Goal: Task Accomplishment & Management: Use online tool/utility

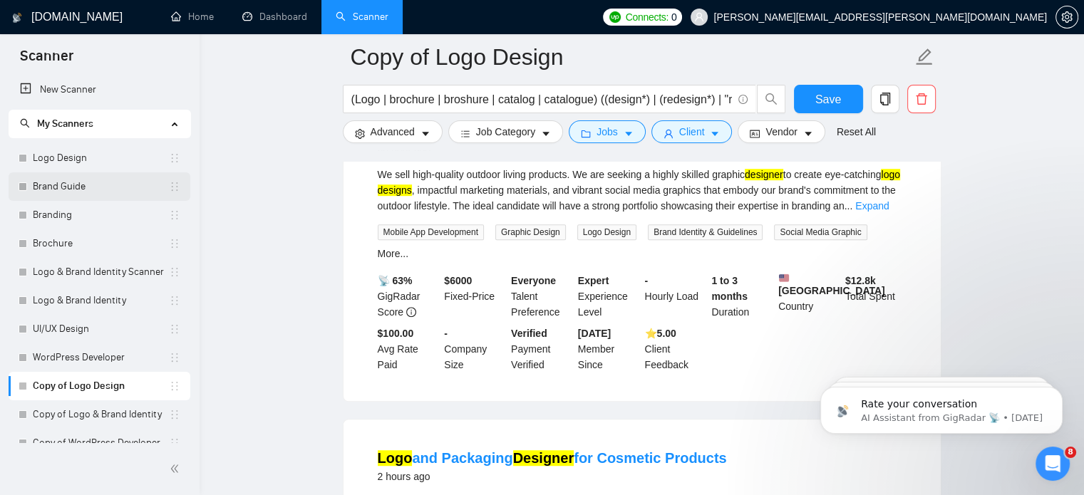
scroll to position [787, 0]
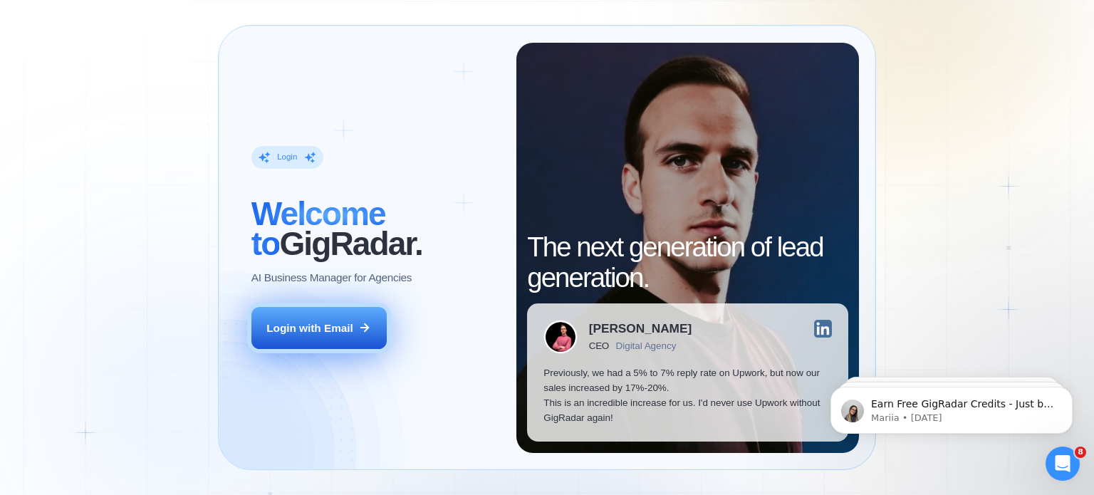
click at [323, 333] on div "Login with Email" at bounding box center [309, 328] width 87 height 15
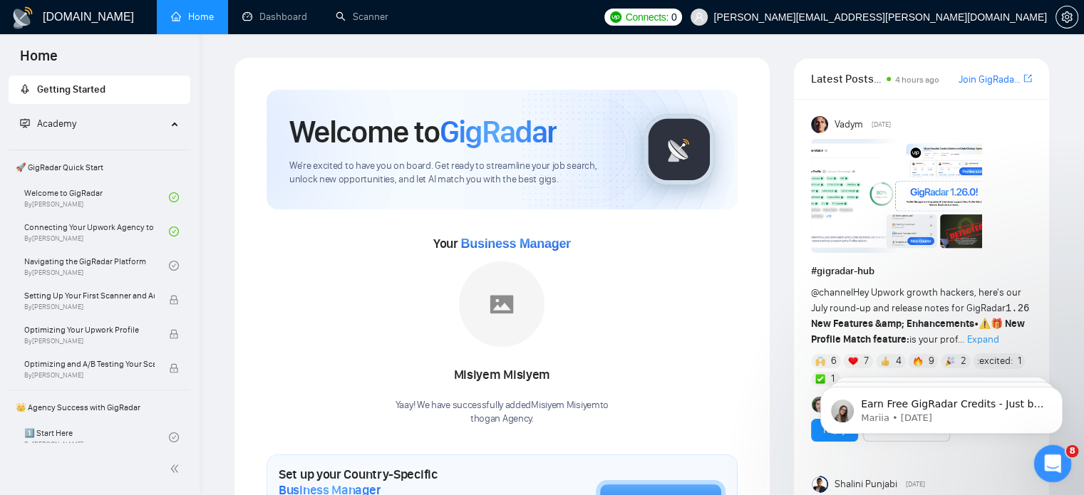
click at [1042, 467] on icon "Open Intercom Messenger" at bounding box center [1051, 462] width 24 height 24
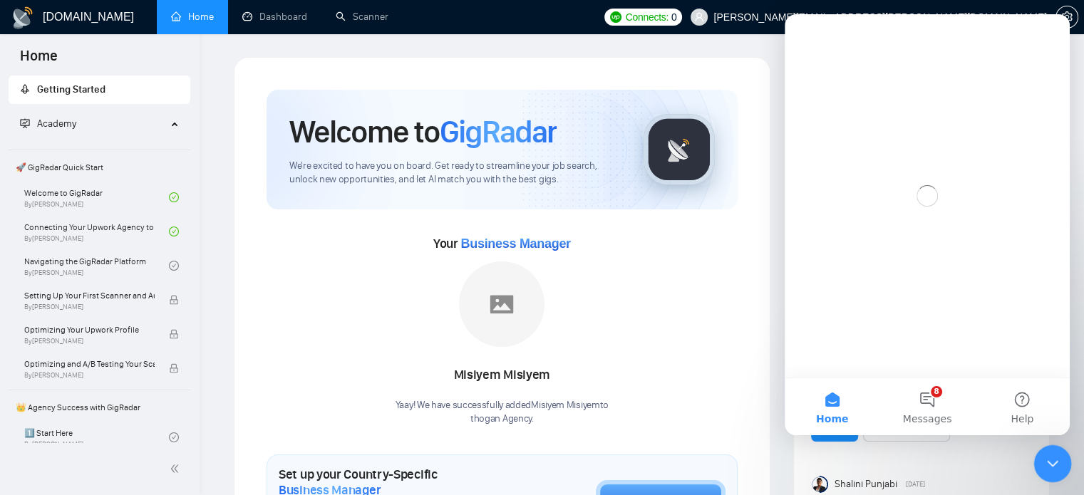
click at [1042, 467] on icon "Close Intercom Messenger" at bounding box center [1050, 461] width 17 height 17
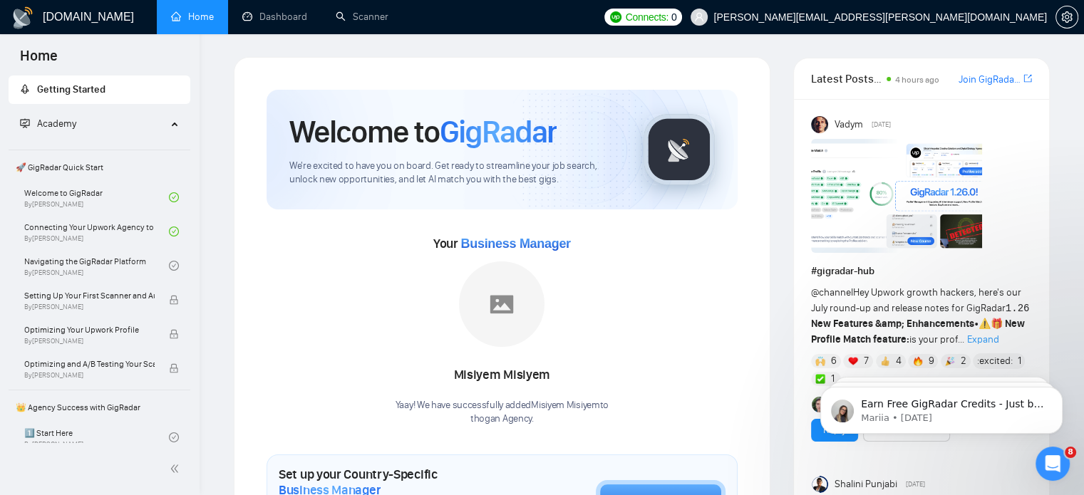
click at [368, 11] on link "Scanner" at bounding box center [362, 17] width 53 height 12
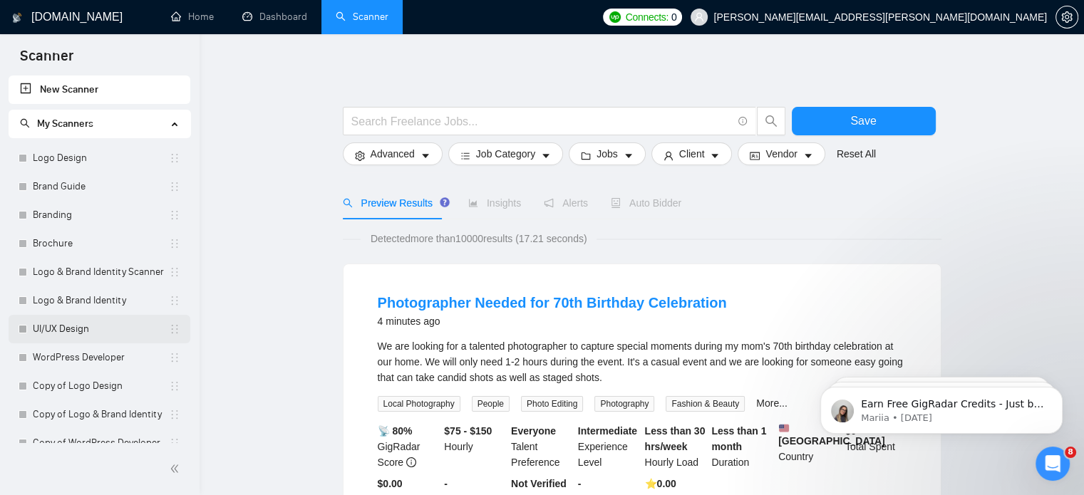
scroll to position [14, 0]
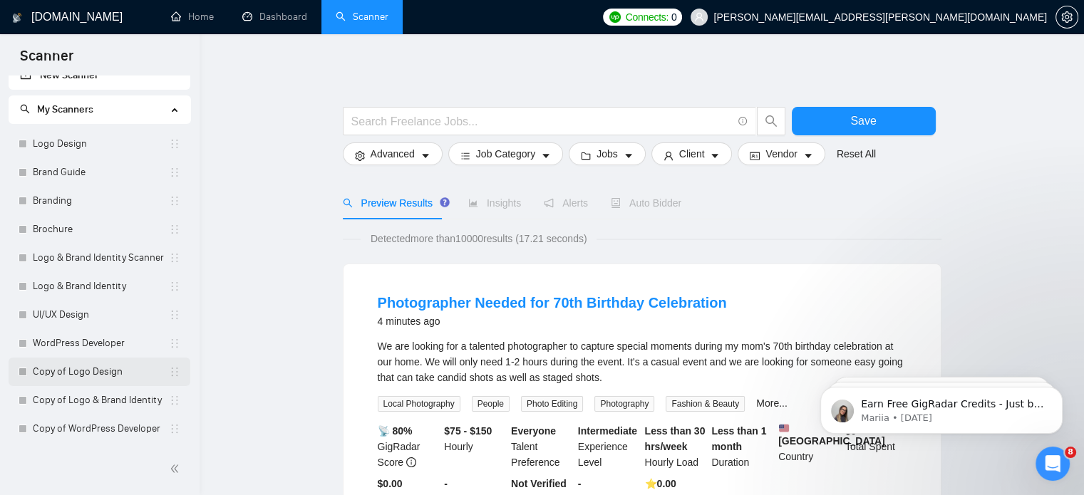
click at [120, 376] on link "Copy of Logo Design" at bounding box center [101, 372] width 136 height 28
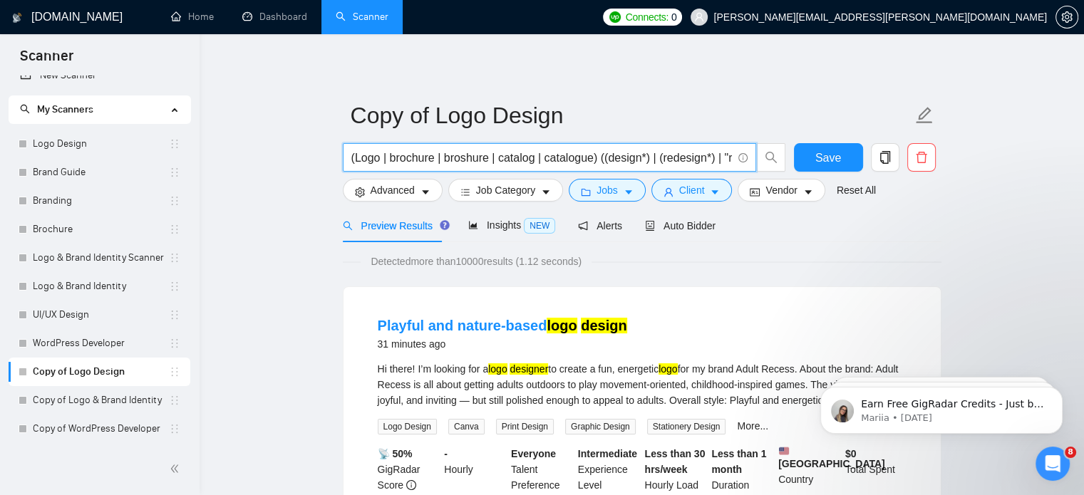
click at [570, 151] on input "(Logo | brochure | broshure | catalog | catalogue) ((design*) | (redesign*) | "…" at bounding box center [541, 158] width 380 height 18
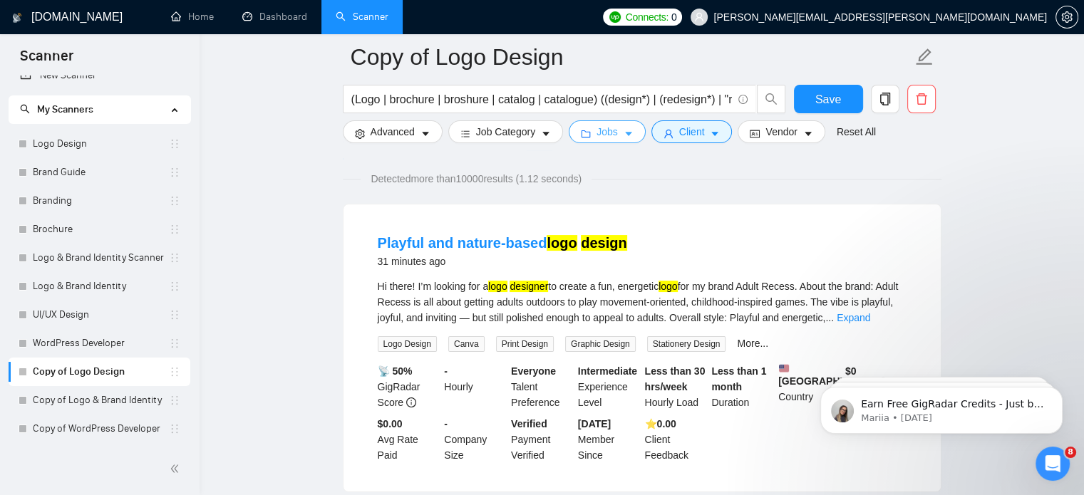
click at [621, 125] on button "Jobs" at bounding box center [607, 131] width 77 height 23
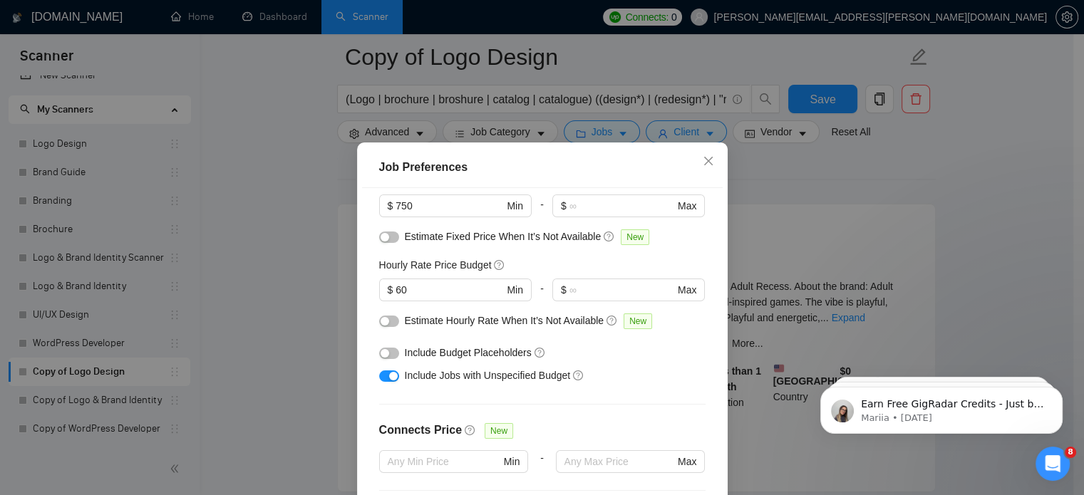
scroll to position [117, 0]
click at [379, 378] on button "button" at bounding box center [389, 375] width 20 height 11
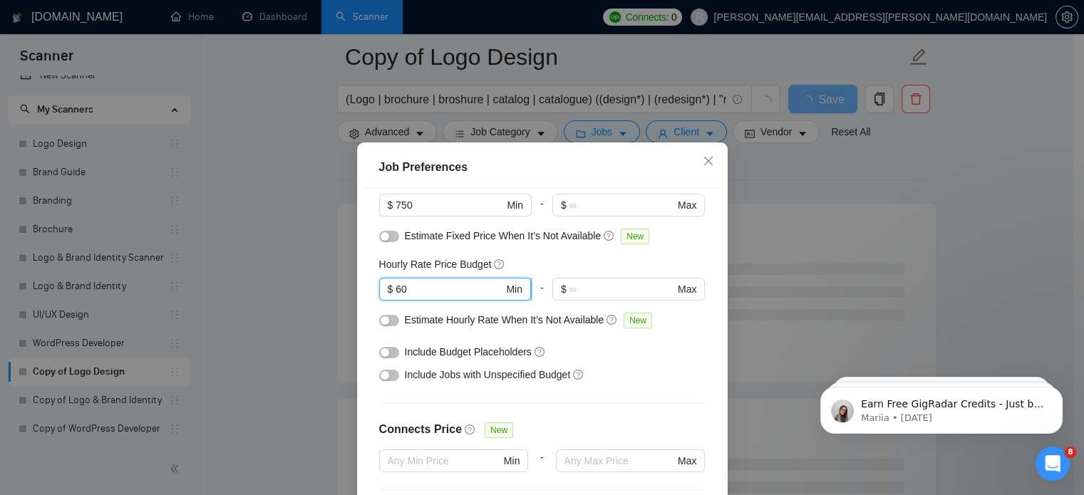
click at [450, 291] on input "60" at bounding box center [449, 289] width 108 height 16
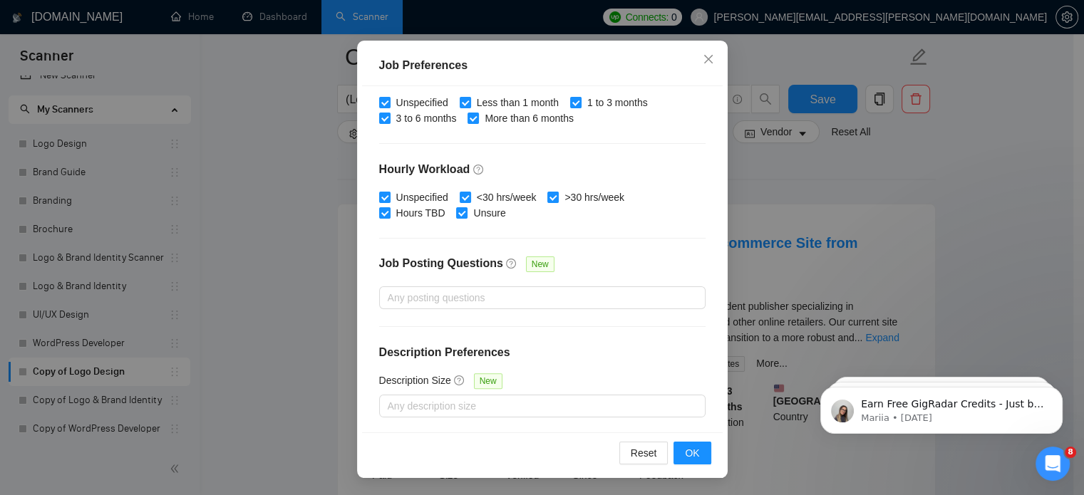
scroll to position [222, 0]
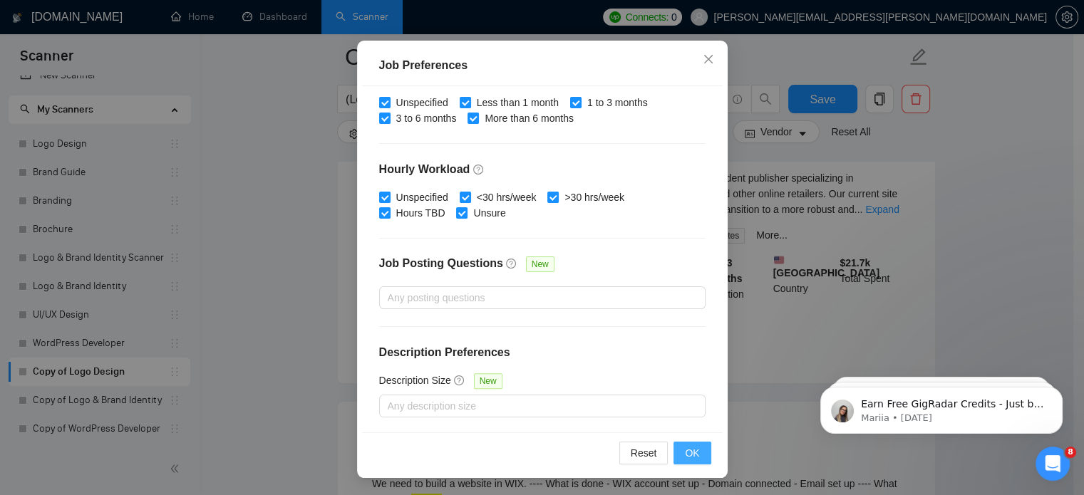
click at [685, 452] on span "OK" at bounding box center [692, 453] width 14 height 16
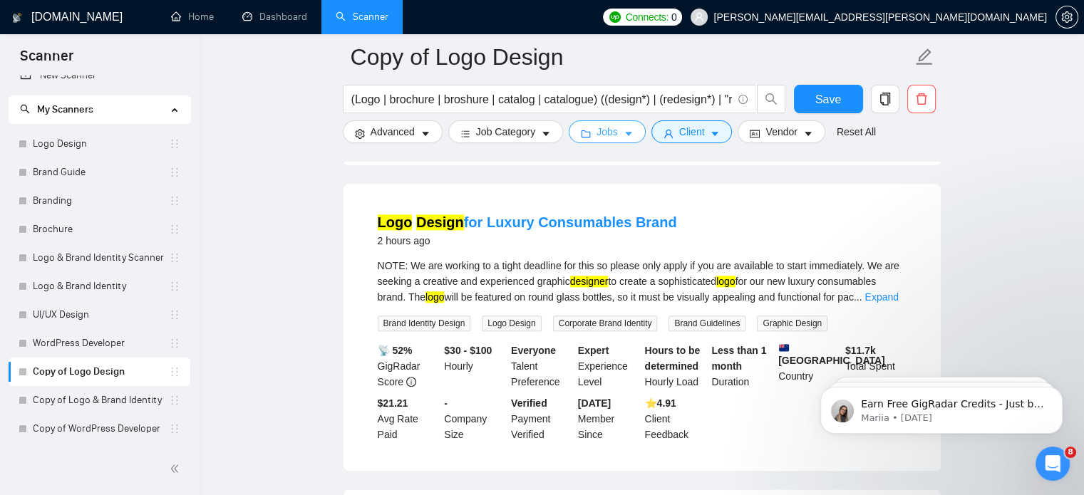
scroll to position [1857, 0]
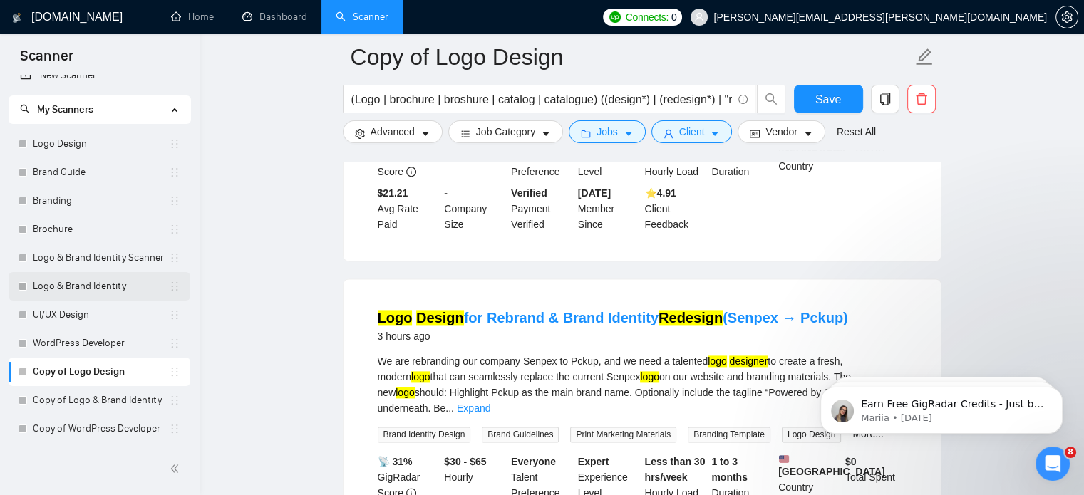
click at [110, 291] on link "Logo & Brand Identity" at bounding box center [101, 286] width 136 height 28
click at [844, 100] on button "Save" at bounding box center [828, 99] width 69 height 28
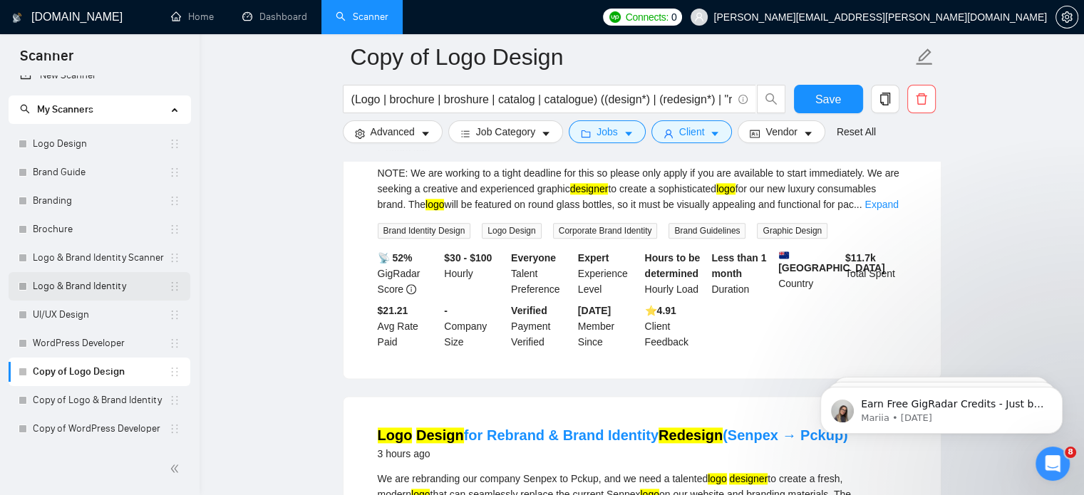
click at [124, 286] on link "Logo & Brand Identity" at bounding box center [101, 286] width 136 height 28
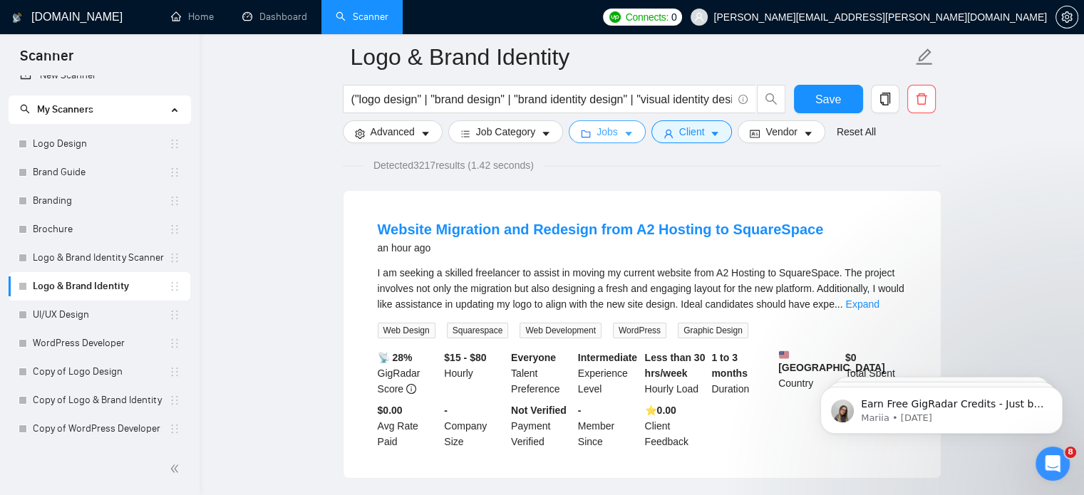
scroll to position [212, 0]
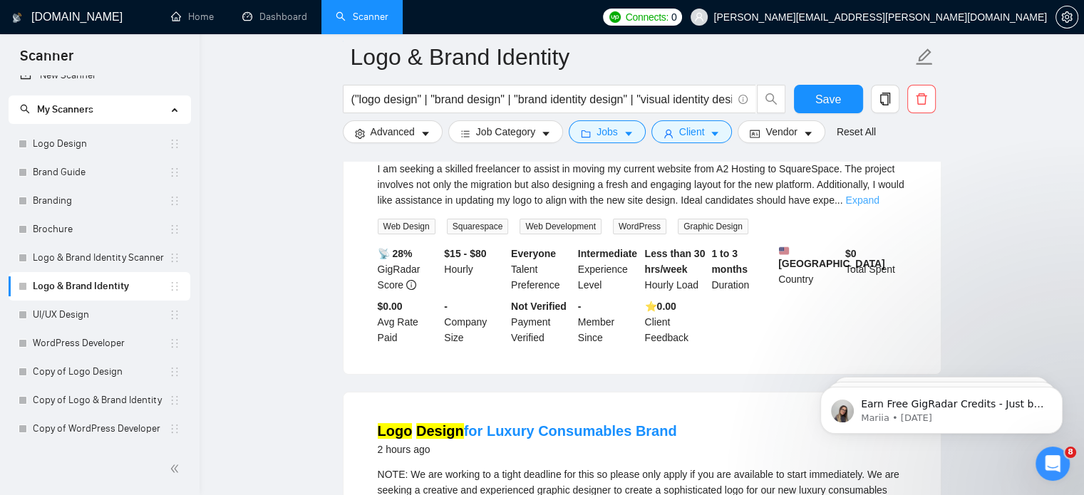
click at [878, 197] on link "Expand" at bounding box center [861, 199] width 33 height 11
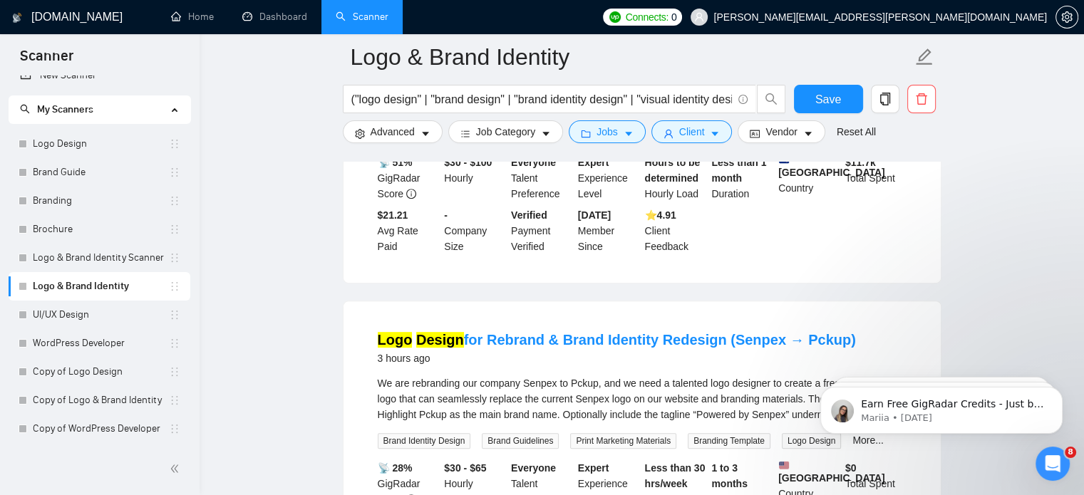
scroll to position [0, 0]
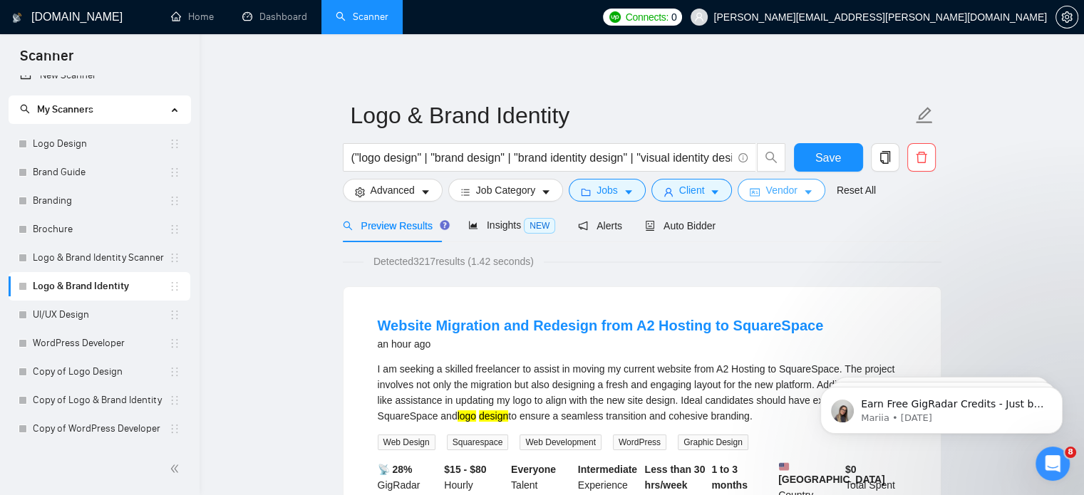
click at [777, 196] on span "Vendor" at bounding box center [780, 190] width 31 height 16
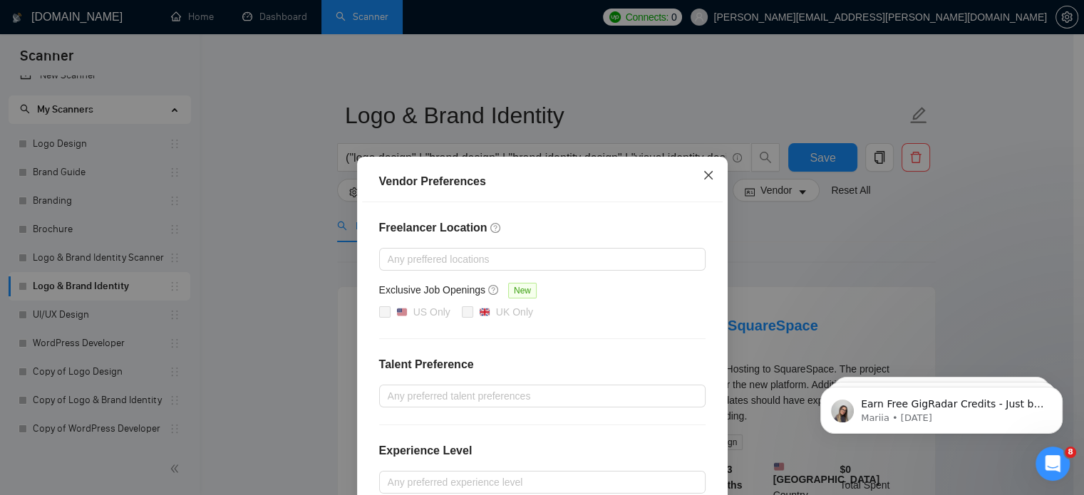
click at [702, 174] on icon "close" at bounding box center [707, 175] width 11 height 11
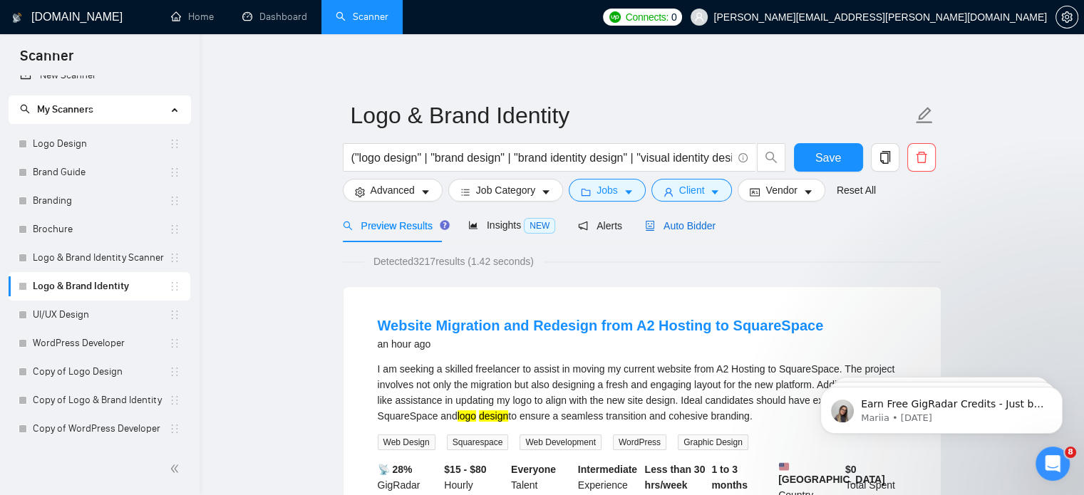
click at [682, 222] on span "Auto Bidder" at bounding box center [680, 225] width 71 height 11
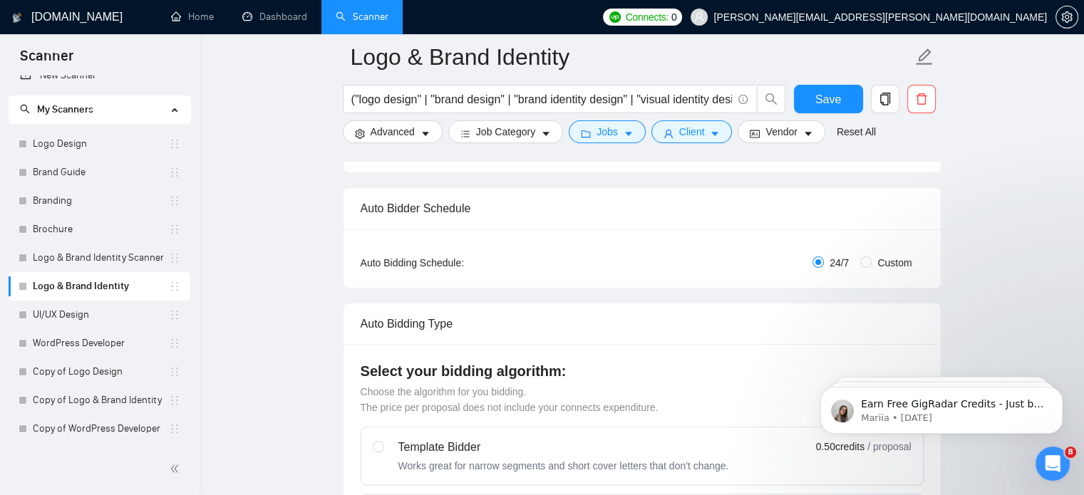
scroll to position [187, 0]
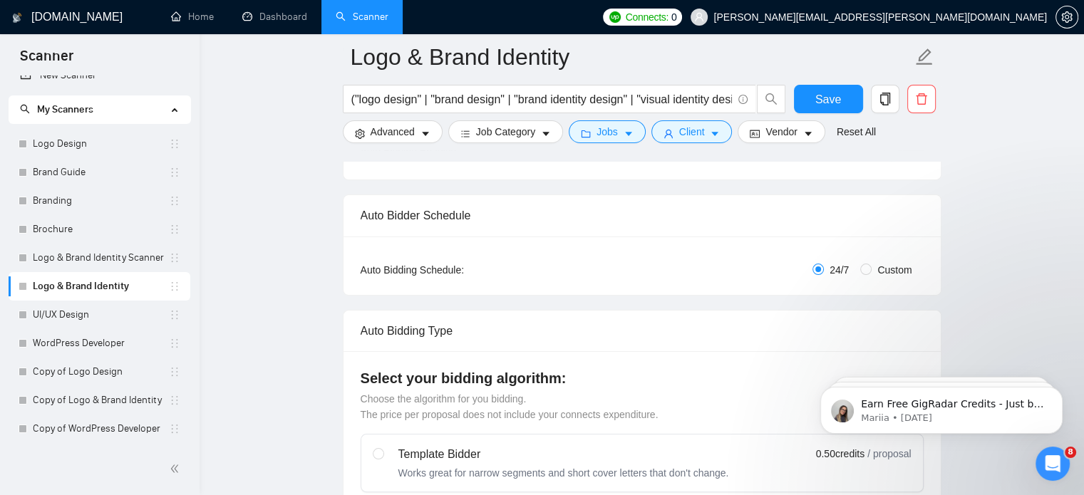
click at [897, 270] on span "Custom" at bounding box center [894, 270] width 46 height 16
click at [871, 270] on input "Custom" at bounding box center [865, 269] width 11 height 11
radio input "true"
radio input "false"
checkbox input "true"
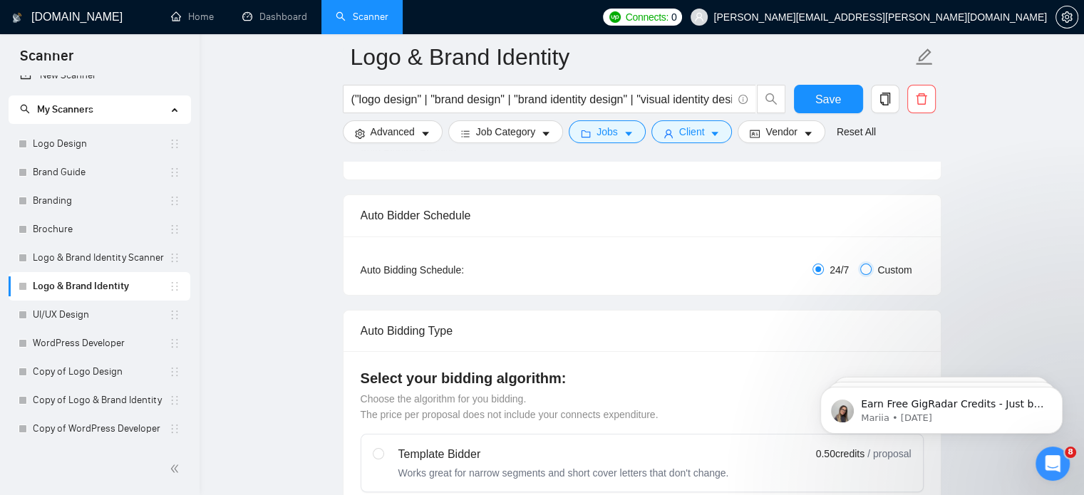
checkbox input "true"
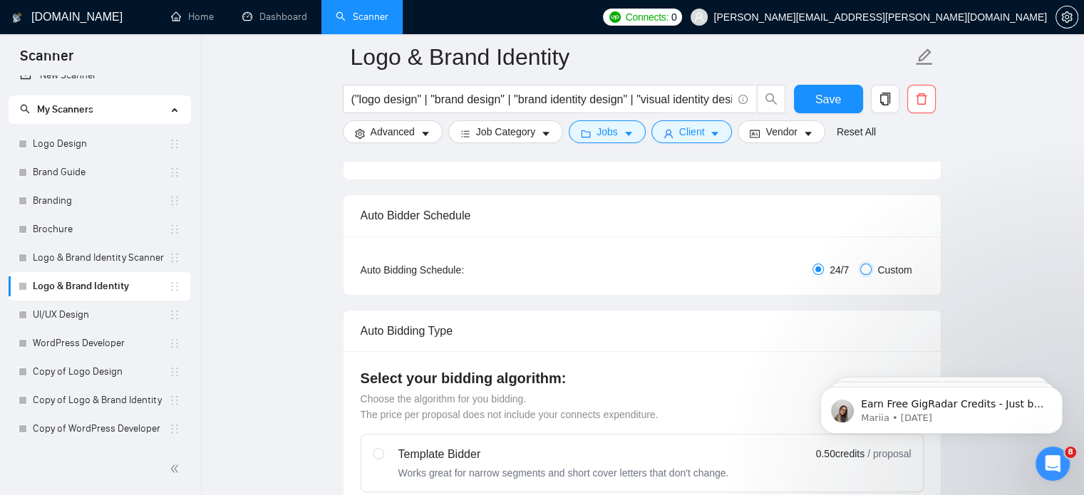
checkbox input "true"
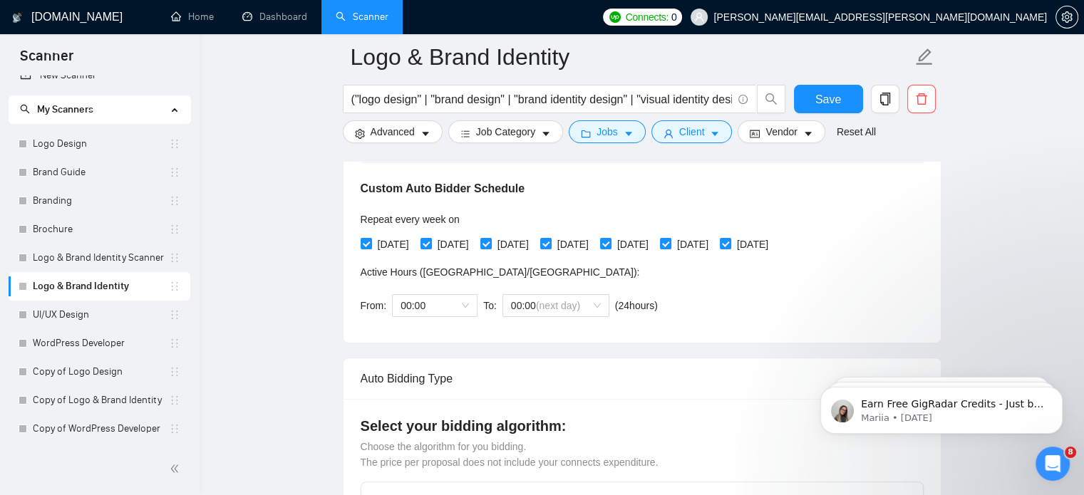
scroll to position [321, 0]
click at [466, 304] on span "00:00" at bounding box center [434, 304] width 68 height 21
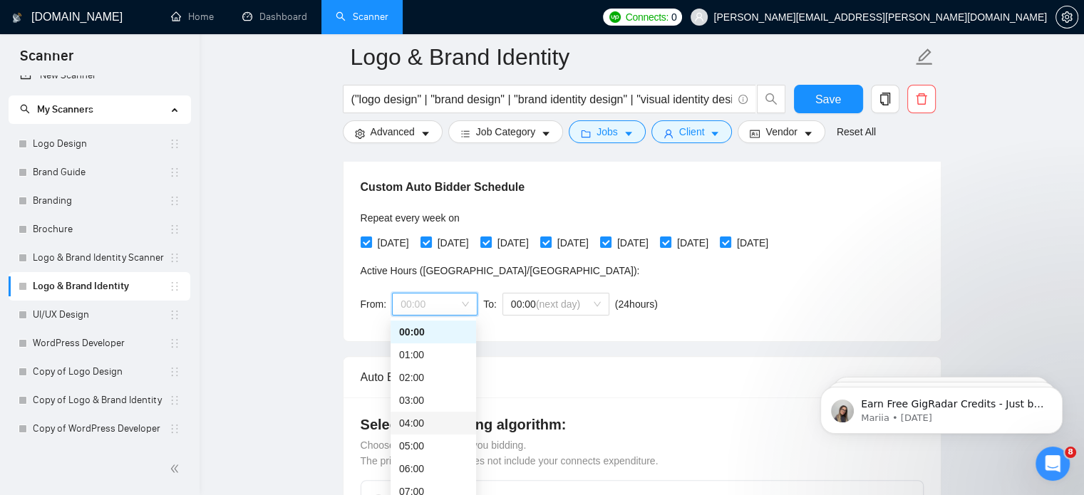
click at [432, 420] on div "04:00" at bounding box center [433, 423] width 68 height 16
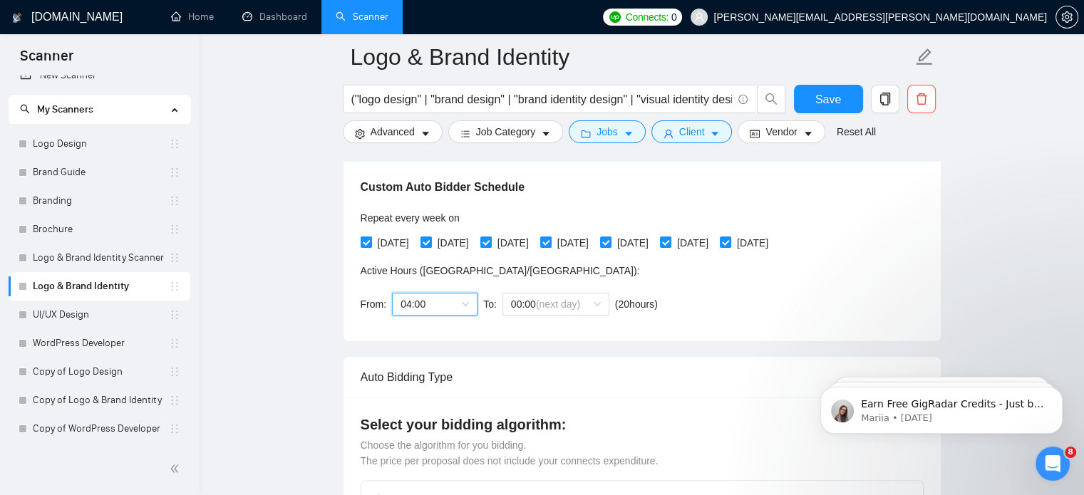
click at [462, 306] on span "04:00" at bounding box center [434, 304] width 68 height 21
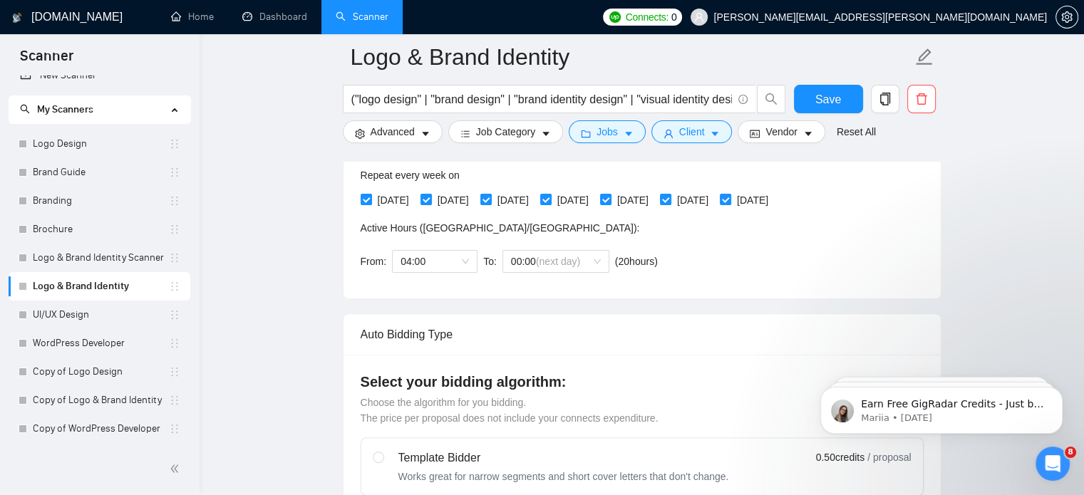
scroll to position [362, 0]
click at [584, 256] on span "00:00 (next day)" at bounding box center [556, 262] width 90 height 21
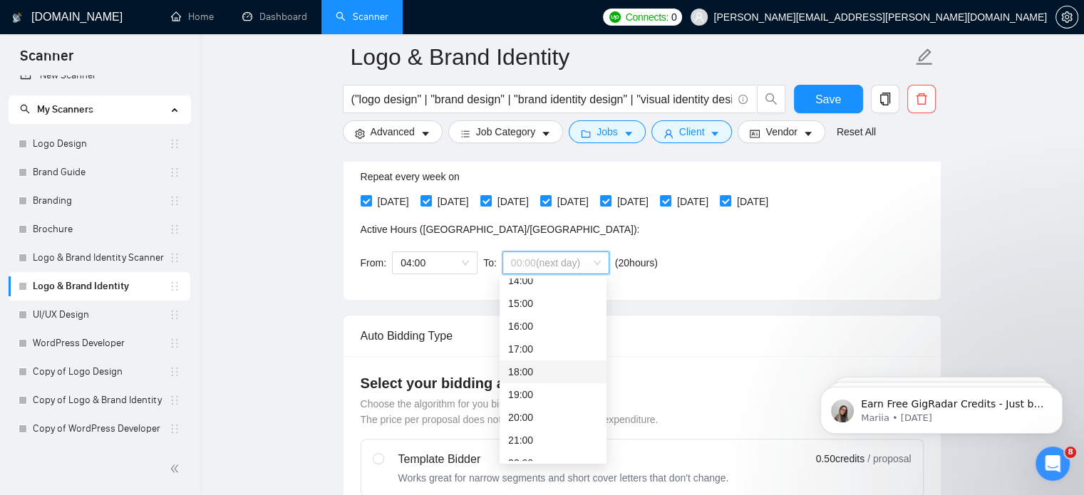
scroll to position [329, 0]
click at [544, 400] on div "19:00" at bounding box center [553, 394] width 90 height 16
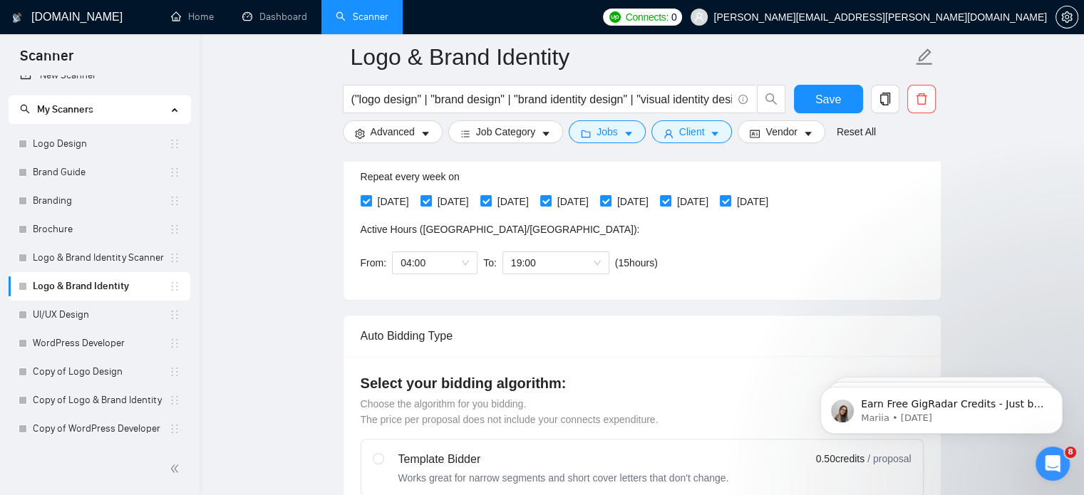
click at [738, 270] on div "Custom Auto Bidder Schedule Repeat every week [DATE] [DATE] [DATE] [DATE] [DATE…" at bounding box center [641, 193] width 563 height 180
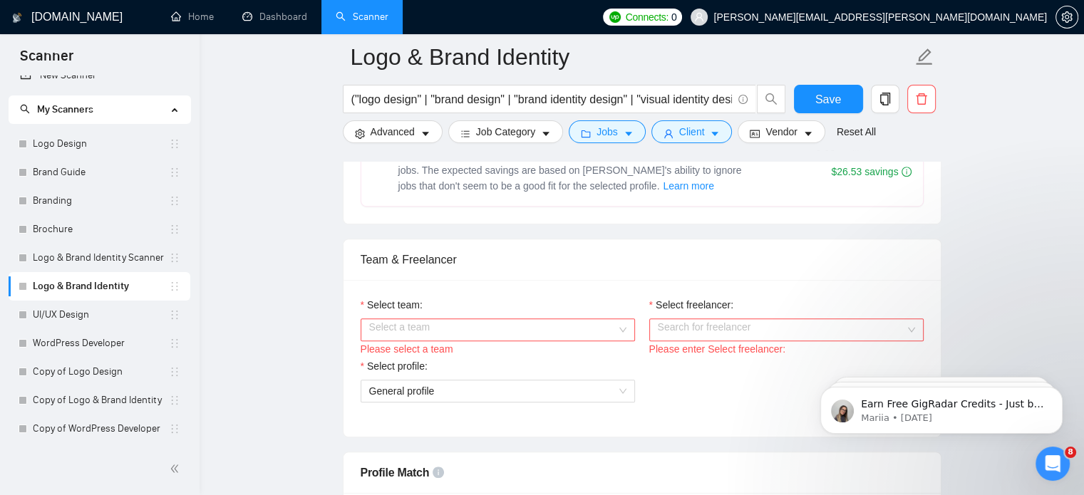
scroll to position [819, 0]
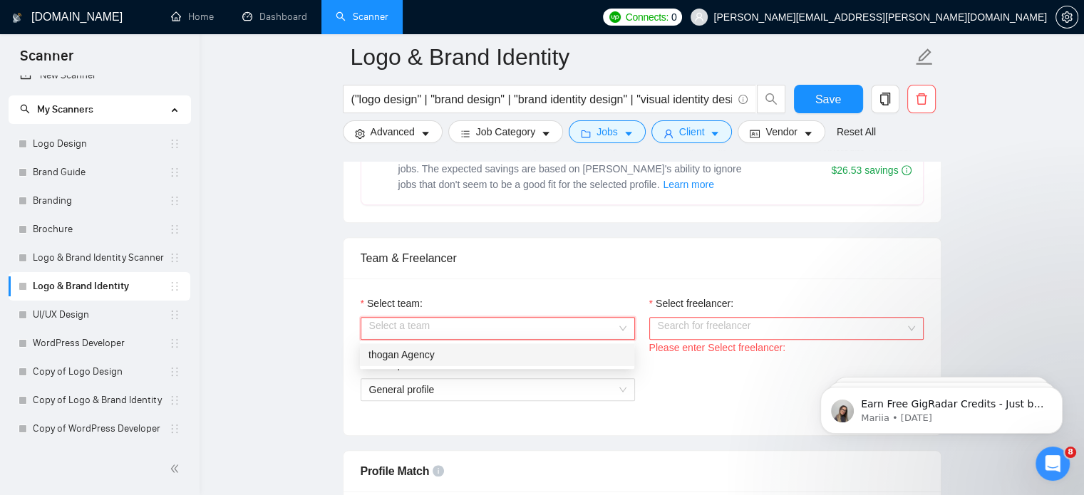
click at [616, 323] on input "Select team:" at bounding box center [492, 328] width 247 height 21
click at [582, 350] on div "thogan Agency" at bounding box center [496, 355] width 257 height 16
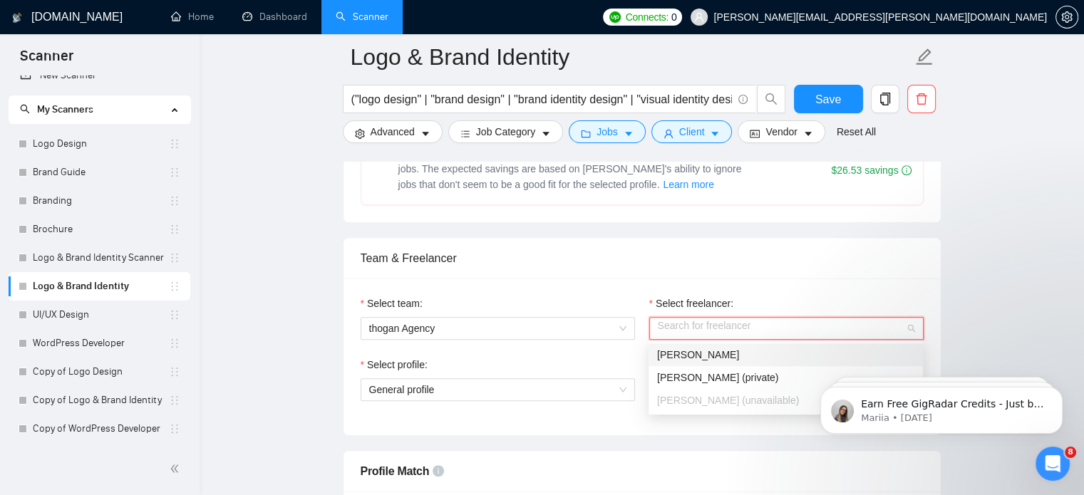
click at [690, 321] on input "Select freelancer:" at bounding box center [781, 328] width 247 height 21
click at [690, 351] on span "[PERSON_NAME]" at bounding box center [698, 354] width 82 height 11
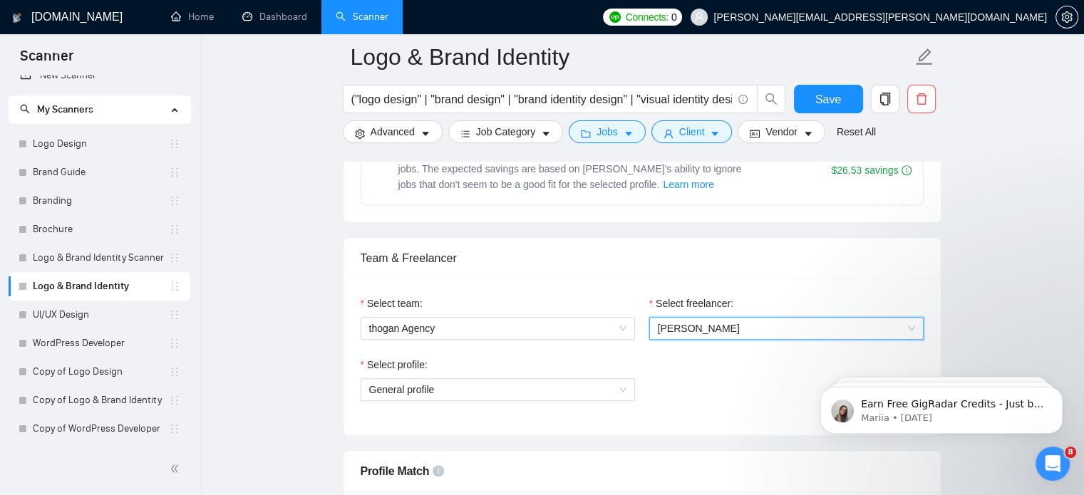
scroll to position [943, 0]
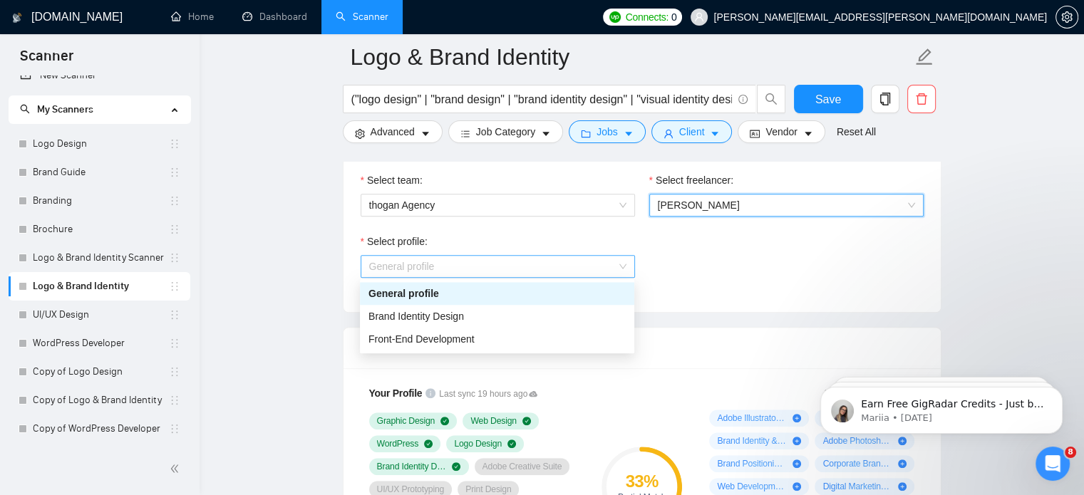
click at [617, 262] on span "General profile" at bounding box center [497, 266] width 257 height 21
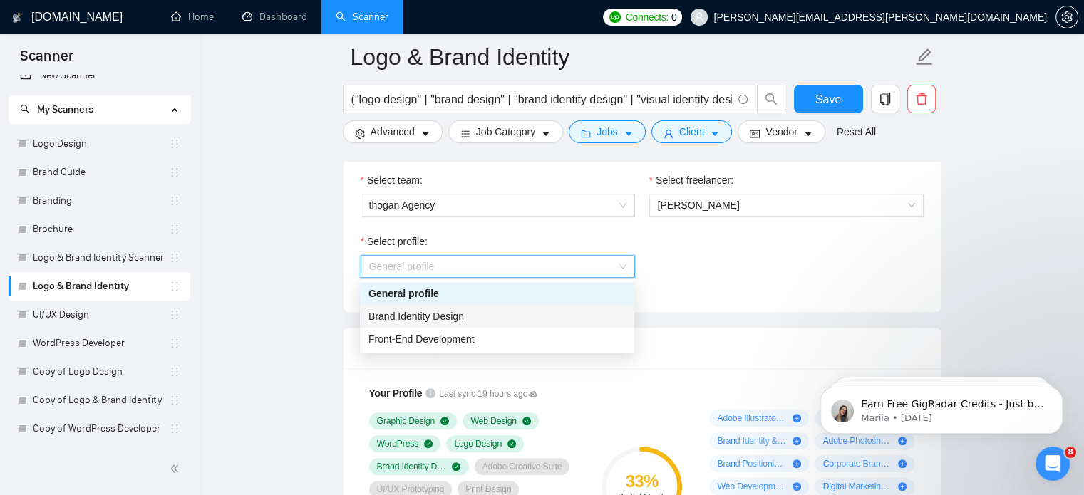
click at [516, 310] on div "Brand Identity Design" at bounding box center [496, 316] width 257 height 16
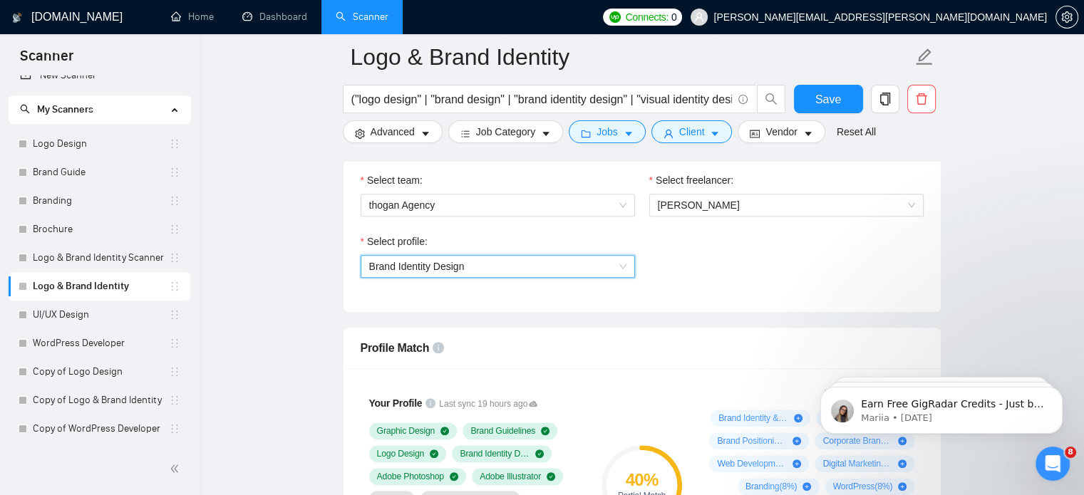
scroll to position [1088, 0]
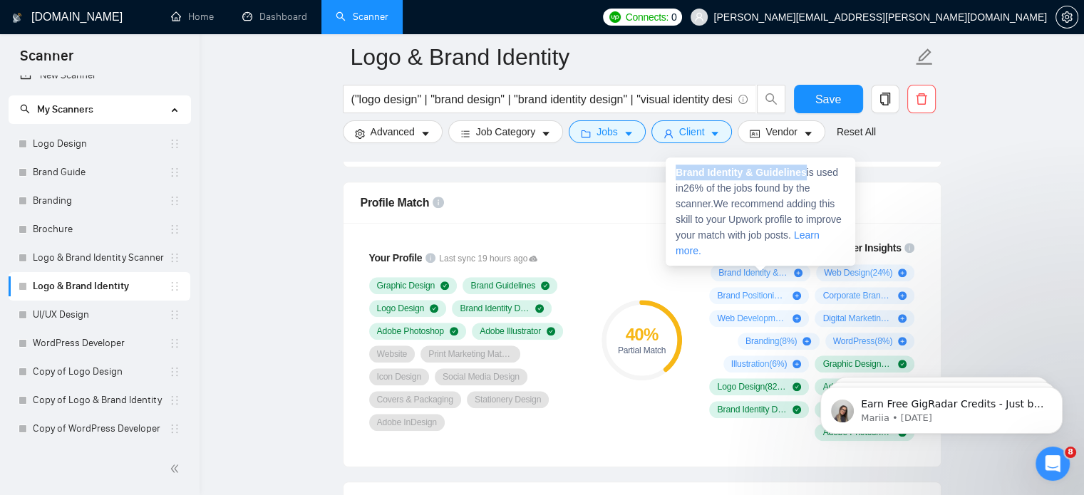
drag, startPoint x: 676, startPoint y: 172, endPoint x: 804, endPoint y: 167, distance: 128.4
click at [804, 167] on strong "Brand Identity & Guidelines" at bounding box center [740, 172] width 131 height 11
copy strong "Brand Identity & Guidelines"
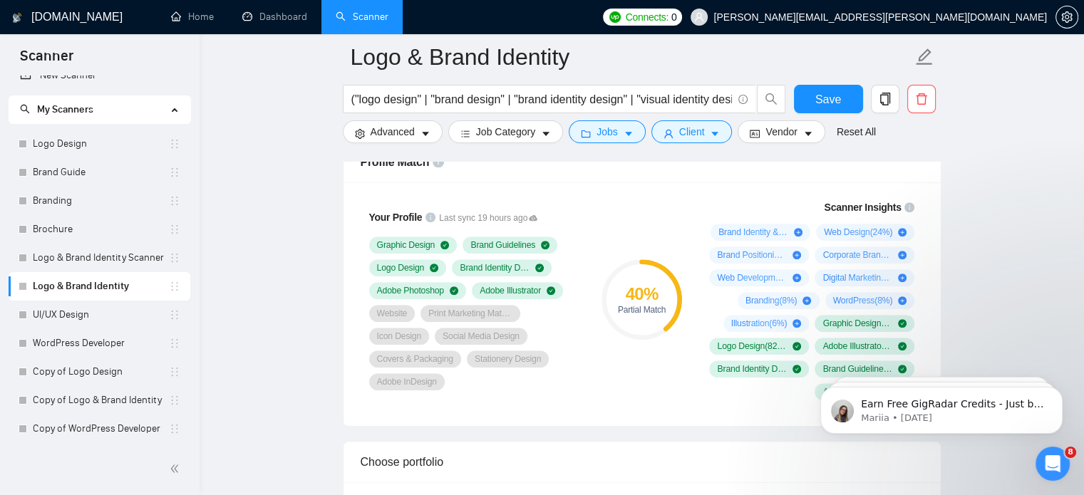
scroll to position [1128, 0]
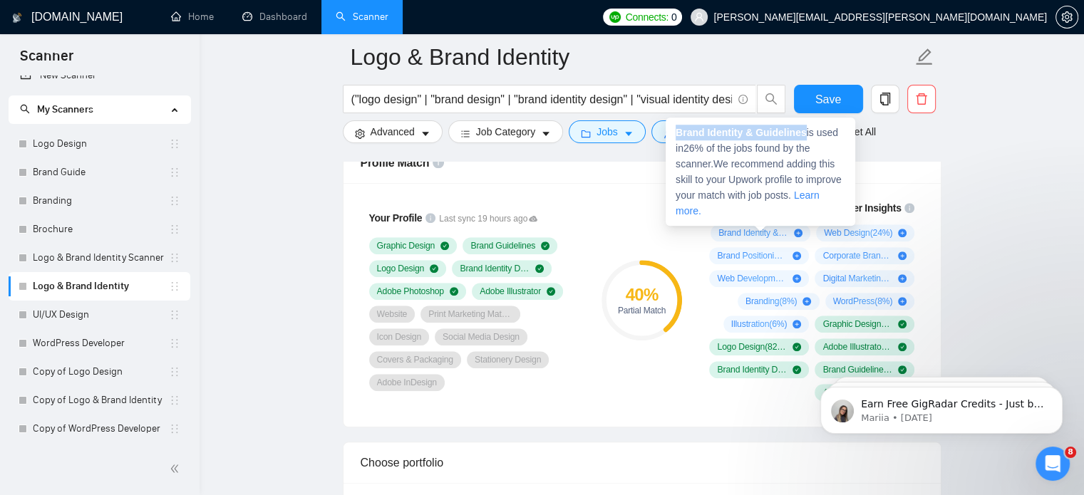
drag, startPoint x: 676, startPoint y: 133, endPoint x: 806, endPoint y: 123, distance: 130.0
click at [806, 123] on div "Brand Identity & Guidelines is used in 26 % of the jobs found by the scanner. W…" at bounding box center [760, 172] width 190 height 108
copy strong "Brand Identity & Guidelines"
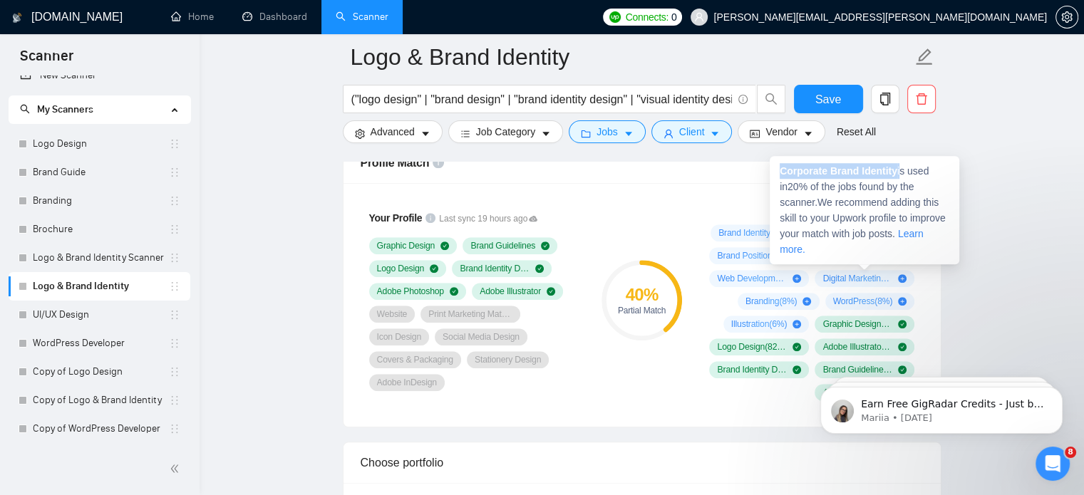
drag, startPoint x: 780, startPoint y: 173, endPoint x: 899, endPoint y: 173, distance: 119.0
click at [899, 173] on span "Corporate Brand Identity is used in 20 % of the jobs found by the scanner. We r…" at bounding box center [862, 210] width 166 height 90
copy span "Corporate Brand Identity"
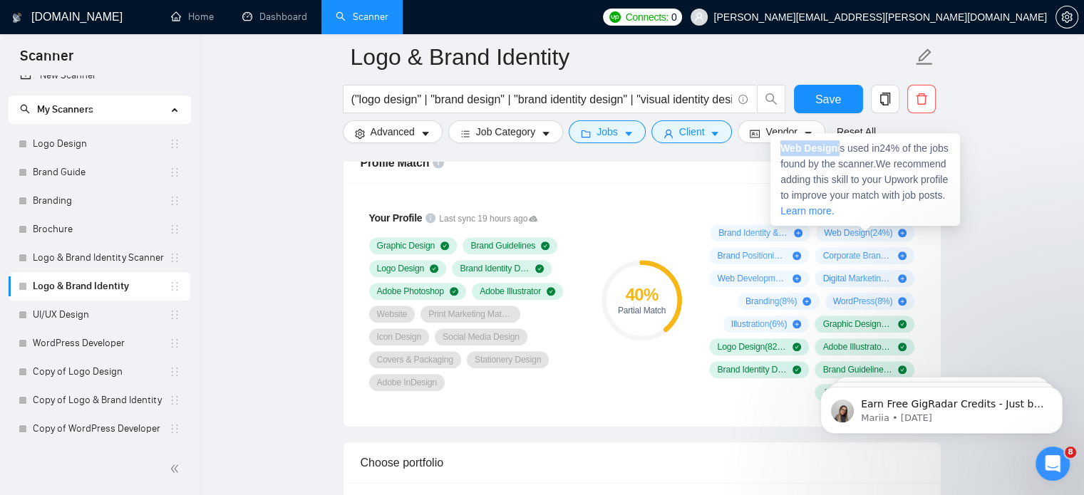
drag, startPoint x: 782, startPoint y: 147, endPoint x: 839, endPoint y: 147, distance: 57.7
click at [839, 147] on span "Web Design is used in 24 % of the jobs found by the scanner. We recommend addin…" at bounding box center [864, 179] width 168 height 74
copy span "Web Design"
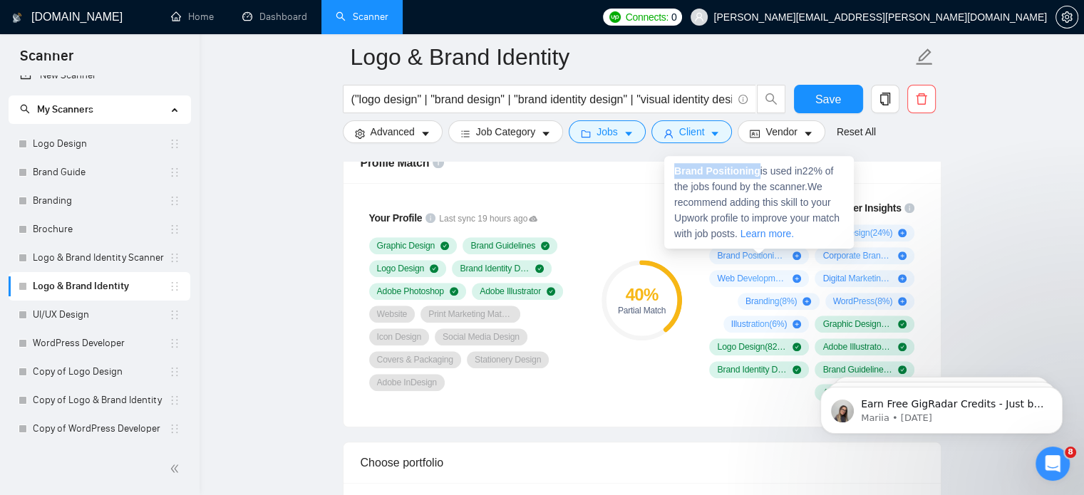
drag, startPoint x: 673, startPoint y: 173, endPoint x: 757, endPoint y: 160, distance: 85.7
click at [757, 160] on div "Brand Positioning is used in 22 % of the jobs found by the scanner. We recommen…" at bounding box center [759, 202] width 190 height 93
copy strong "Brand Positioning"
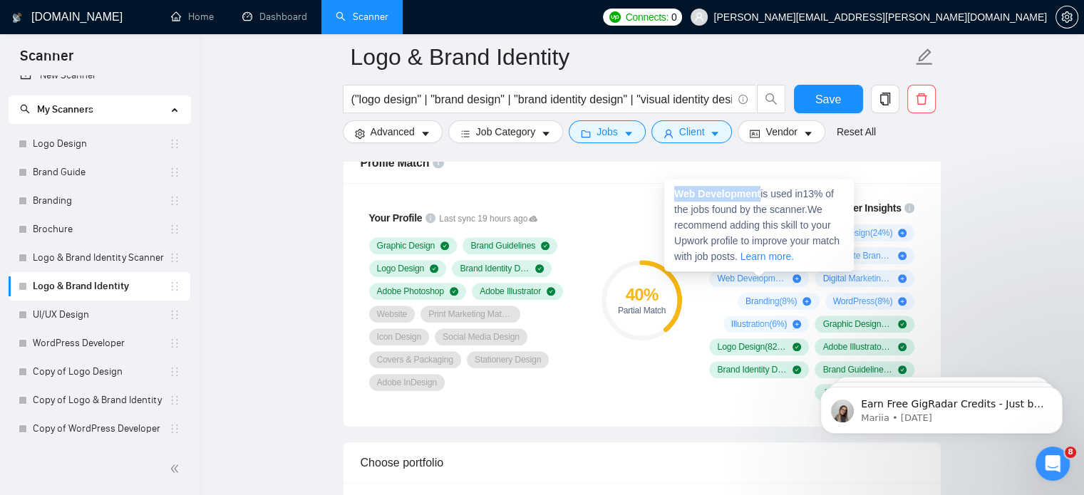
drag, startPoint x: 673, startPoint y: 193, endPoint x: 760, endPoint y: 185, distance: 88.0
click at [760, 185] on div "Web Development is used in 13 % of the jobs found by the scanner. We recommend …" at bounding box center [759, 225] width 190 height 93
copy strong "Web Development"
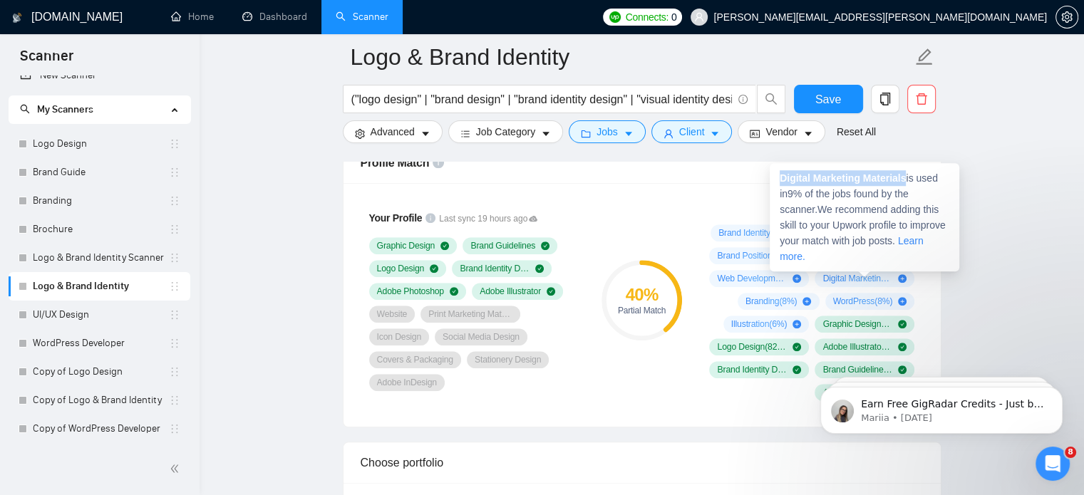
drag, startPoint x: 778, startPoint y: 177, endPoint x: 909, endPoint y: 184, distance: 131.2
click at [909, 184] on div "Digital Marketing Materials is used in 9 % of the jobs found by the scanner. We…" at bounding box center [864, 217] width 190 height 108
copy strong "Digital Marketing Materials"
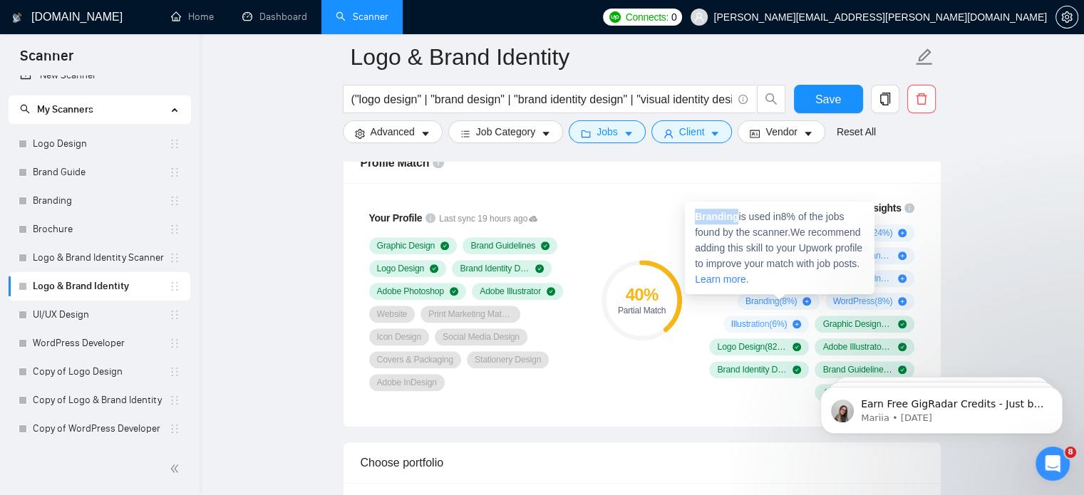
drag, startPoint x: 697, startPoint y: 218, endPoint x: 738, endPoint y: 217, distance: 40.6
click at [738, 217] on span "Branding is used in 8 % of the jobs found by the scanner. We recommend adding t…" at bounding box center [778, 248] width 167 height 74
copy strong "Branding"
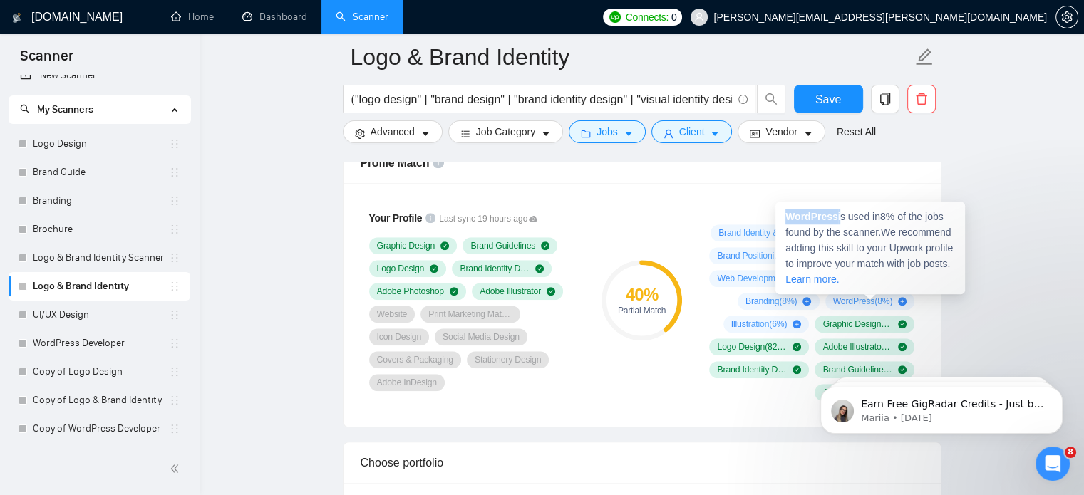
drag, startPoint x: 787, startPoint y: 217, endPoint x: 838, endPoint y: 218, distance: 51.3
click at [838, 218] on span "WordPress is used in 8 % of the jobs found by the scanner. We recommend adding …" at bounding box center [868, 248] width 167 height 74
copy span "WordPress"
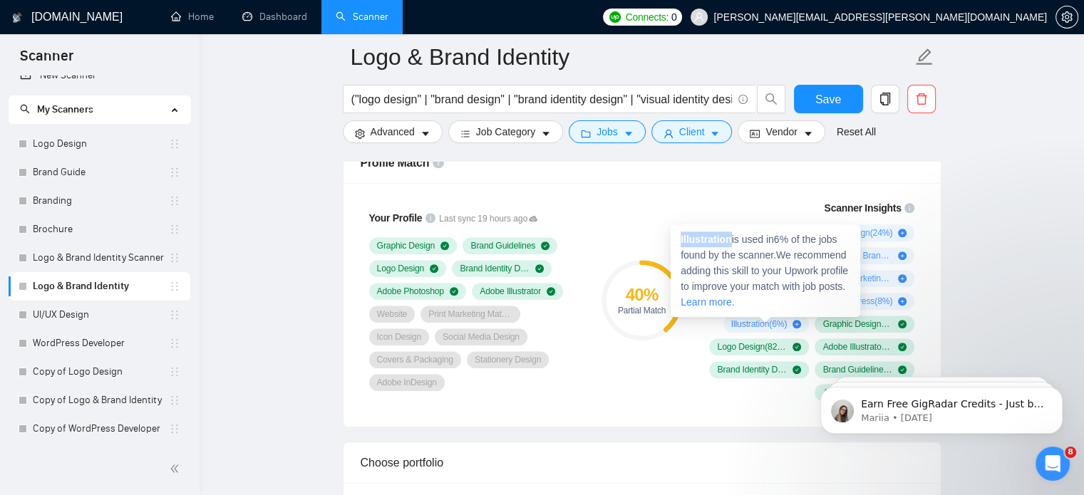
drag, startPoint x: 676, startPoint y: 236, endPoint x: 730, endPoint y: 236, distance: 54.1
click at [730, 236] on div "Illustration is used in 6 % of the jobs found by the scanner. We recommend addi…" at bounding box center [765, 270] width 190 height 93
copy strong "Illustration"
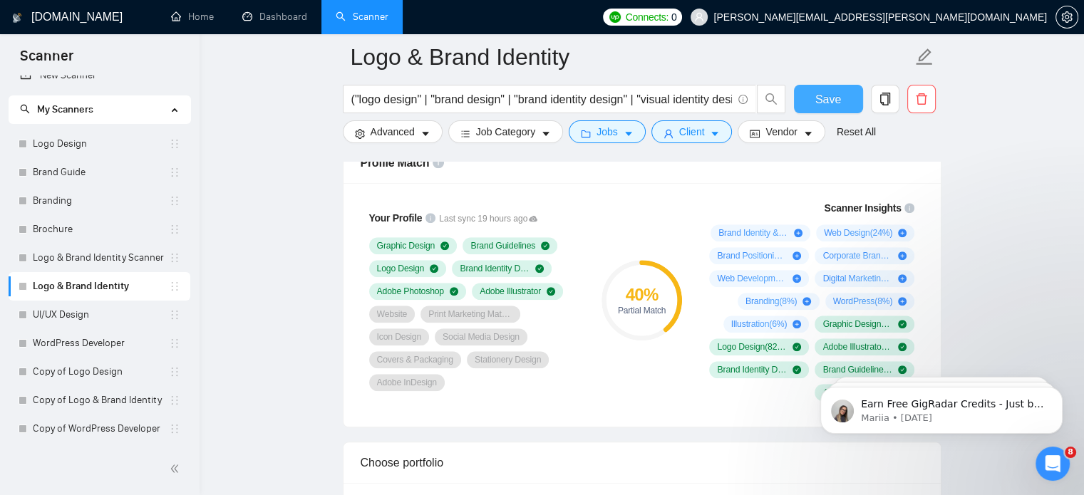
click at [851, 102] on button "Save" at bounding box center [828, 99] width 69 height 28
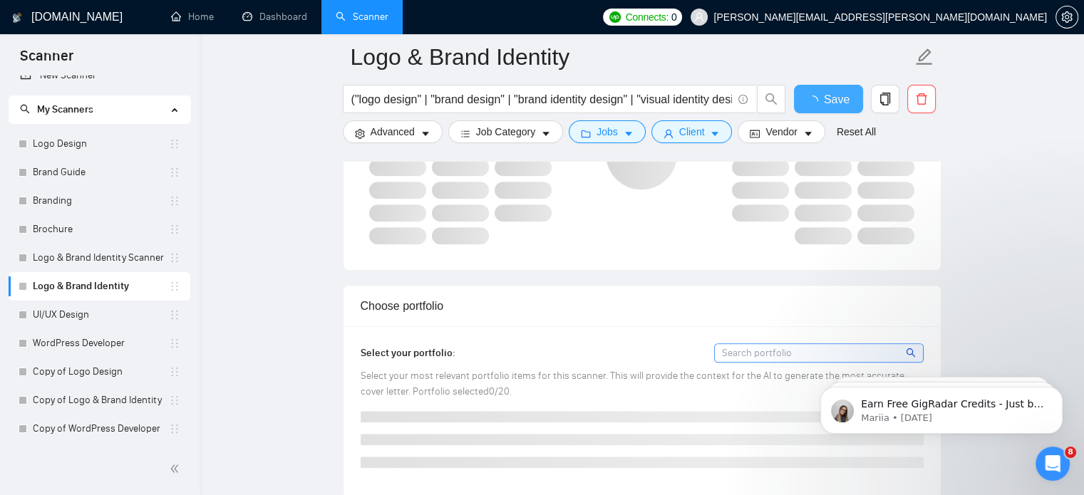
scroll to position [1396, 0]
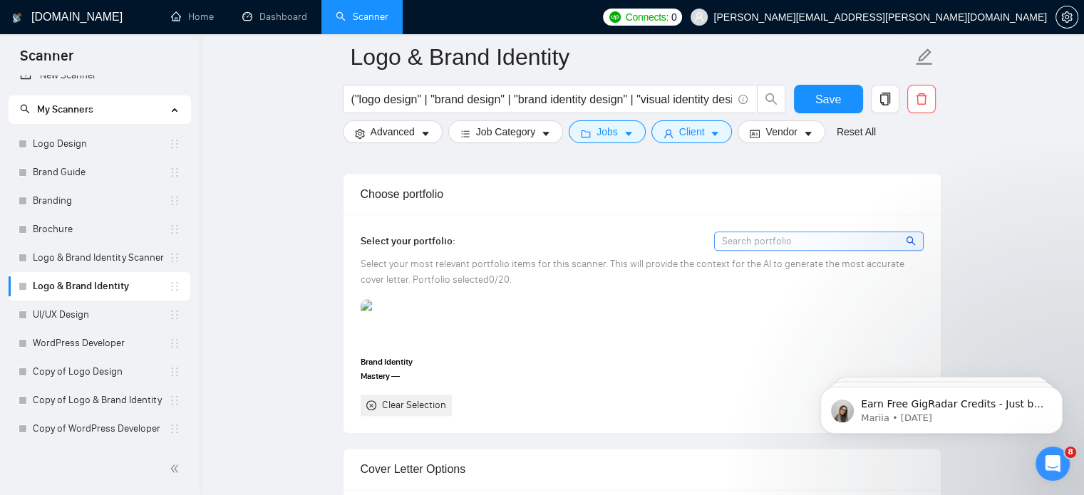
click at [751, 242] on input at bounding box center [819, 241] width 208 height 18
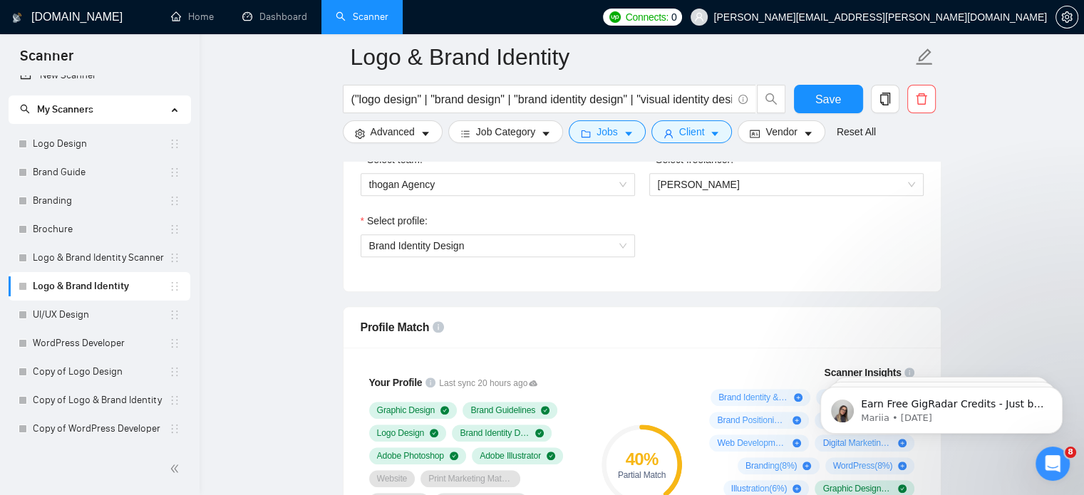
scroll to position [965, 0]
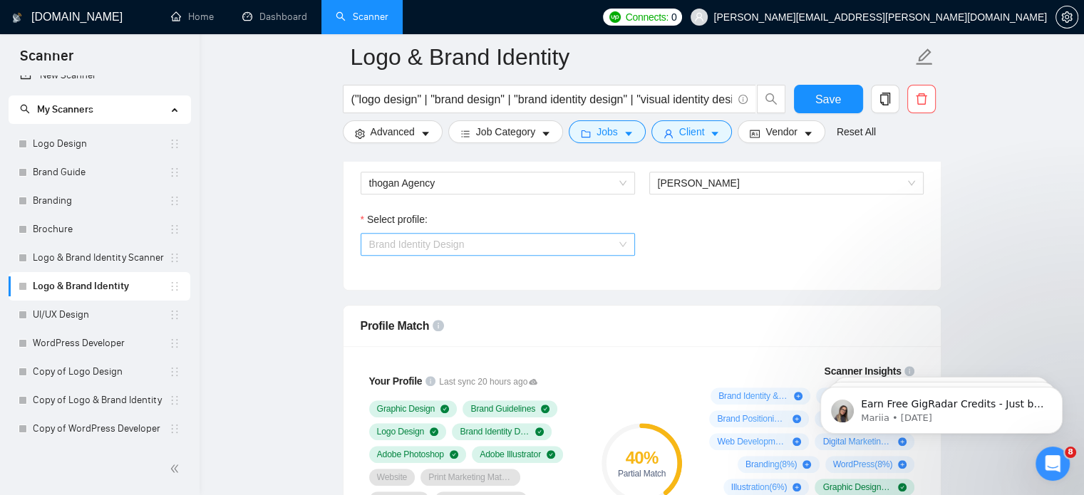
click at [549, 239] on span "Brand Identity Design" at bounding box center [497, 244] width 257 height 21
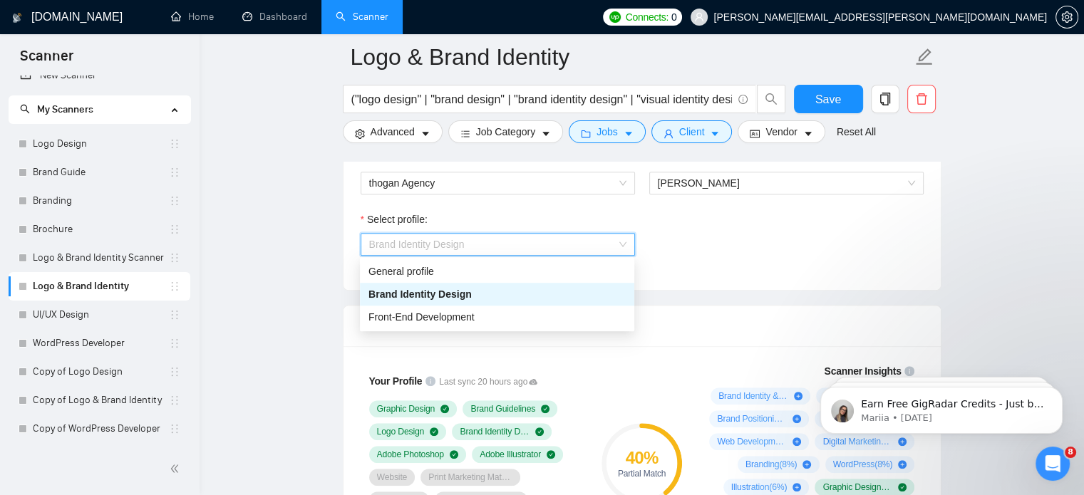
click at [502, 300] on div "Brand Identity Design" at bounding box center [496, 294] width 257 height 16
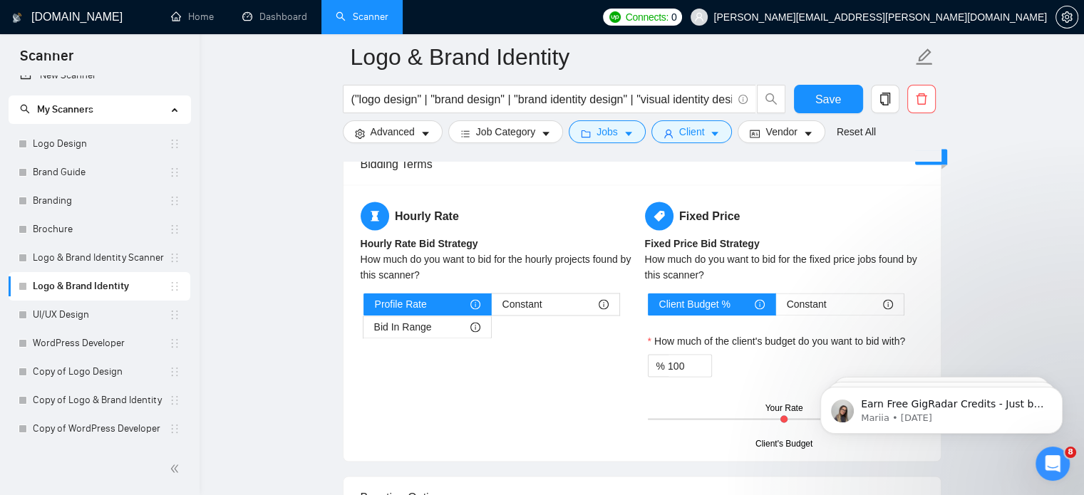
scroll to position [2368, 0]
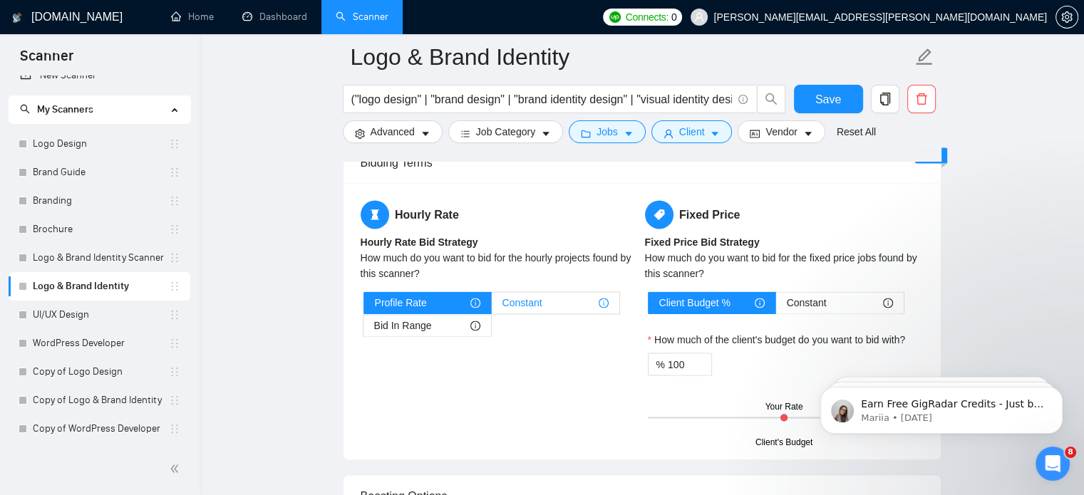
click at [547, 300] on div "Constant" at bounding box center [555, 302] width 106 height 21
click at [492, 306] on input "Constant" at bounding box center [492, 306] width 0 height 0
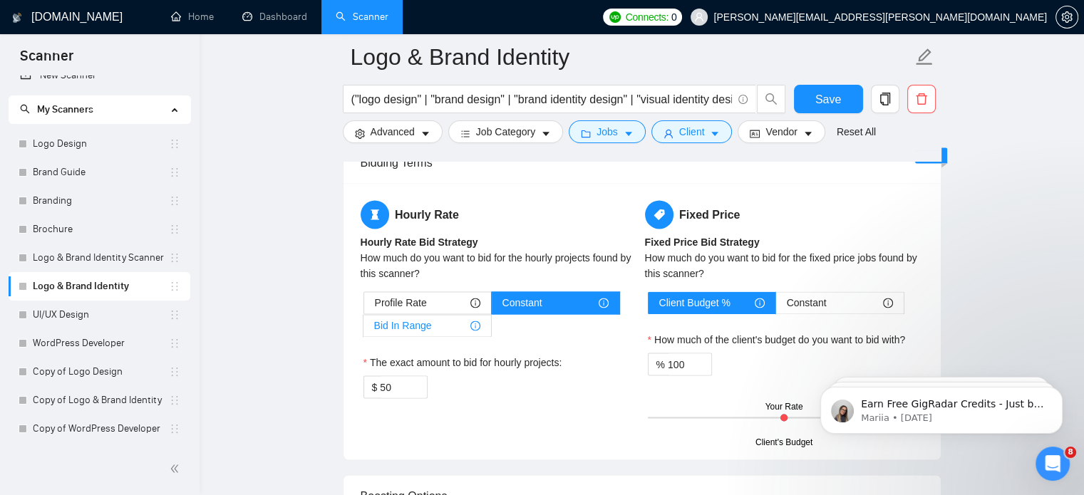
click at [426, 329] on span "Bid In Range" at bounding box center [403, 325] width 58 height 21
click at [363, 329] on input "Bid In Range" at bounding box center [363, 329] width 0 height 0
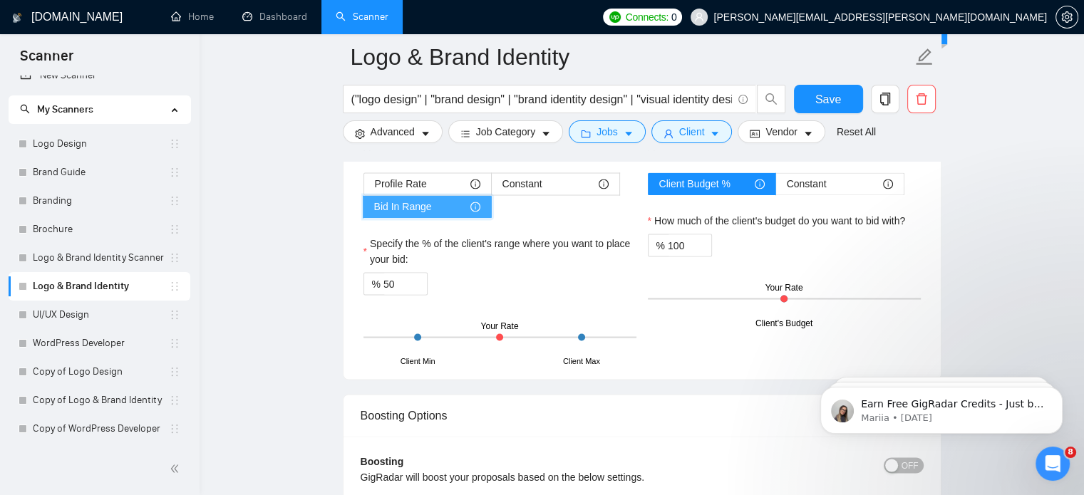
scroll to position [2491, 0]
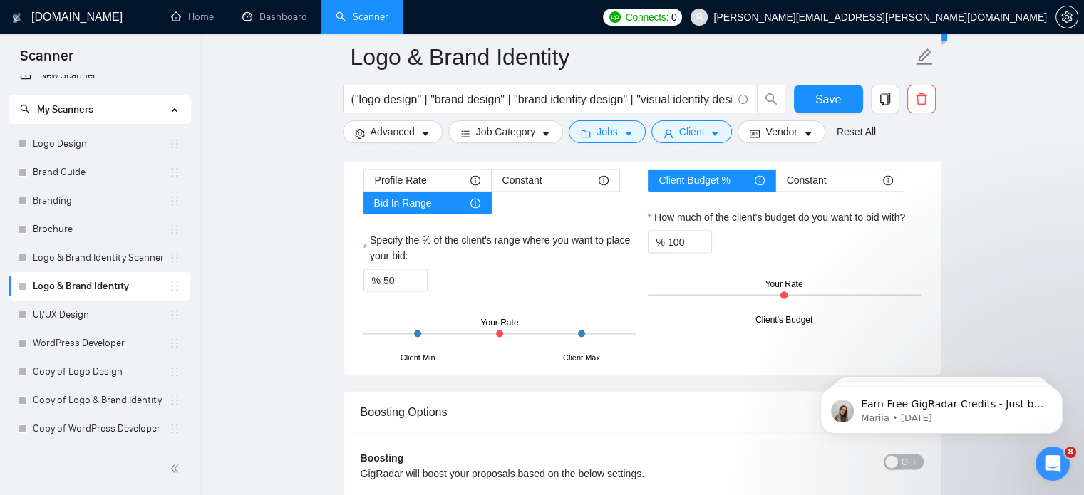
click at [420, 330] on div at bounding box center [417, 333] width 7 height 7
click at [579, 331] on div at bounding box center [581, 333] width 7 height 7
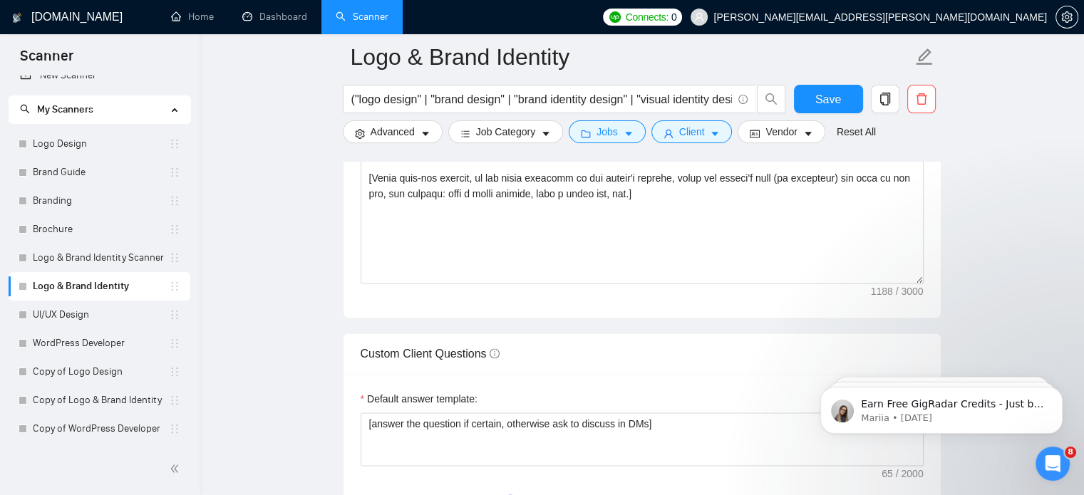
scroll to position [1808, 0]
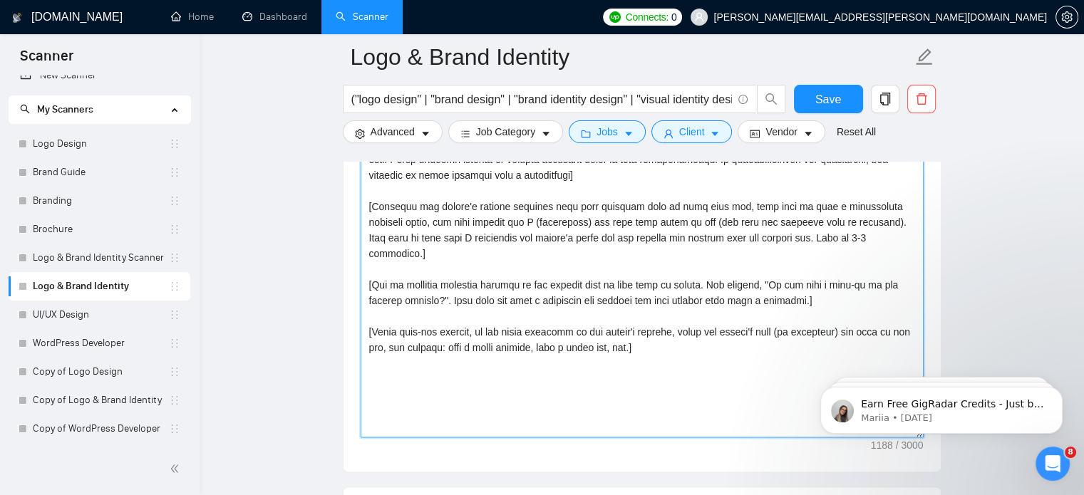
click at [509, 269] on textarea "Cover letter template:" at bounding box center [641, 277] width 563 height 321
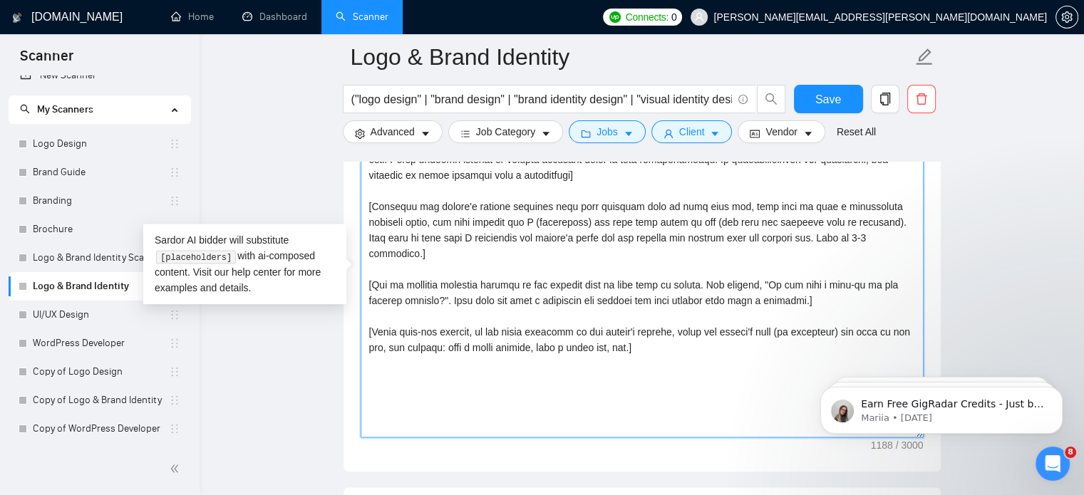
click at [509, 269] on textarea "Cover letter template:" at bounding box center [641, 277] width 563 height 321
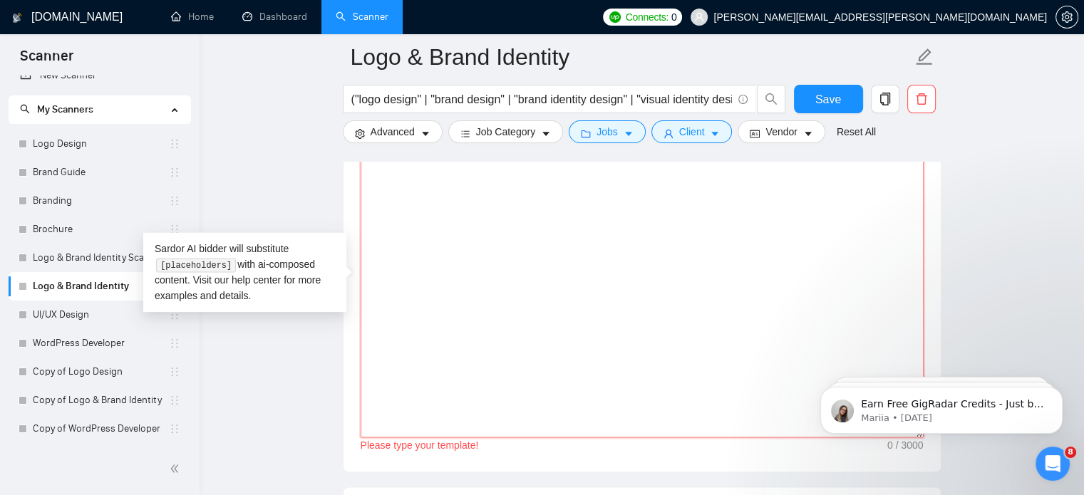
paste textarea "LO IPSUMD SIT AMETC ADIPISCI ELITSEDD Ei - T inc utl’et doloremag a enimad mini…"
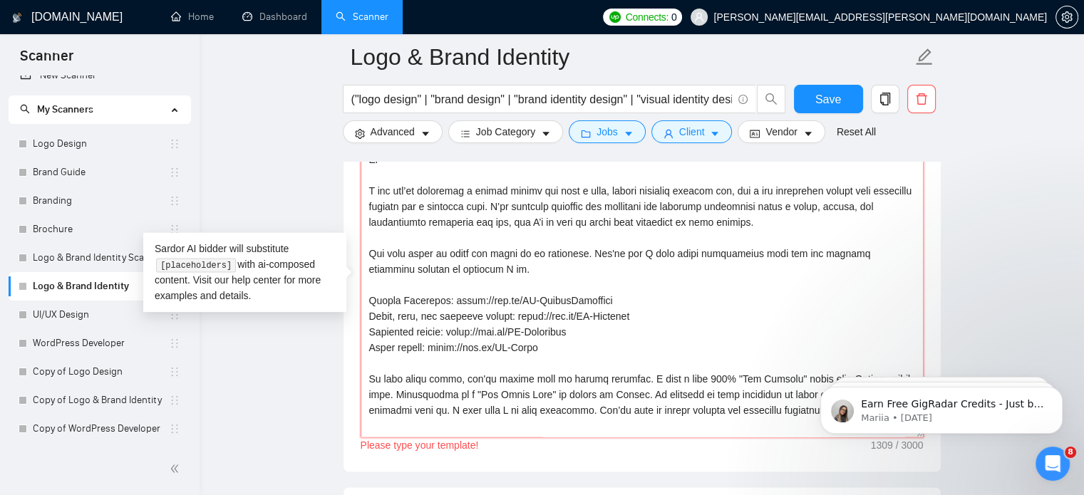
scroll to position [105, 0]
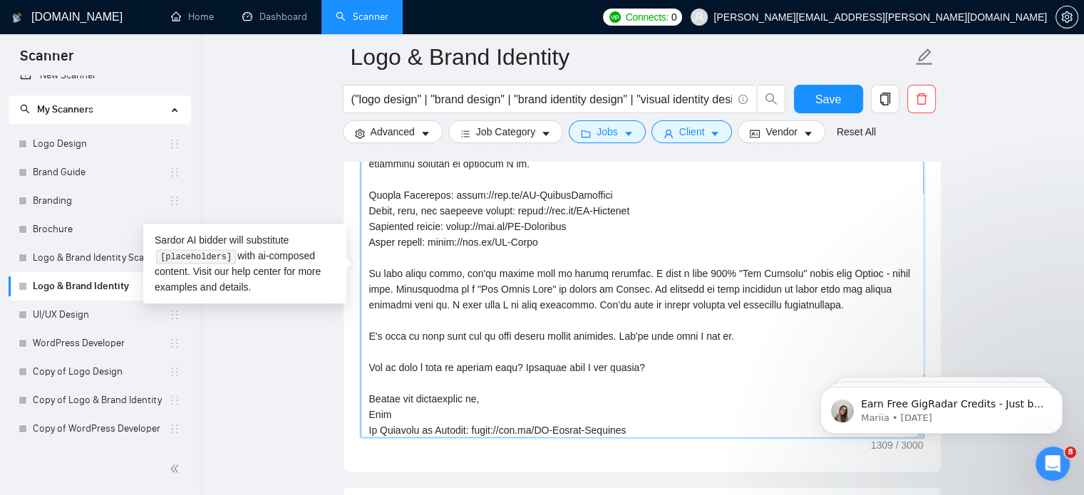
drag, startPoint x: 519, startPoint y: 242, endPoint x: 359, endPoint y: 207, distance: 164.2
drag, startPoint x: 359, startPoint y: 207, endPoint x: 562, endPoint y: 232, distance: 204.7
click at [562, 232] on textarea "Cover letter template:" at bounding box center [641, 277] width 563 height 321
drag, startPoint x: 530, startPoint y: 239, endPoint x: 373, endPoint y: 197, distance: 162.3
drag, startPoint x: 373, startPoint y: 197, endPoint x: 363, endPoint y: 187, distance: 14.6
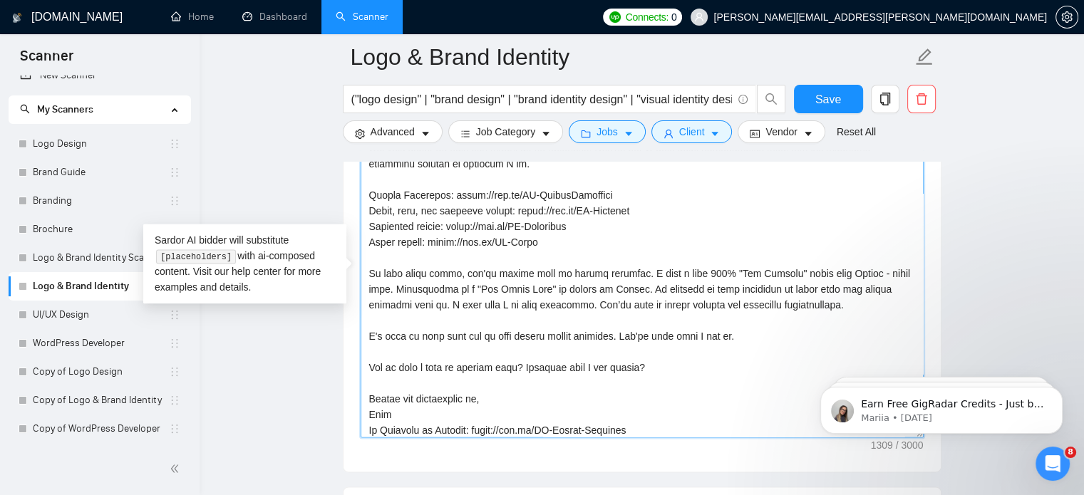
click at [363, 187] on textarea "Cover letter template:" at bounding box center [641, 277] width 563 height 321
drag, startPoint x: 370, startPoint y: 193, endPoint x: 554, endPoint y: 241, distance: 189.2
click at [554, 241] on textarea "Cover letter template:" at bounding box center [641, 277] width 563 height 321
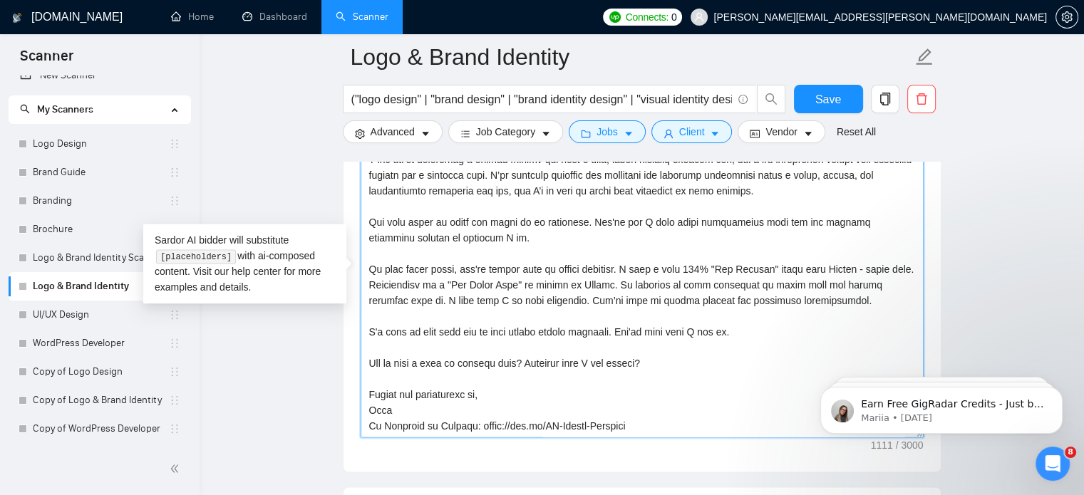
scroll to position [31, 0]
click at [612, 276] on textarea "Cover letter template:" at bounding box center [641, 277] width 563 height 321
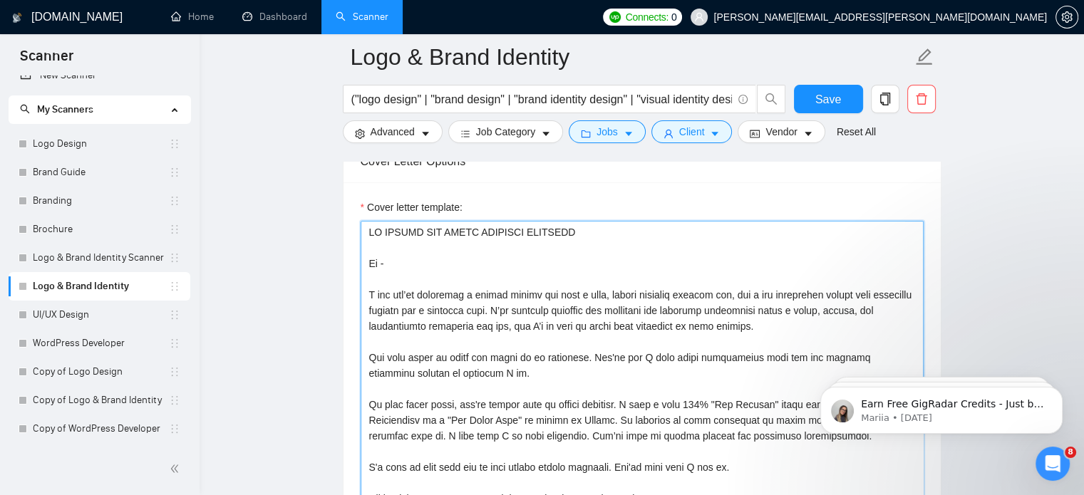
scroll to position [1701, 0]
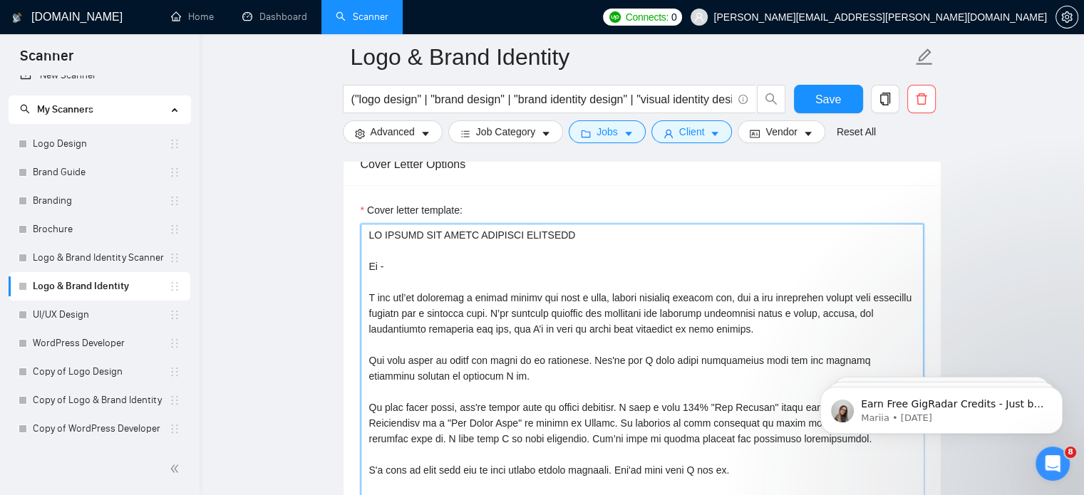
click at [491, 283] on textarea "Cover letter template:" at bounding box center [641, 384] width 563 height 321
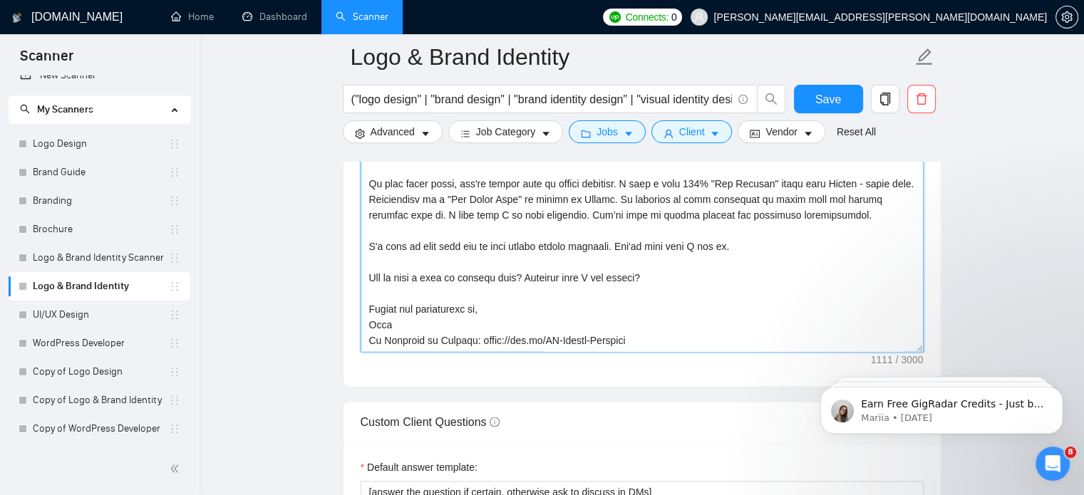
scroll to position [1906, 0]
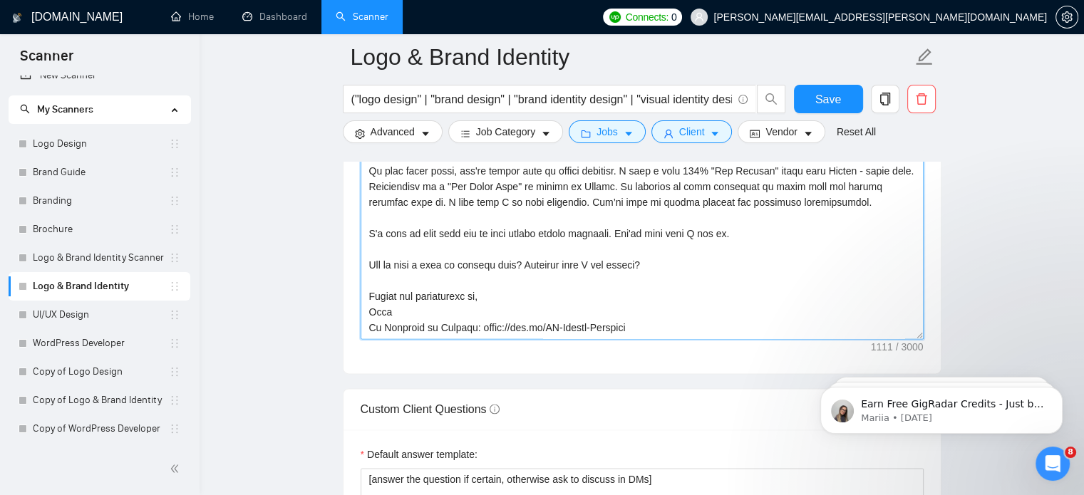
drag, startPoint x: 628, startPoint y: 322, endPoint x: 342, endPoint y: 359, distance: 288.1
click at [343, 359] on div "Cover letter template:" at bounding box center [641, 176] width 597 height 393
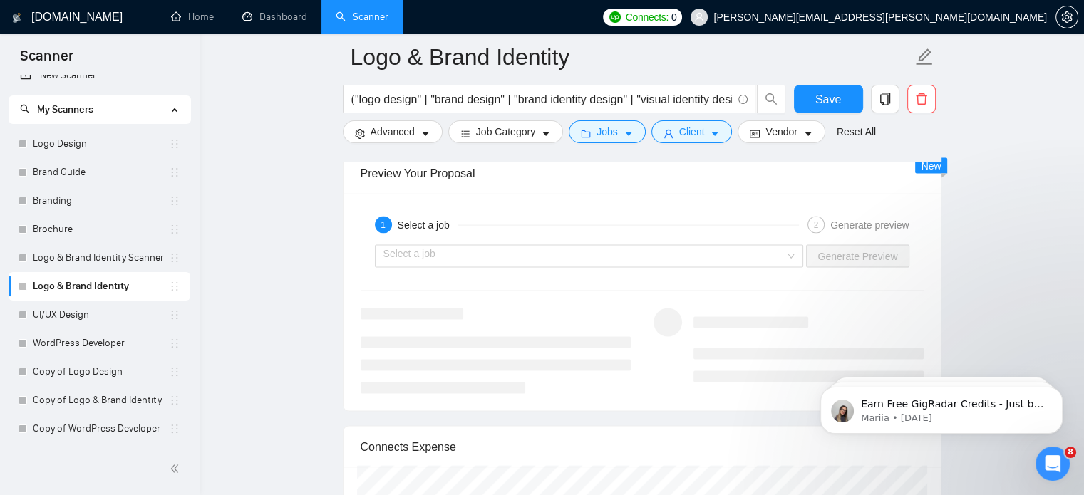
scroll to position [2861, 0]
type textarea "LO IPSUMD SIT AMETC ADIPISCI ELITSEDD Ei - T inc utl’et doloremag a enimad mini…"
click at [633, 253] on input "search" at bounding box center [584, 256] width 402 height 21
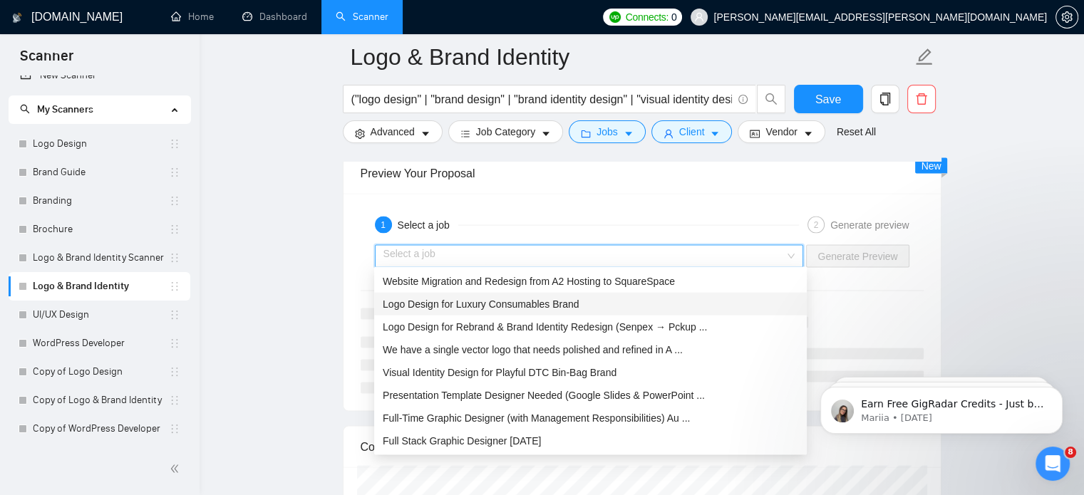
click at [550, 303] on span "Logo Design for Luxury Consumables Brand" at bounding box center [481, 304] width 197 height 11
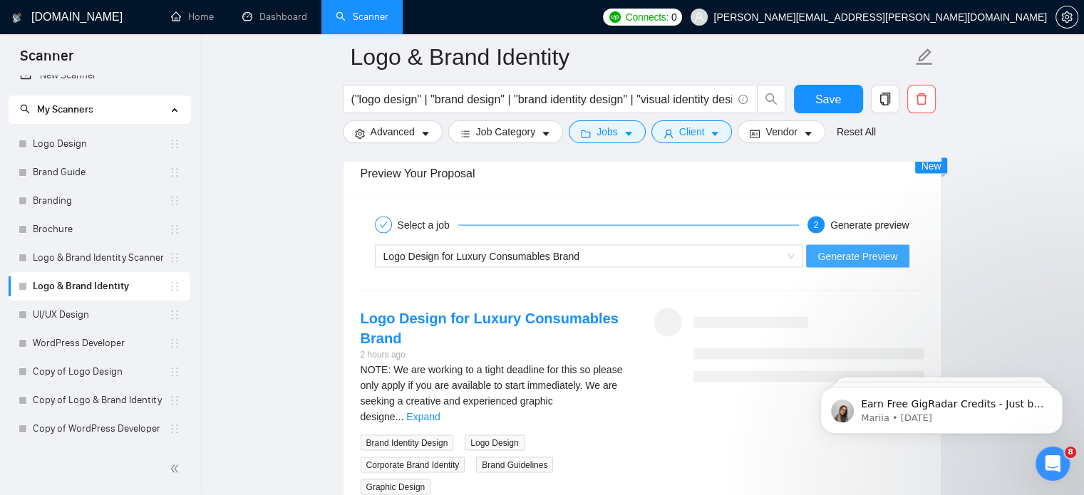
click at [850, 250] on span "Generate Preview" at bounding box center [857, 257] width 80 height 16
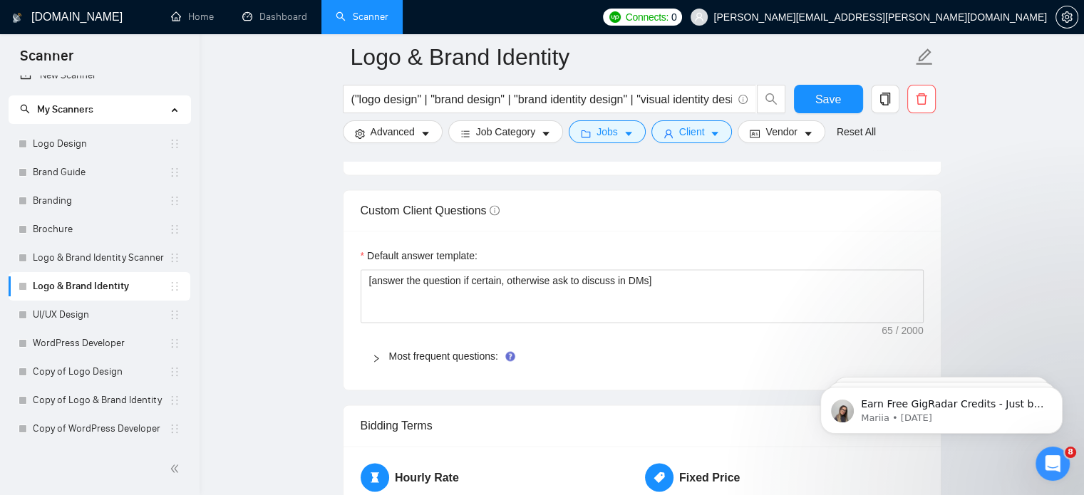
scroll to position [2099, 0]
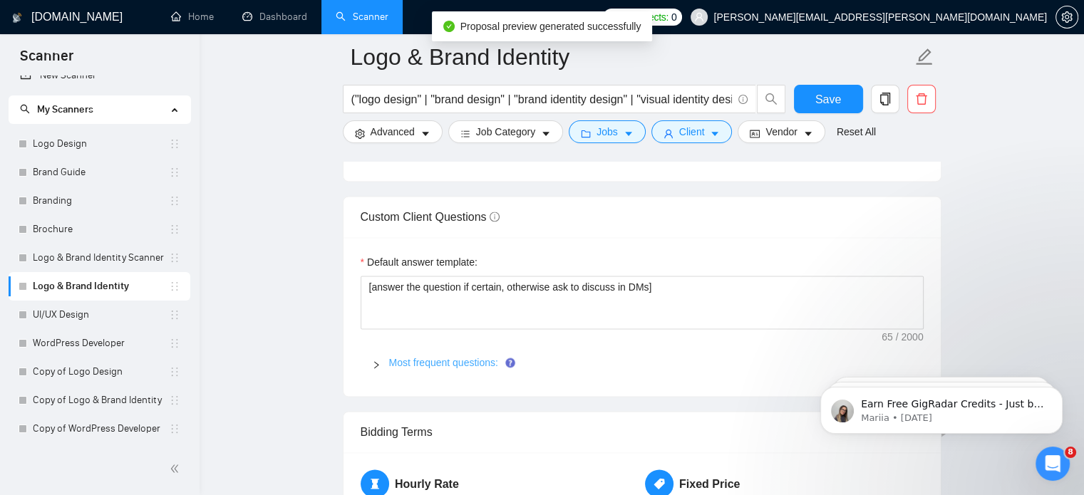
click at [464, 357] on link "Most frequent questions:" at bounding box center [443, 362] width 109 height 11
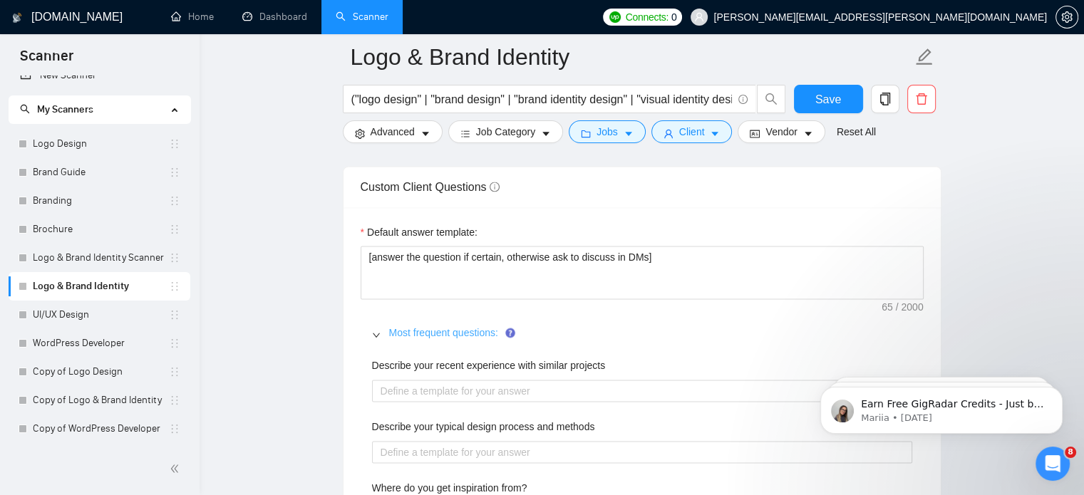
scroll to position [2128, 0]
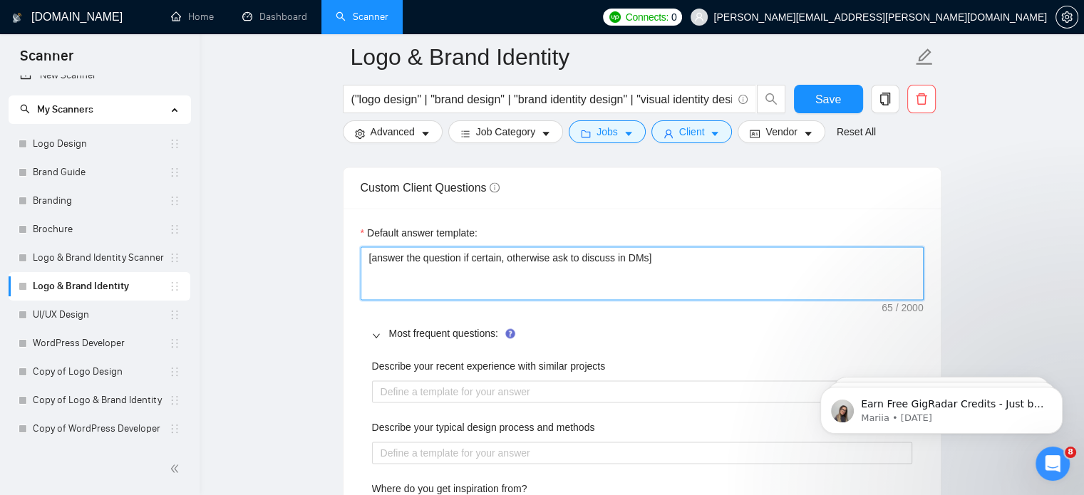
click at [536, 258] on textarea "[answer the question if certain, otherwise ask to discuss in DMs]" at bounding box center [641, 274] width 563 height 54
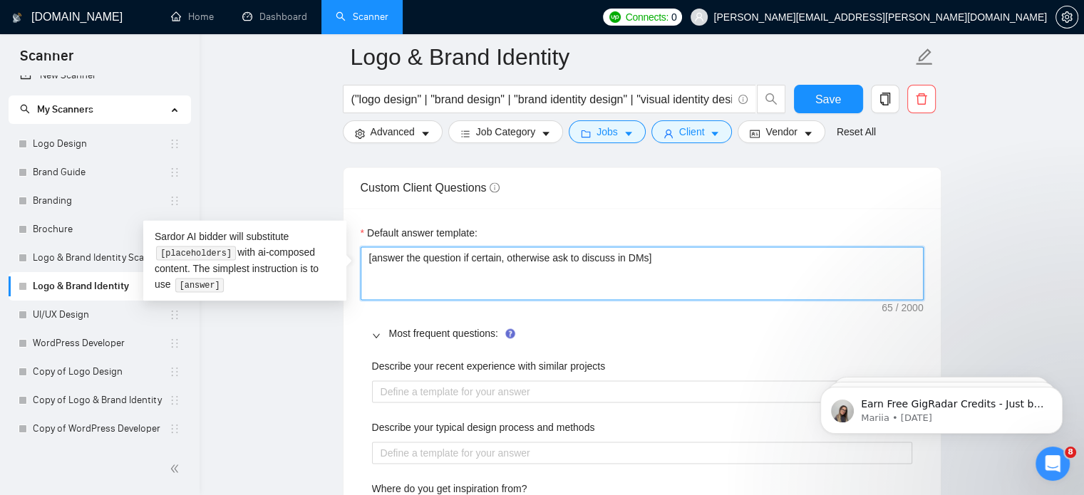
click at [655, 252] on textarea "[answer the question if certain, otherwise ask to discuss in DMs]" at bounding box center [641, 274] width 563 height 54
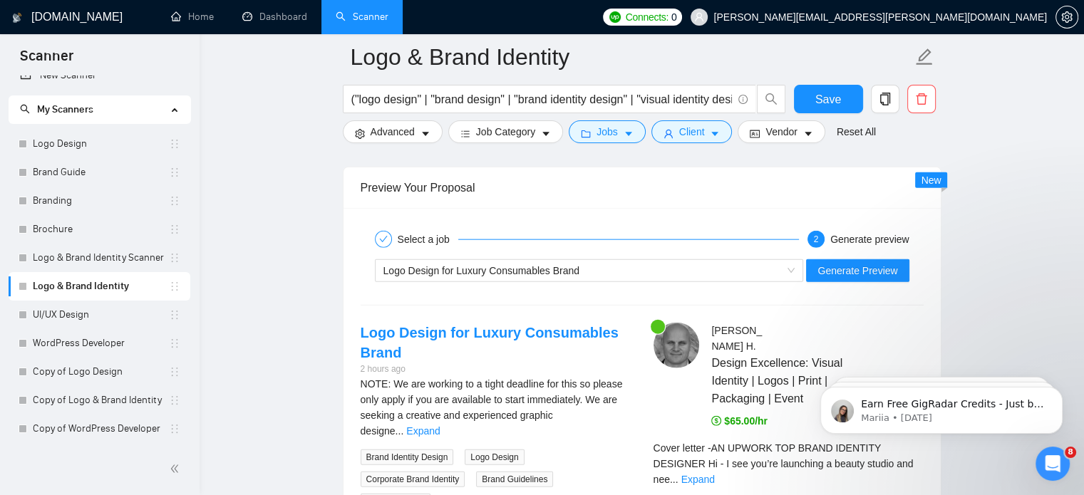
scroll to position [3490, 0]
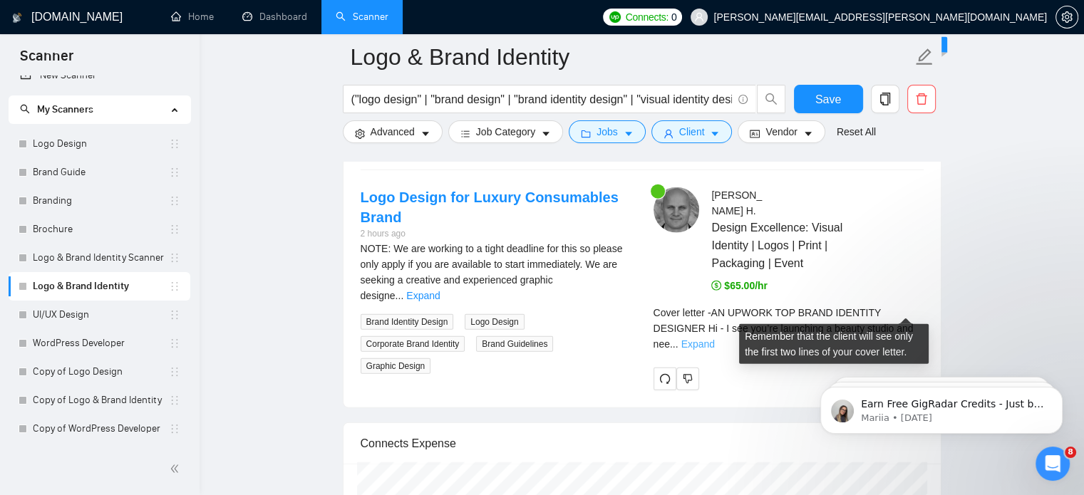
click at [715, 338] on link "Expand" at bounding box center [697, 343] width 33 height 11
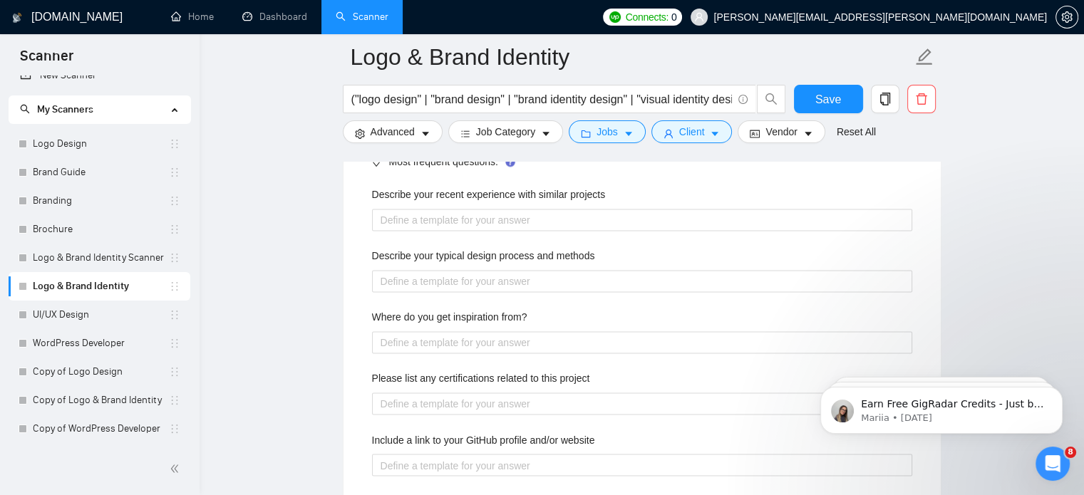
scroll to position [2300, 0]
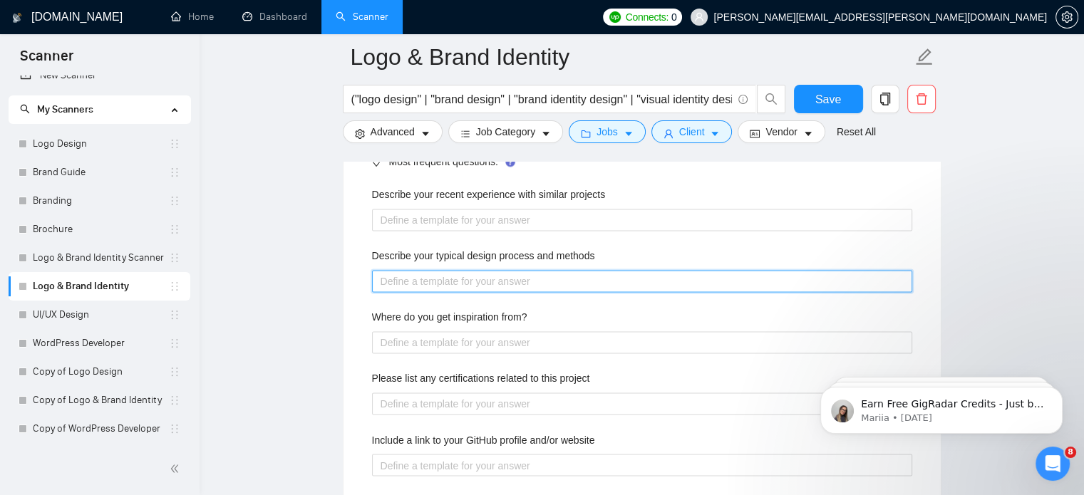
click at [550, 279] on methods "Describe your typical design process and methods" at bounding box center [642, 281] width 540 height 23
paste methods "I take the client's input to understand the brand and the project's requirement…"
type methods "I take the client's input to understand the brand and the project's requirement…"
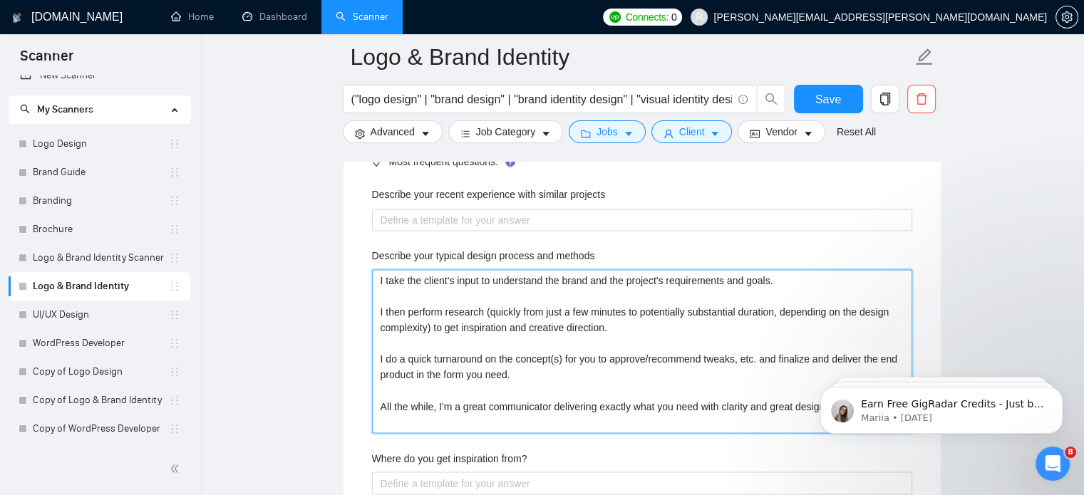
type methods "I take the client's input to understand the brand and the project's requirement…"
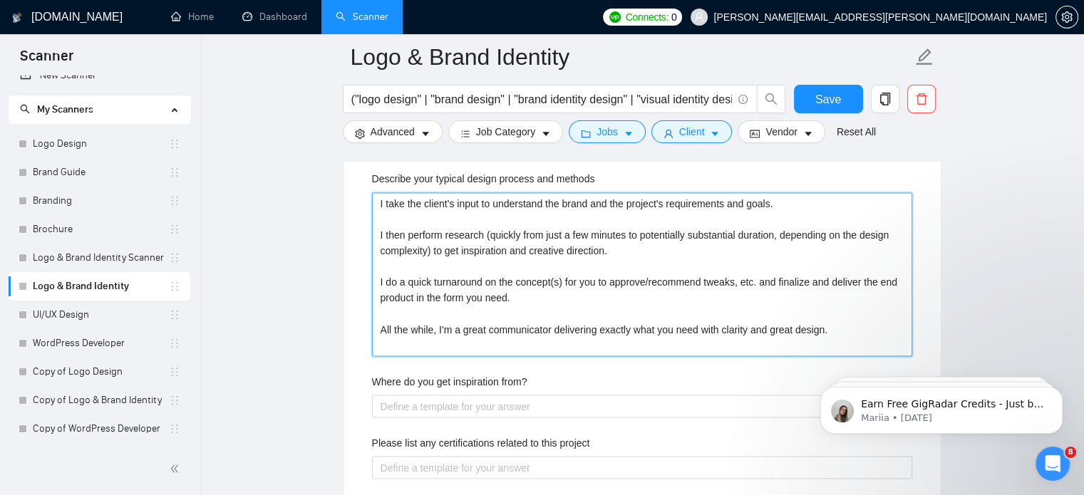
scroll to position [2378, 0]
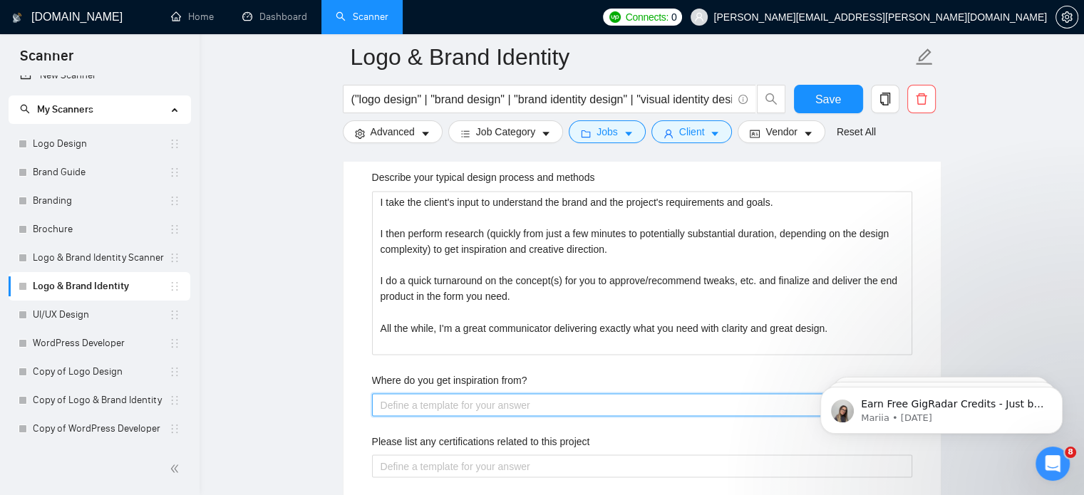
click at [455, 397] on from\? "Where do you get inspiration from?" at bounding box center [642, 404] width 540 height 23
paste from\? "Inspiration comes from research. I consider myself an excellent researcher. It'…"
type from\? "Inspiration comes from research. I consider myself an excellent researcher. It'…"
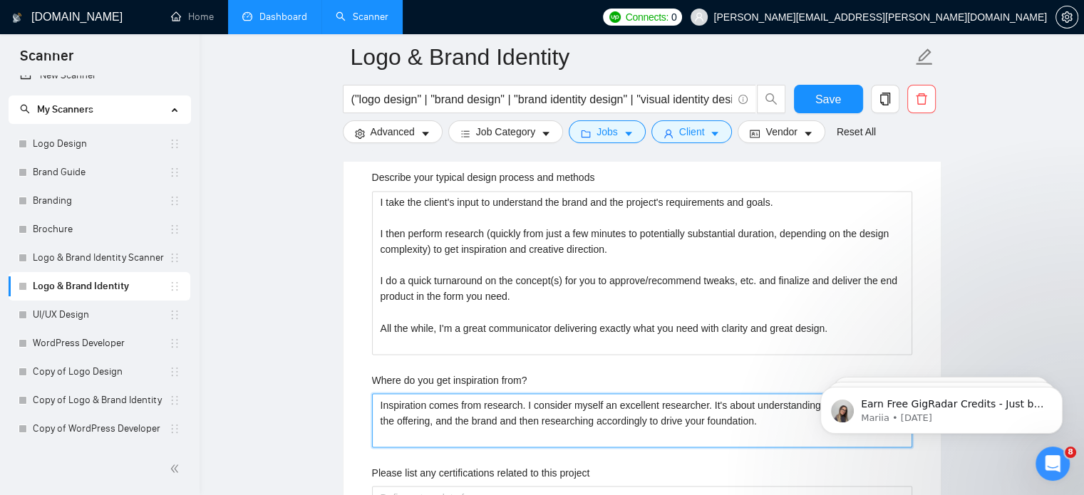
type from\? "Inspiration comes from research. I consider myself an excellent researcher. It'…"
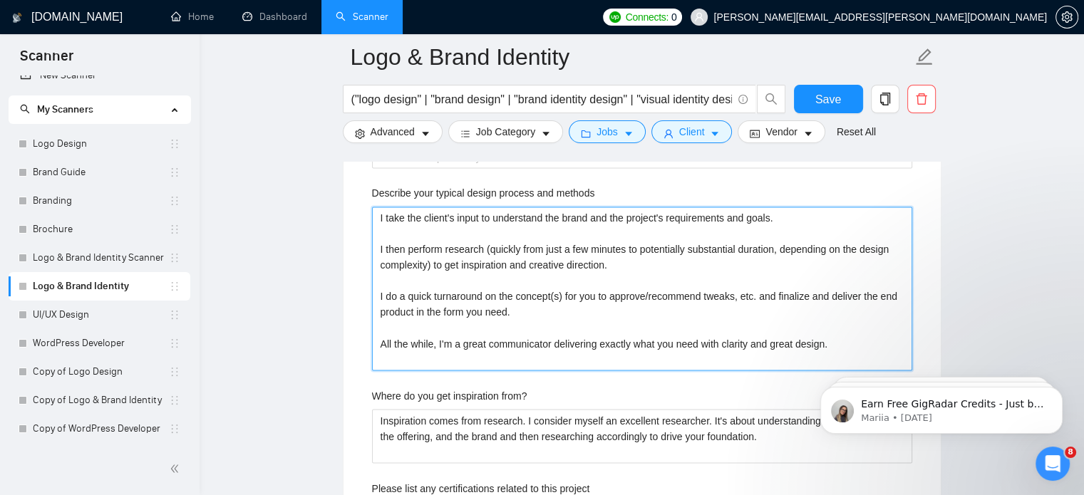
click at [567, 313] on methods "I take the client's input to understand the brand and the project's requirement…" at bounding box center [642, 289] width 540 height 164
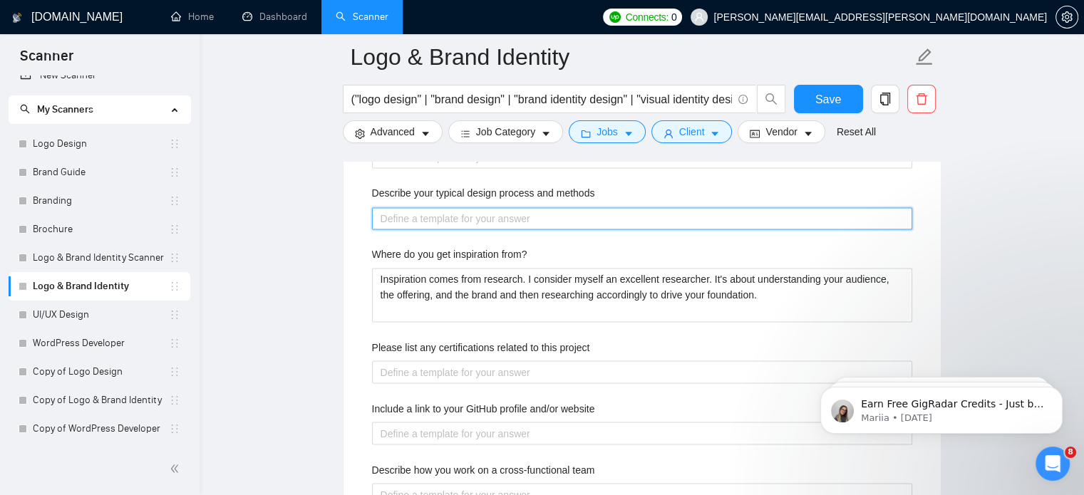
paste methods "I follow the tried and tested method of Discover, Define, Ideate, and Design to…"
type methods "I follow the tried and tested method of Discover, Define, Ideate, and Design to…"
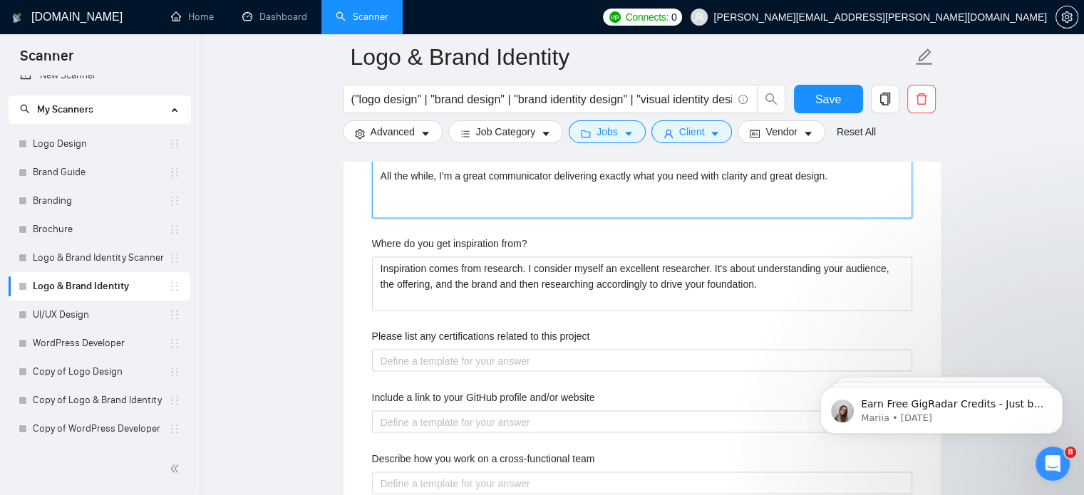
scroll to position [2593, 0]
type methods "I follow the tried and tested method of Discover, Define, Ideate, and Design to…"
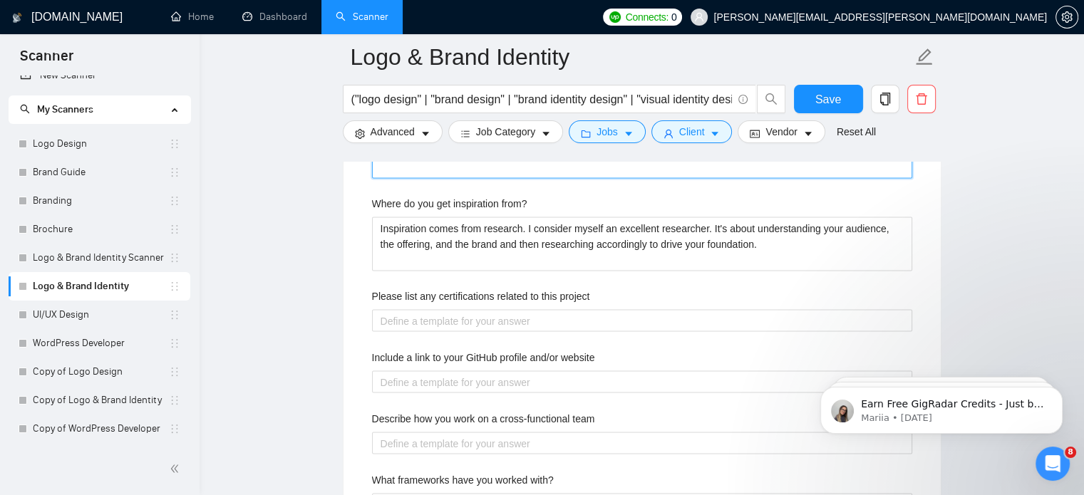
scroll to position [2637, 0]
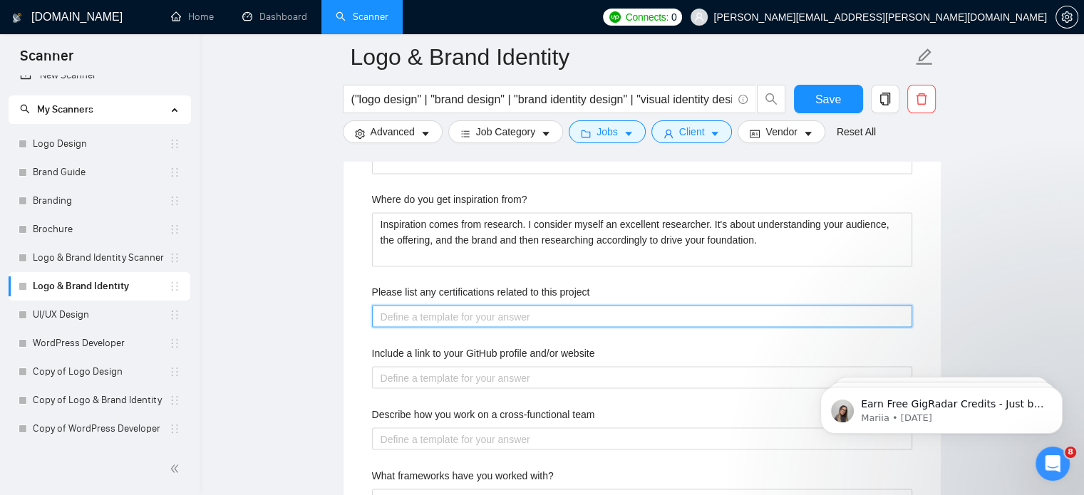
click at [499, 315] on project "Please list any certifications related to this project" at bounding box center [642, 316] width 540 height 23
paste project "While I may not hold specific certifications for this project, my track record …"
type project "While I may not hold specific certifications for this project, my track record …"
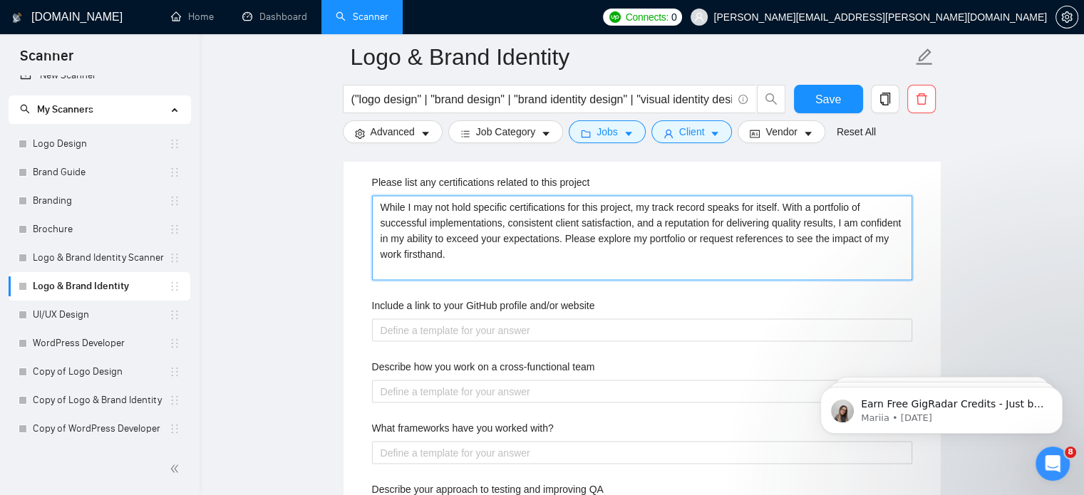
scroll to position [2747, 0]
type project "While I may not hold specific certifications for this project, my track record …"
click at [499, 315] on div "Include a link to your GitHub profile and/or website" at bounding box center [642, 307] width 540 height 21
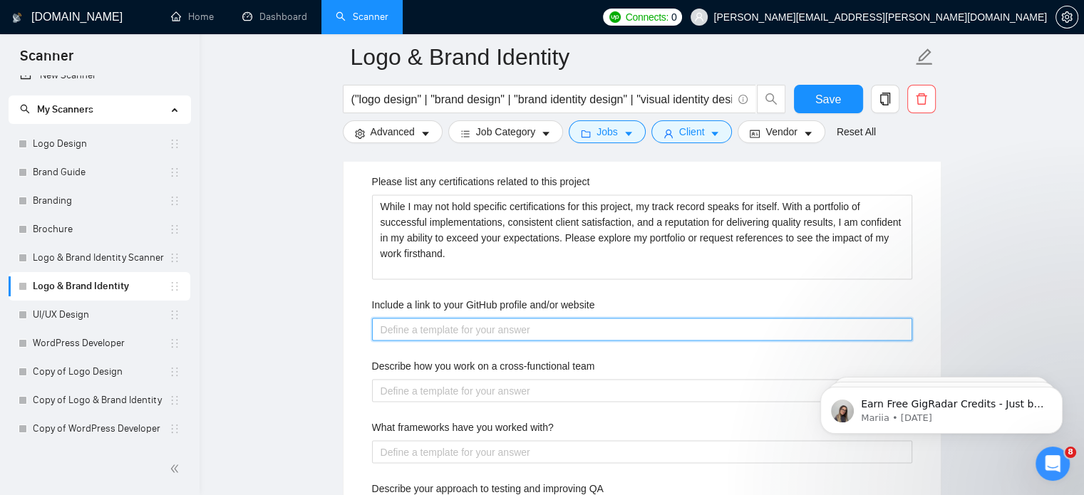
click at [498, 334] on website "Include a link to your GitHub profile and/or website" at bounding box center [642, 329] width 540 height 23
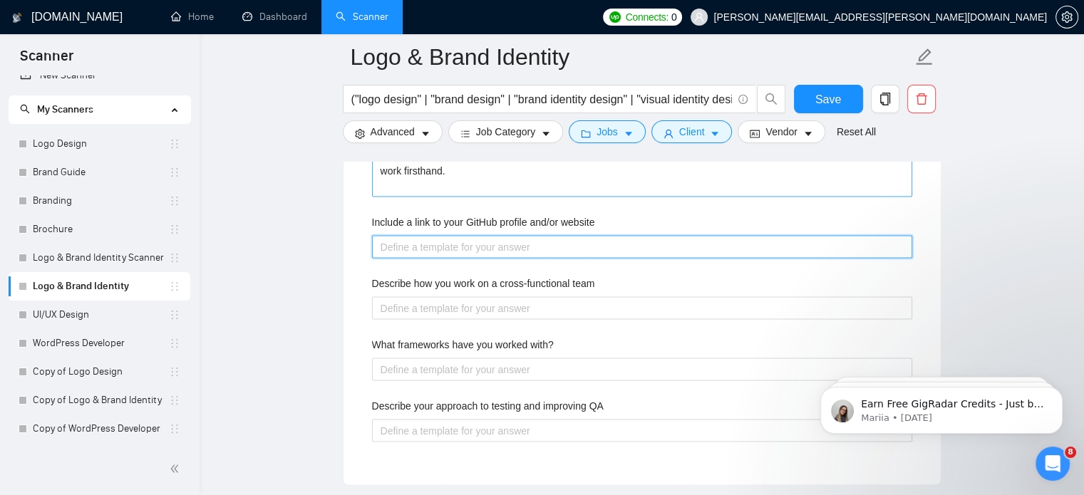
scroll to position [2836, 0]
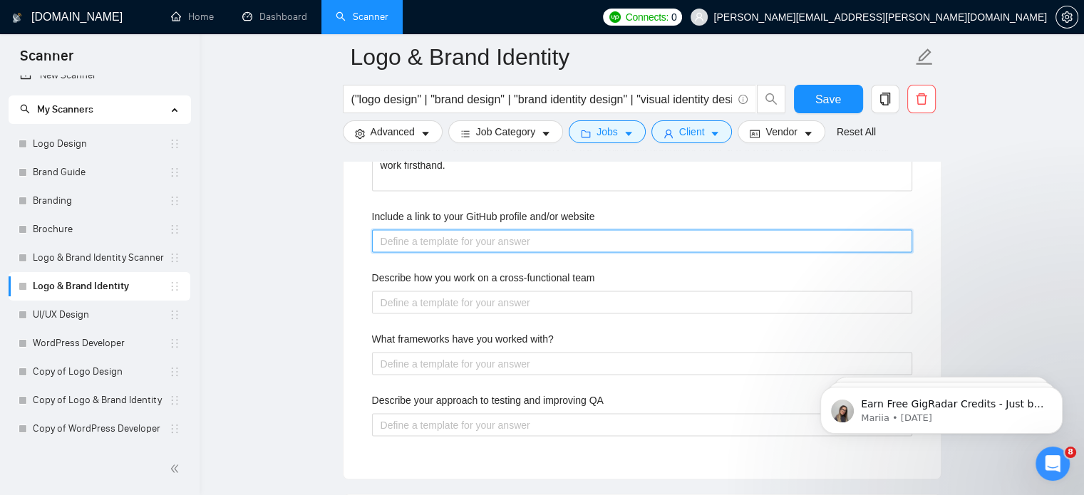
paste website "I am strong at carving out the specific role of the designer for a multi-person…"
type website "I am strong at carving out the specific role of the designer for a multi-person…"
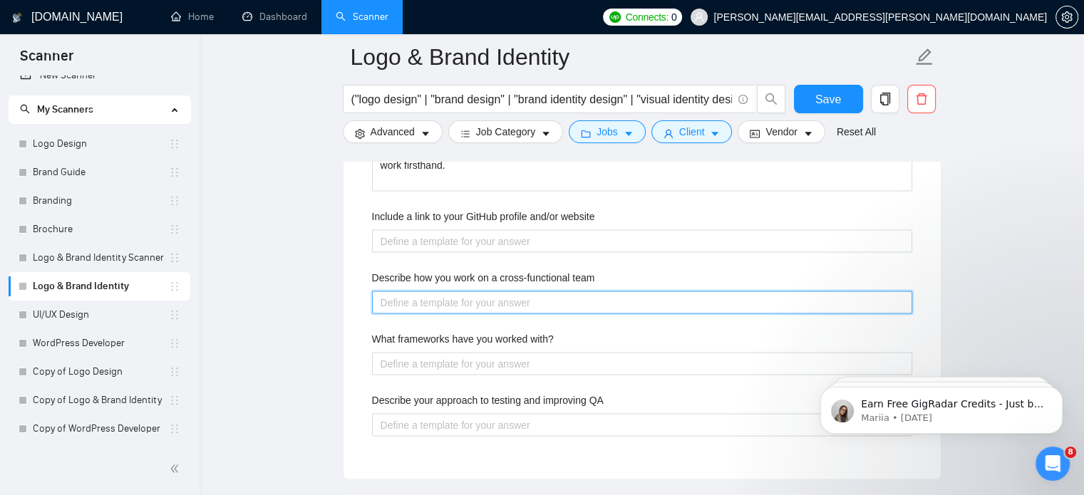
click at [441, 307] on team "Describe how you work on a cross-functional team" at bounding box center [642, 302] width 540 height 23
paste team "I am strong at carving out the specific role of the designer for a multi-person…"
type team "I am strong at carving out the specific role of the designer for a multi-person…"
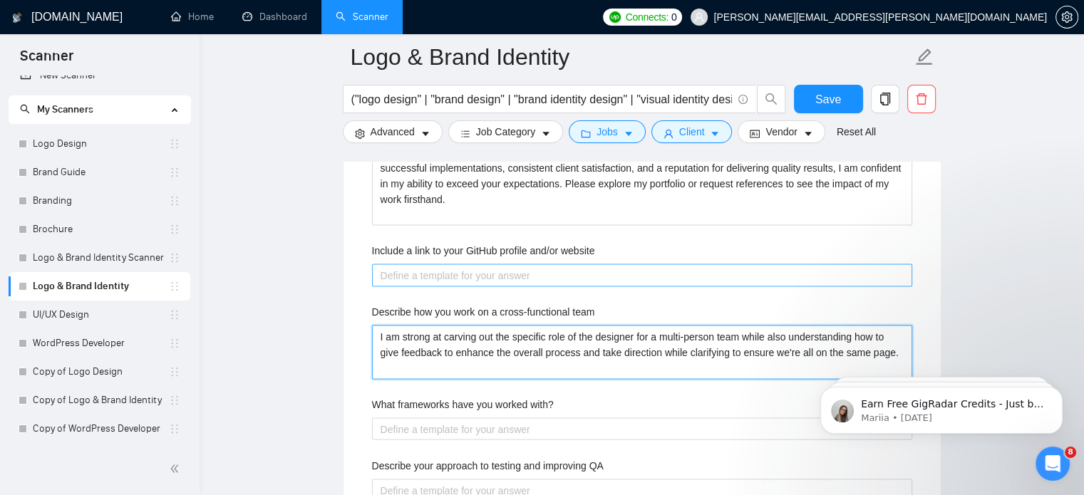
scroll to position [2801, 0]
type team "I am strong at carving out the specific role of the designer for a multi-person…"
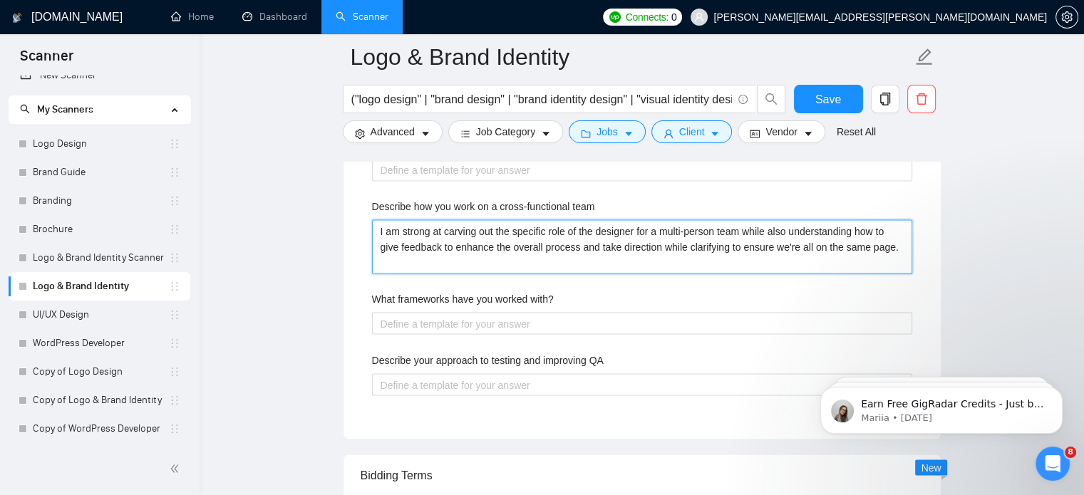
scroll to position [2912, 0]
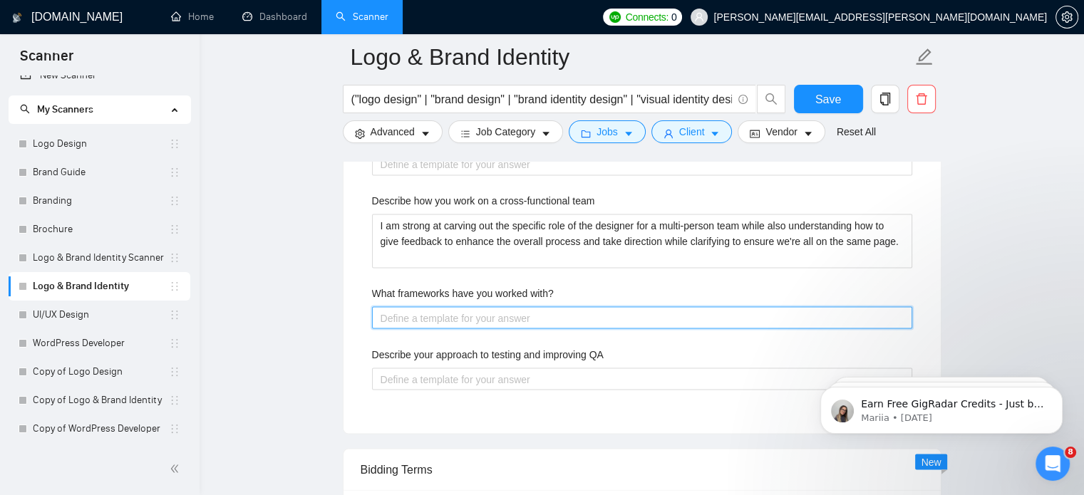
click at [563, 315] on with\? "What frameworks have you worked with?" at bounding box center [642, 318] width 540 height 23
paste with\? "Wordpress WEBFLOW SQUARESPACE SHOPIFY"
type with\? "Wordpress WEBFLOW SQUARESPACE SHOPIFY"
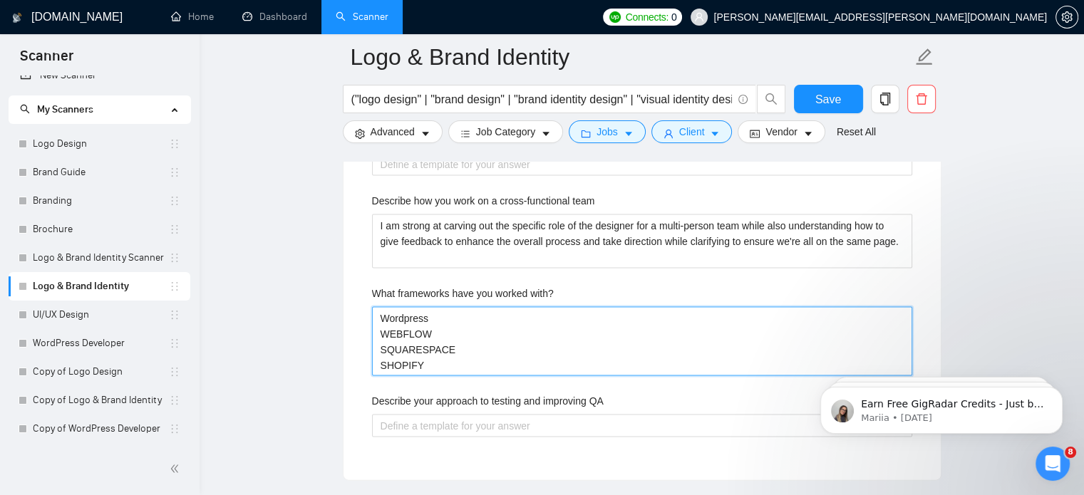
type with\? "Wordpress WEBFLOW SQUARESPACE SHOPIFY"
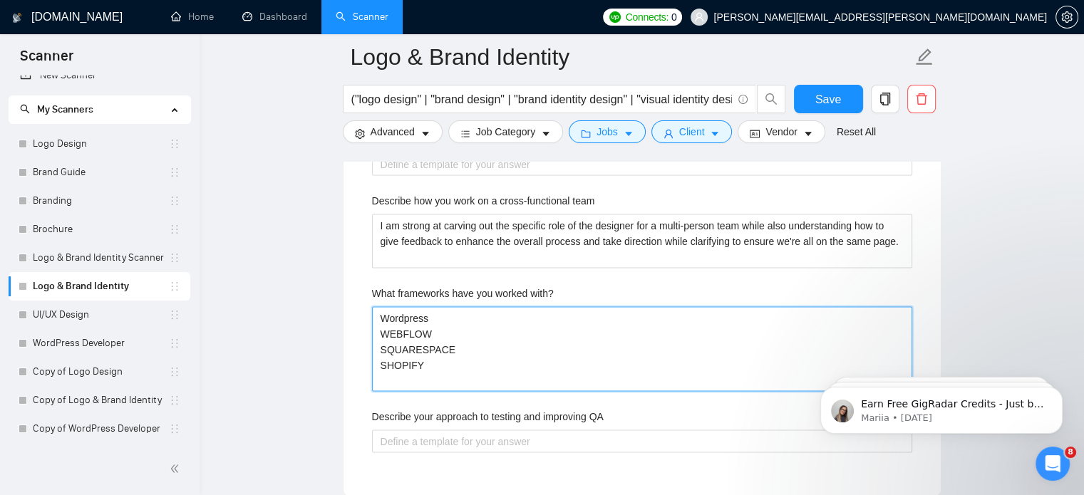
paste with\? "HUBSPOT"
type with\? "Wordpress WEBFLOW SQUARESPACE SHOPIFY HUBSPOT"
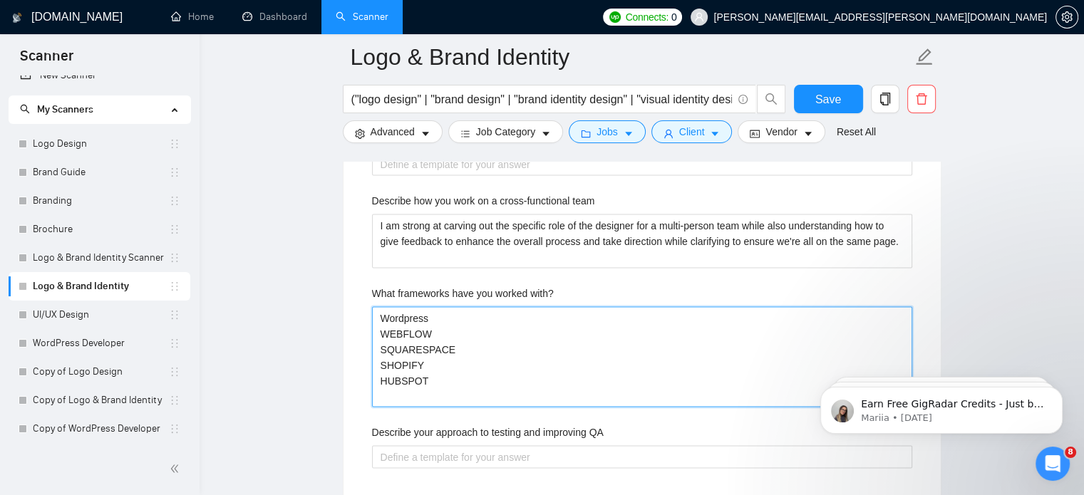
type with\? "Wordpress WEBFLOW SQUARESPACE SHOPIFY HUBSPOT W"
type with\? "Wordpress WEBFLOW SQUARESPACE SHOPIFY HUBSPOT Wi"
type with\? "Wordpress WEBFLOW SQUARESPACE SHOPIFY HUBSPOT Wix"
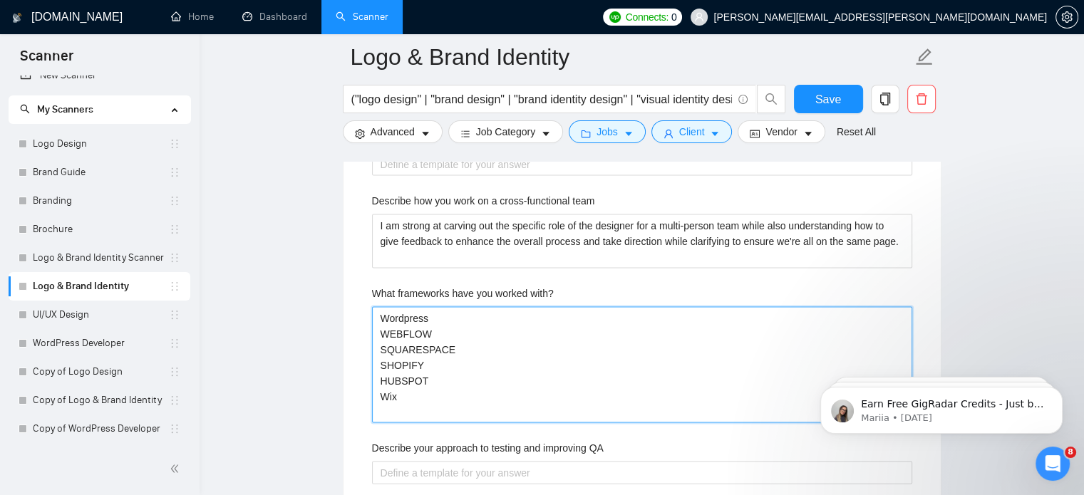
paste with\? "WordPress developer · Webflow developer · Shopify developer · Wix Expert · Squa…"
type with\? "Wordpress WEBFLOW SQUARESPACE SHOPIFY HUBSPOT Wix WordPress developer · Webflow…"
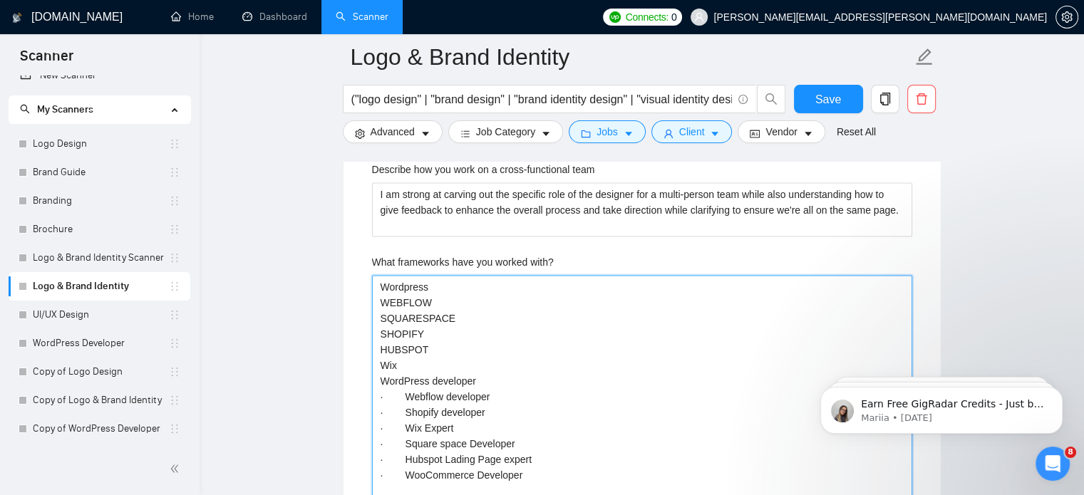
type with\? "Wordpress WEBFLOW SQUARESPACE SHOPIFY HUBSPOT Wix"
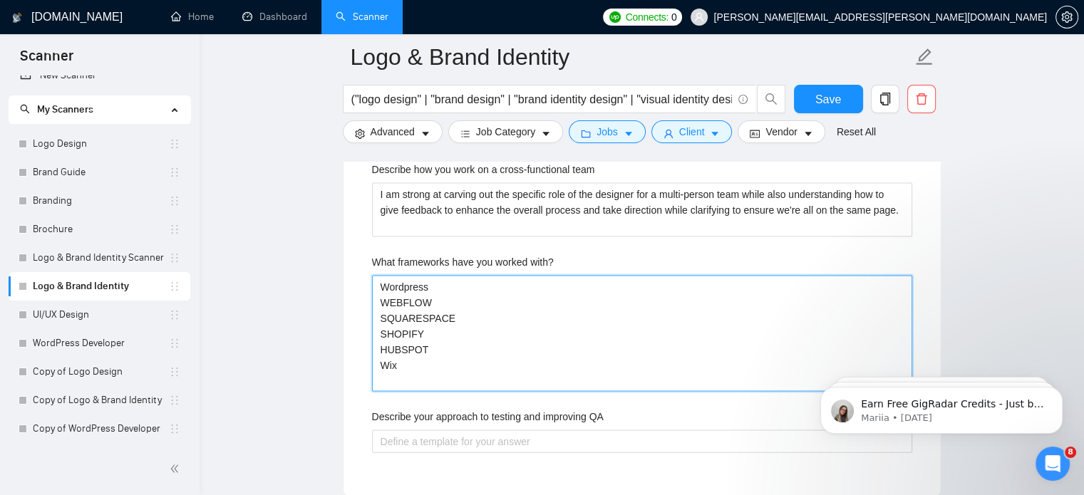
type with\? "Wordpress WEBFLOW SQUARESPACE SHOPIFY HUBSPOT Wix"
paste with\? "WooCommerce"
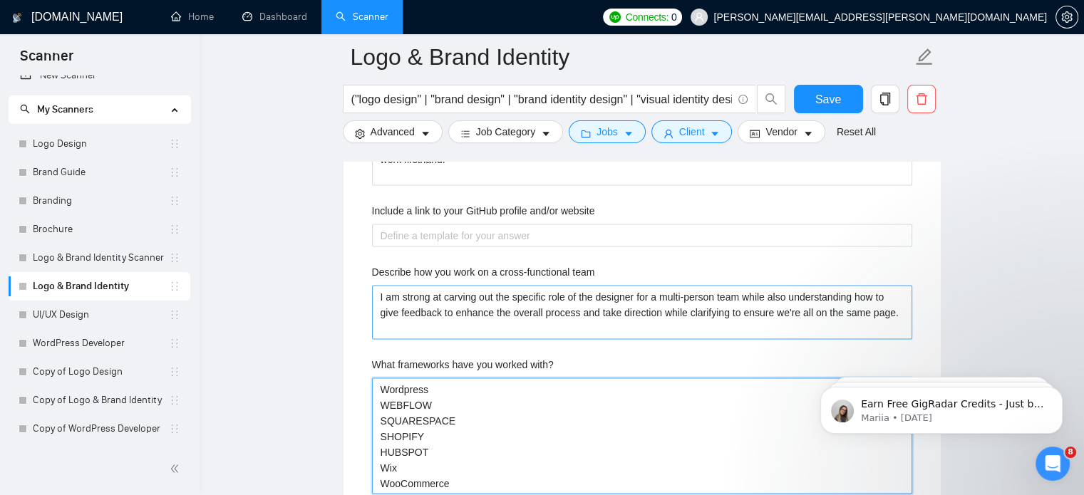
scroll to position [2803, 0]
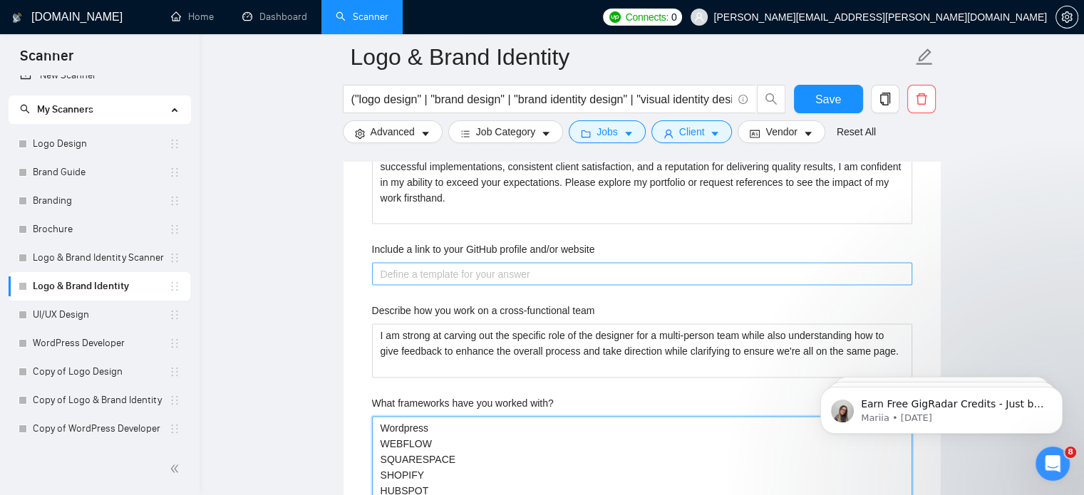
type with\? "Wordpress WEBFLOW SQUARESPACE SHOPIFY HUBSPOT Wix WooCommerce"
click at [514, 266] on website "Include a link to your GitHub profile and/or website" at bounding box center [642, 274] width 540 height 23
paste website "[URL][DOMAIN_NAME]"
type website "[URL][DOMAIN_NAME]"
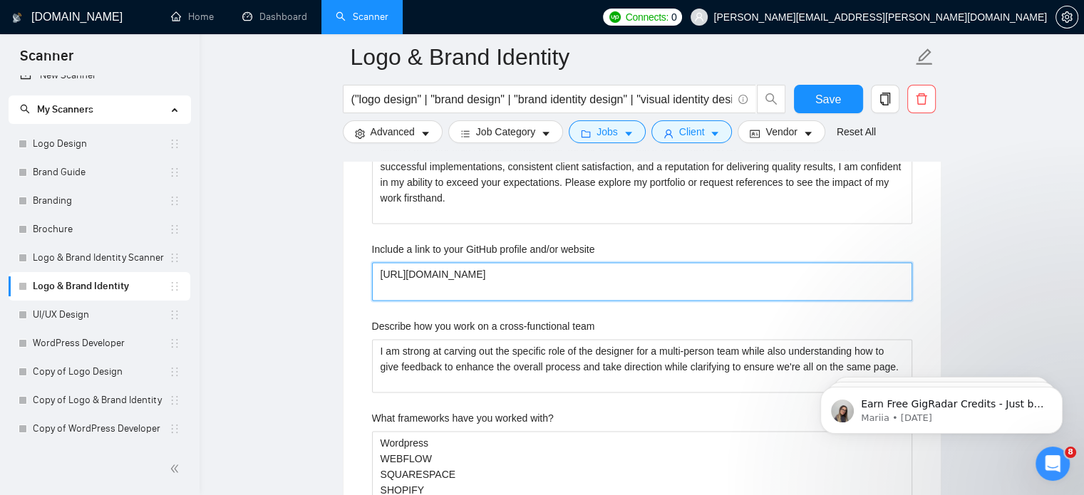
type website "[URL][DOMAIN_NAME]"
paste website "[URL][DOMAIN_NAME]"
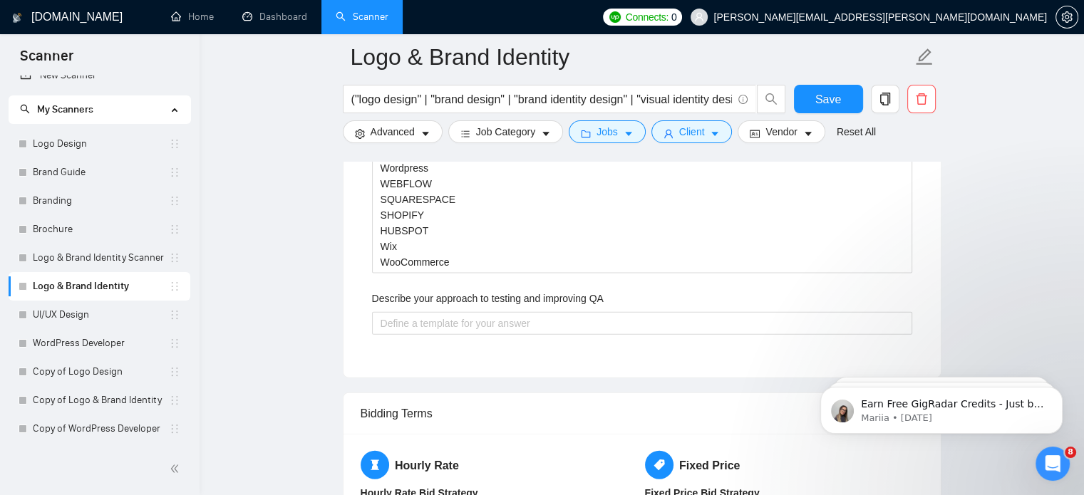
scroll to position [3081, 0]
type website "[URL][DOMAIN_NAME] [URL][DOMAIN_NAME]"
click at [445, 288] on label "Describe your approach to testing and improving QA" at bounding box center [488, 296] width 232 height 16
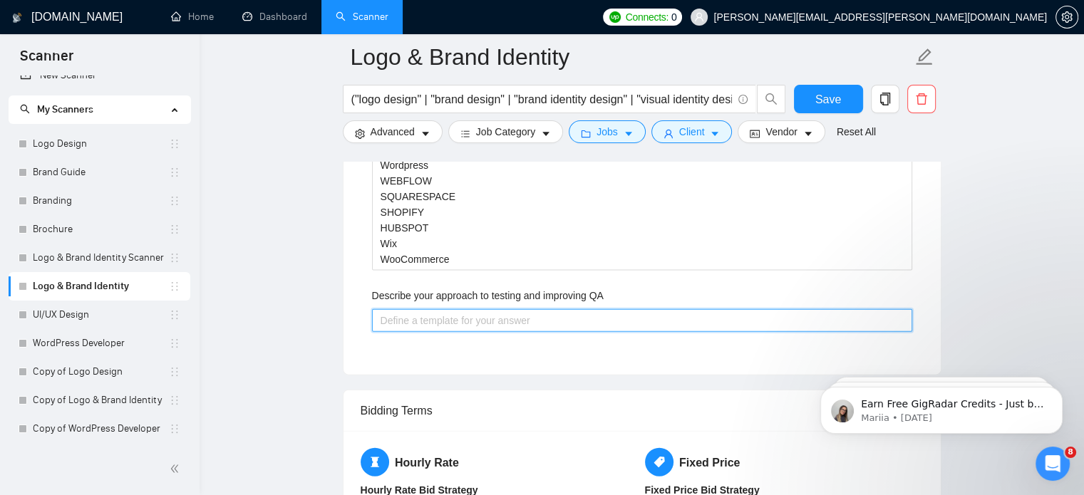
click at [445, 309] on QA "Describe your approach to testing and improving QA" at bounding box center [642, 320] width 540 height 23
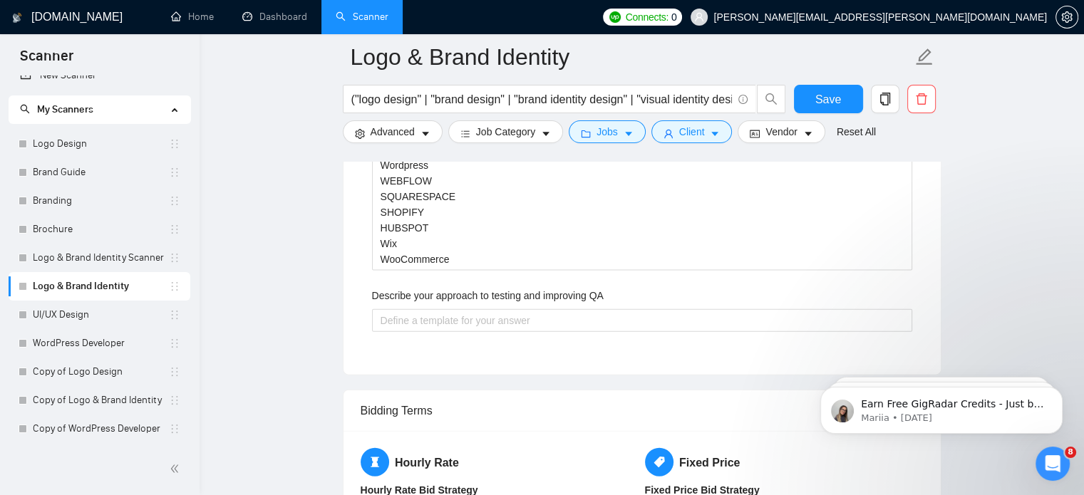
click at [445, 288] on label "Describe your approach to testing and improving QA" at bounding box center [488, 296] width 232 height 16
click at [445, 309] on QA "Describe your approach to testing and improving QA" at bounding box center [642, 320] width 540 height 23
click at [445, 288] on label "Describe your approach to testing and improving QA" at bounding box center [488, 296] width 232 height 16
click at [445, 309] on QA "Describe your approach to testing and improving QA" at bounding box center [642, 320] width 540 height 23
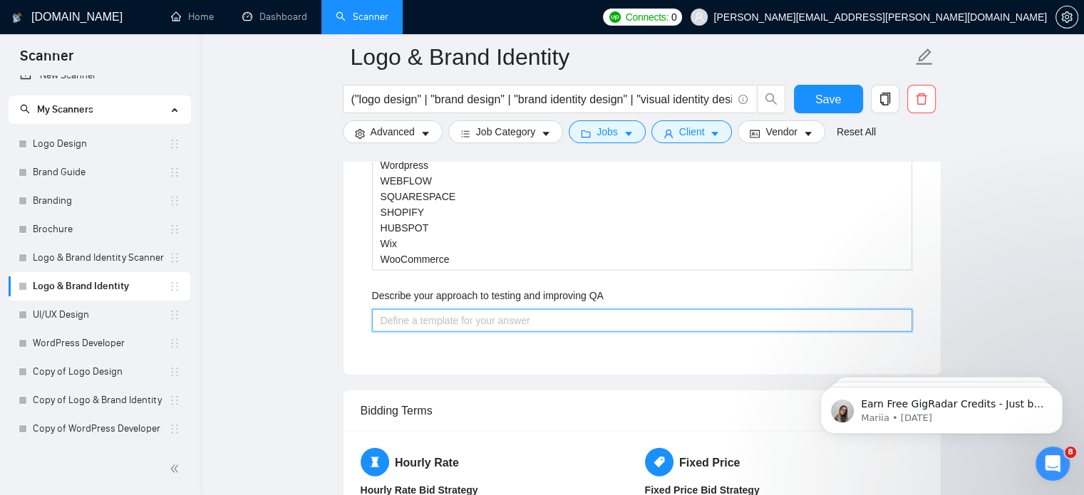
click at [430, 316] on QA "Describe your approach to testing and improving QA" at bounding box center [642, 320] width 540 height 23
paste QA "I follow an iterative QA approach — testing visuals, usability, and consistency…"
type QA "I follow an iterative QA approach — testing visuals, usability, and consistency…"
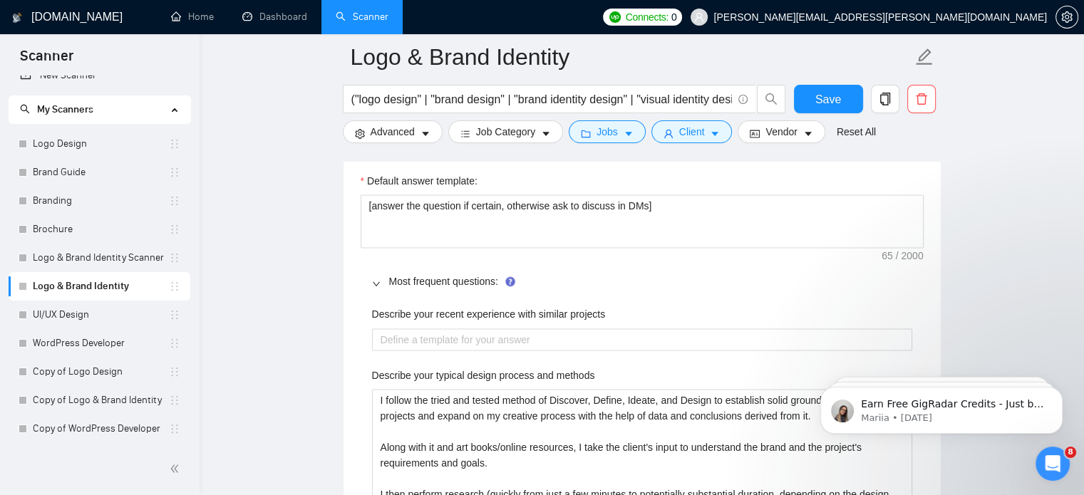
scroll to position [2181, 0]
type QA "I follow an iterative QA approach — testing visuals, usability, and consistency…"
click at [435, 333] on projects "Describe your recent experience with similar projects" at bounding box center [642, 338] width 540 height 23
click at [475, 305] on label "Describe your recent experience with similar projects" at bounding box center [489, 313] width 234 height 16
click at [475, 327] on projects "Describe your recent experience with similar projects" at bounding box center [642, 338] width 540 height 23
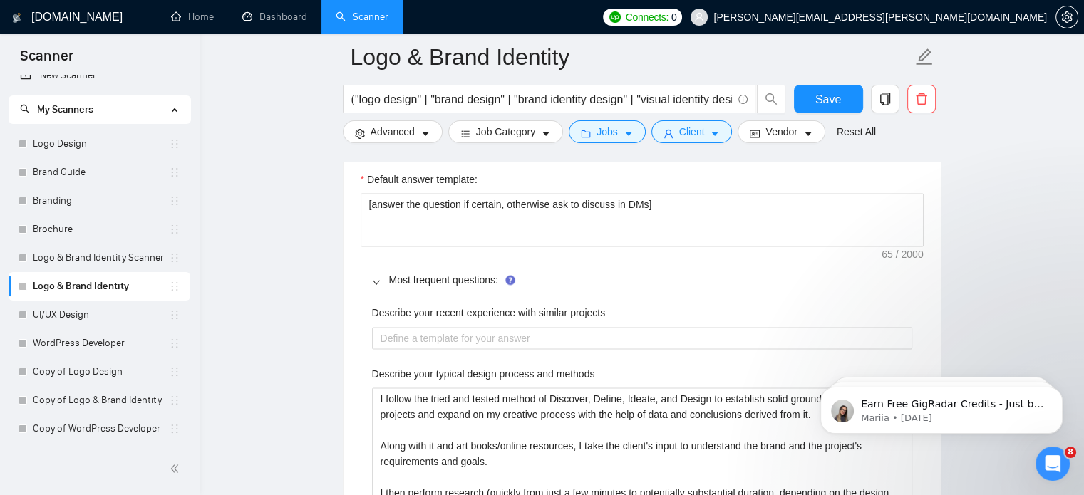
click at [475, 305] on label "Describe your recent experience with similar projects" at bounding box center [489, 313] width 234 height 16
click at [475, 327] on projects "Describe your recent experience with similar projects" at bounding box center [642, 338] width 540 height 23
click at [475, 305] on label "Describe your recent experience with similar projects" at bounding box center [489, 313] width 234 height 16
click at [475, 327] on projects "Describe your recent experience with similar projects" at bounding box center [642, 338] width 540 height 23
click at [455, 336] on projects "Describe your recent experience with similar projects" at bounding box center [642, 338] width 540 height 23
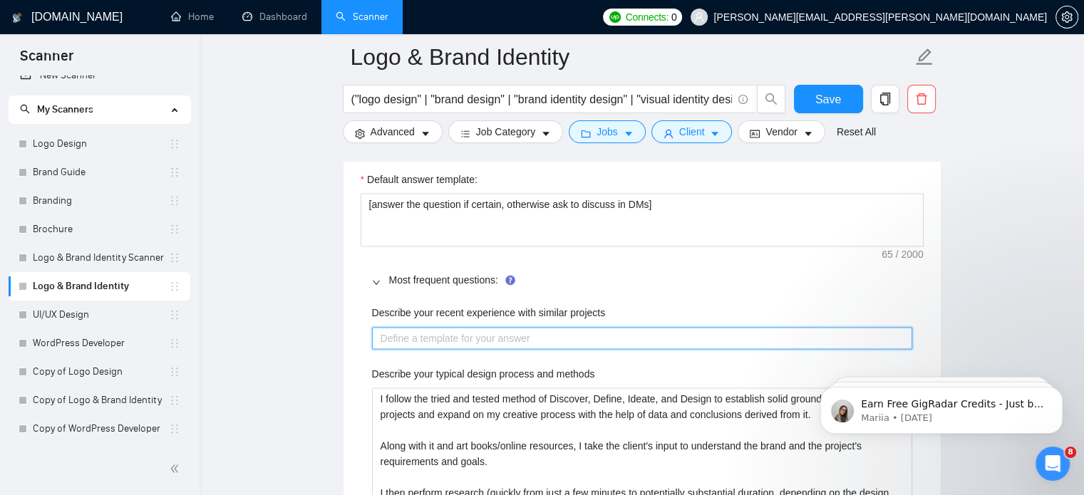
paste projects "I’ve completed multiple design projects where I handled end-to-end tasks — from…"
type projects "I’ve completed multiple design projects where I handled end-to-end tasks — from…"
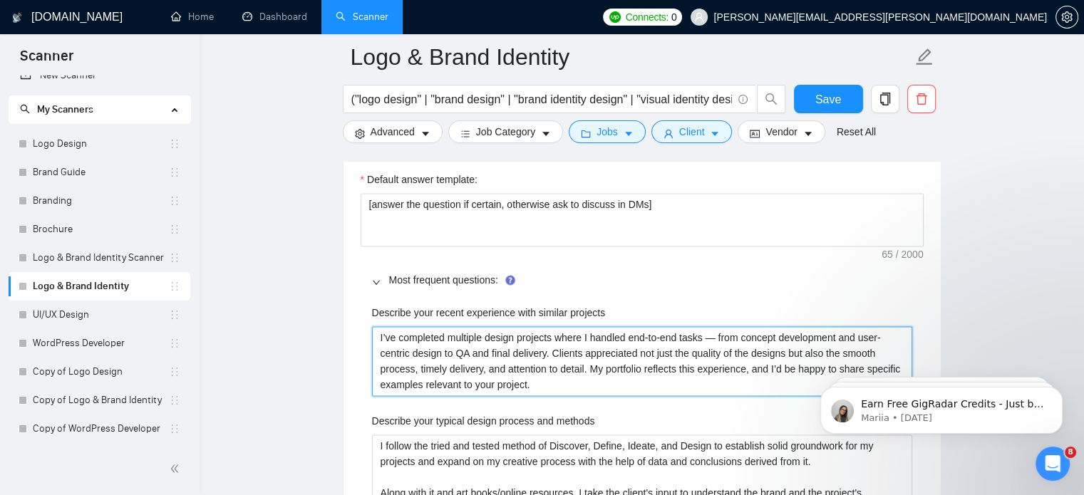
type projects "I’ve completed multiple design projects where I handled end-to-end tasks — from…"
click at [379, 336] on projects "I’ve completed multiple design projects where I handled end-to-end tasks — from…" at bounding box center [642, 361] width 540 height 70
paste projects "Recently,"
type projects "Recently,I’ve completed multiple design projects where I handled end-to-end tas…"
click at [472, 351] on projects "Recently, I’ve completed multiple design projects where I handled end-to-end ta…" at bounding box center [642, 361] width 540 height 70
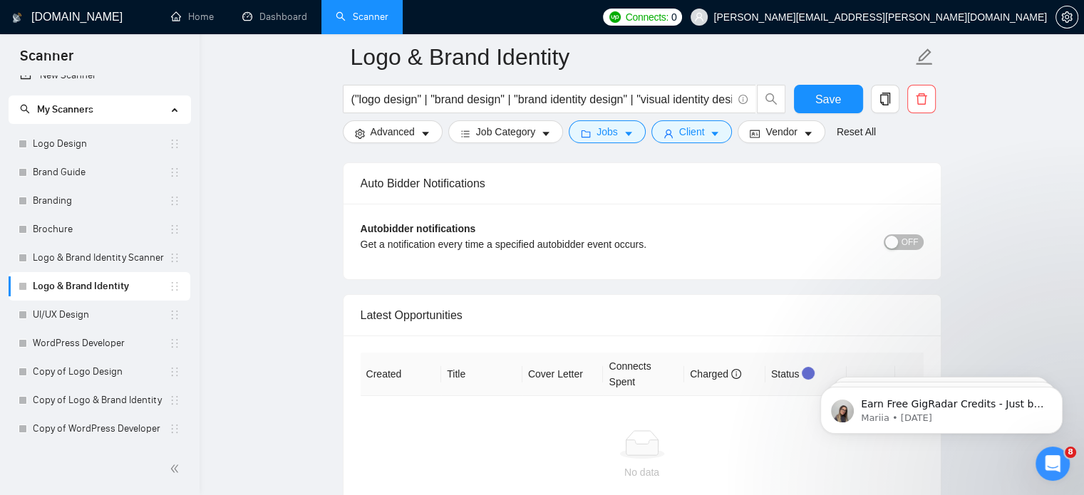
scroll to position [5251, 0]
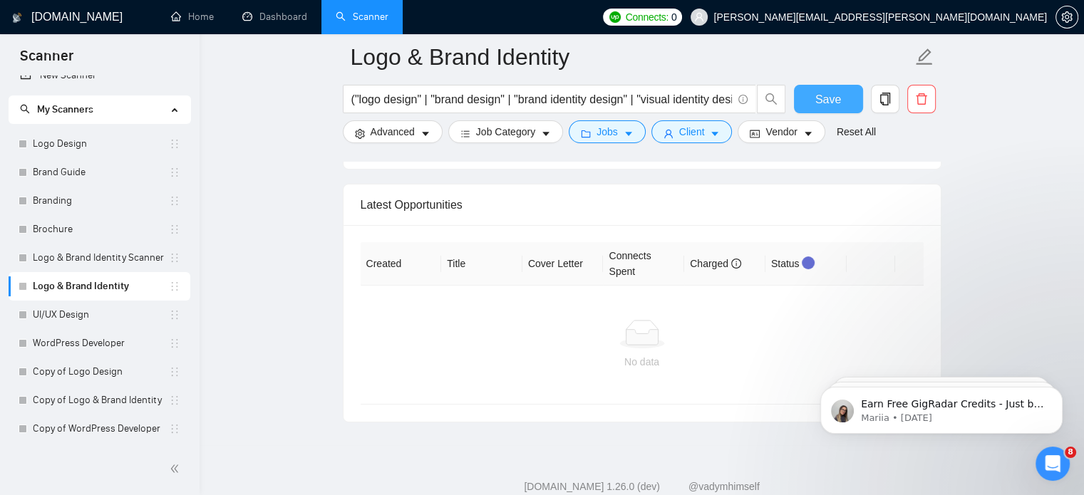
type projects "Recently, I’ve completed multiple design projects where I handled end-to-end ta…"
click at [805, 104] on button "Save" at bounding box center [828, 99] width 69 height 28
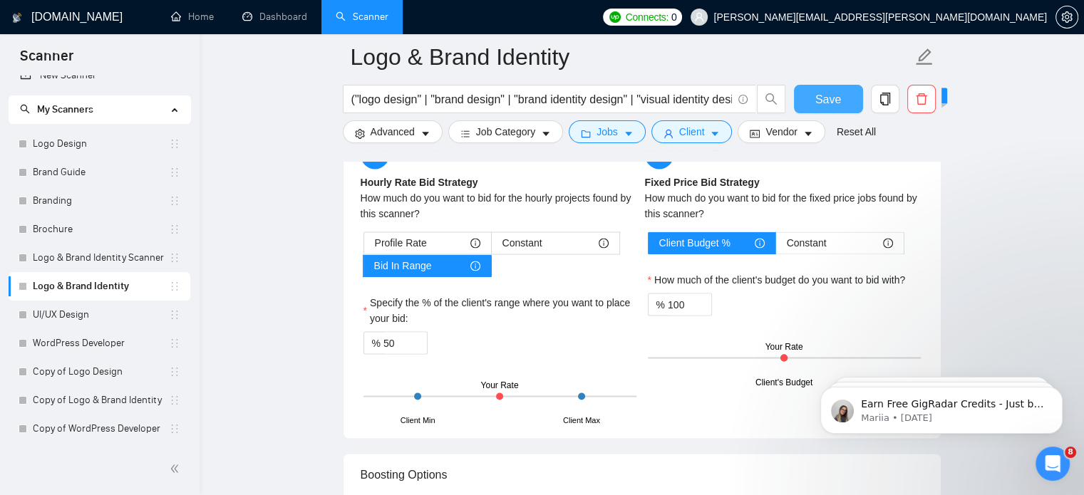
scroll to position [2429, 0]
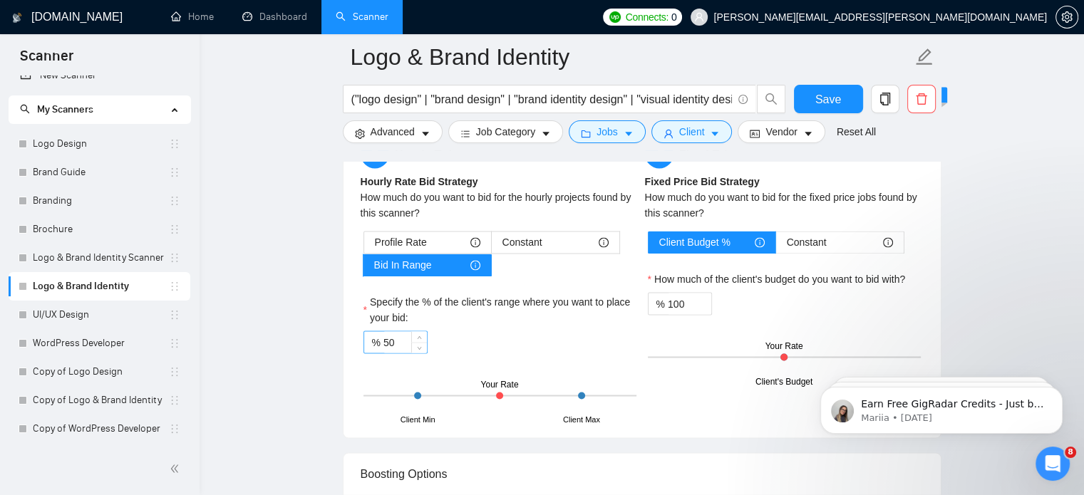
click at [401, 341] on input "50" at bounding box center [404, 341] width 43 height 21
type input "5"
type input "60"
click at [502, 331] on div "% 60" at bounding box center [499, 342] width 273 height 23
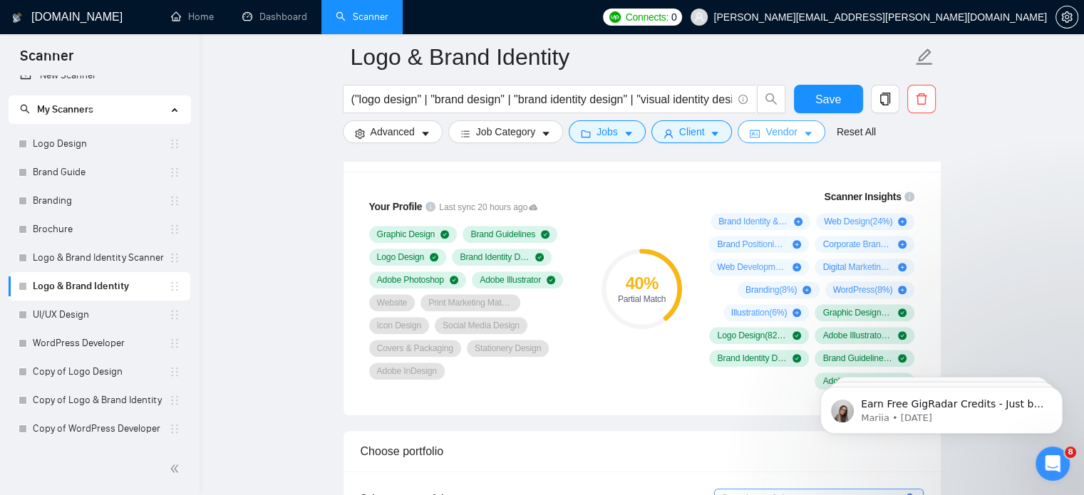
scroll to position [1081, 0]
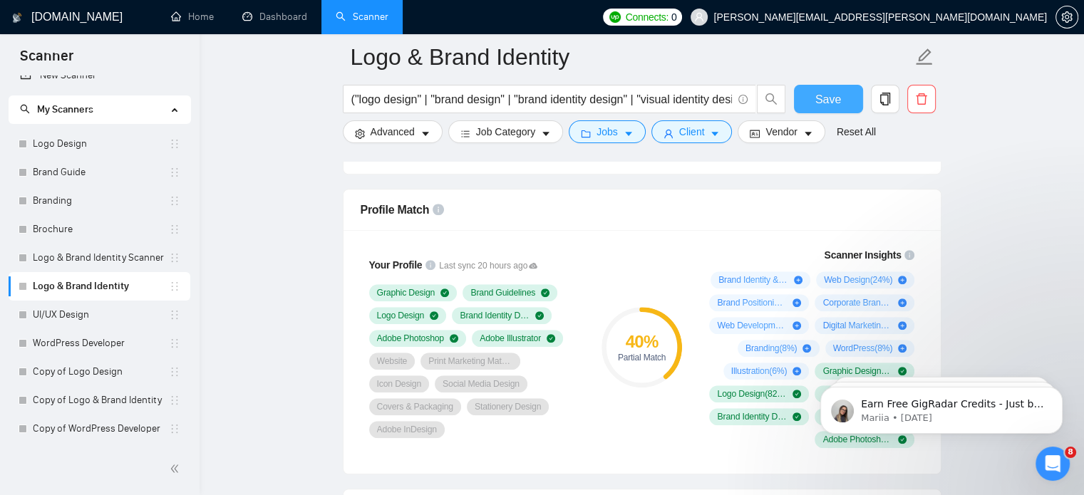
click at [822, 98] on span "Save" at bounding box center [828, 99] width 26 height 18
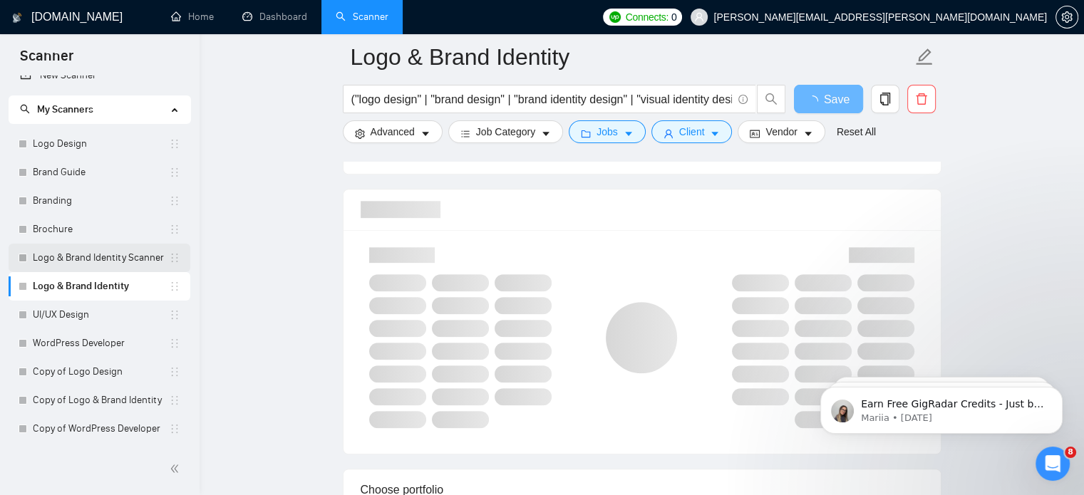
click at [90, 258] on link "Logo & Brand Identity Scanner" at bounding box center [101, 258] width 136 height 28
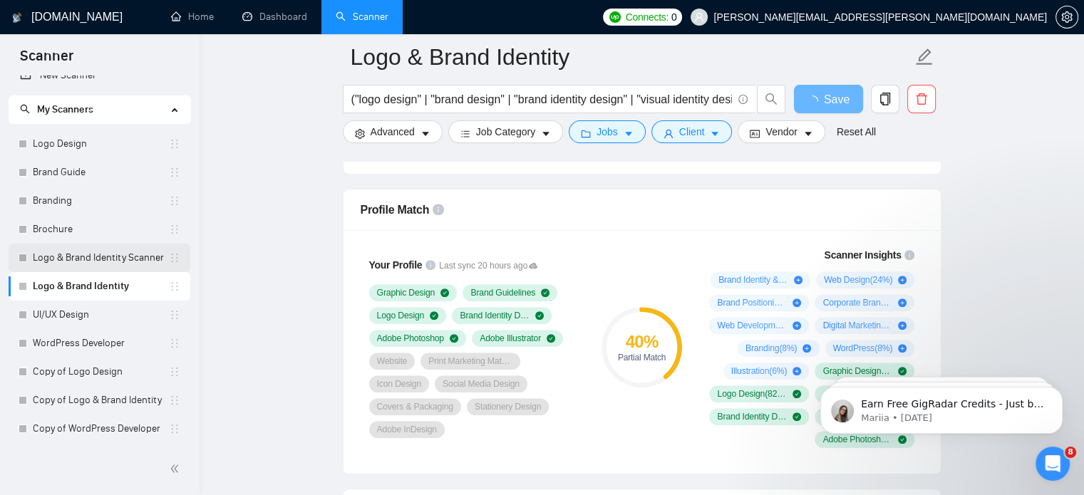
scroll to position [25, 0]
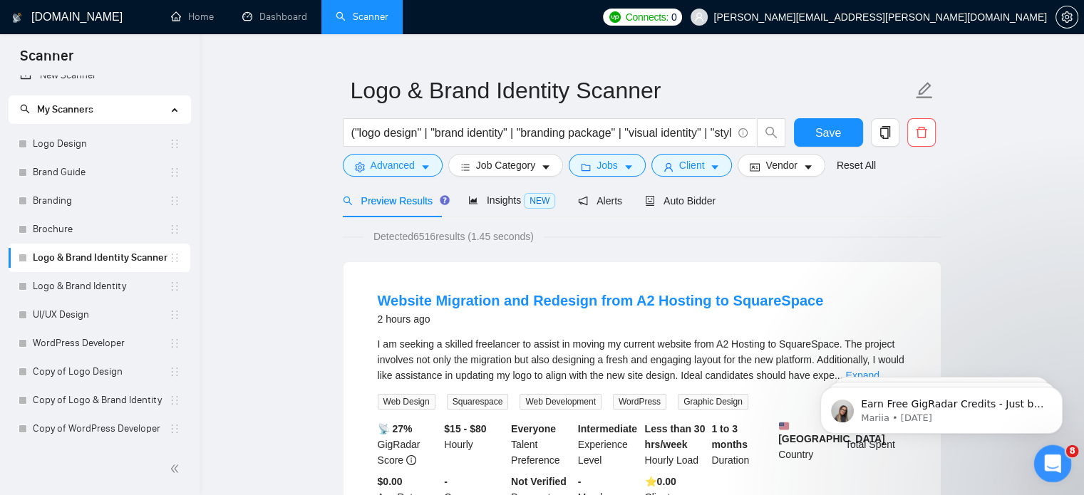
click at [1049, 466] on icon "Open Intercom Messenger" at bounding box center [1051, 462] width 24 height 24
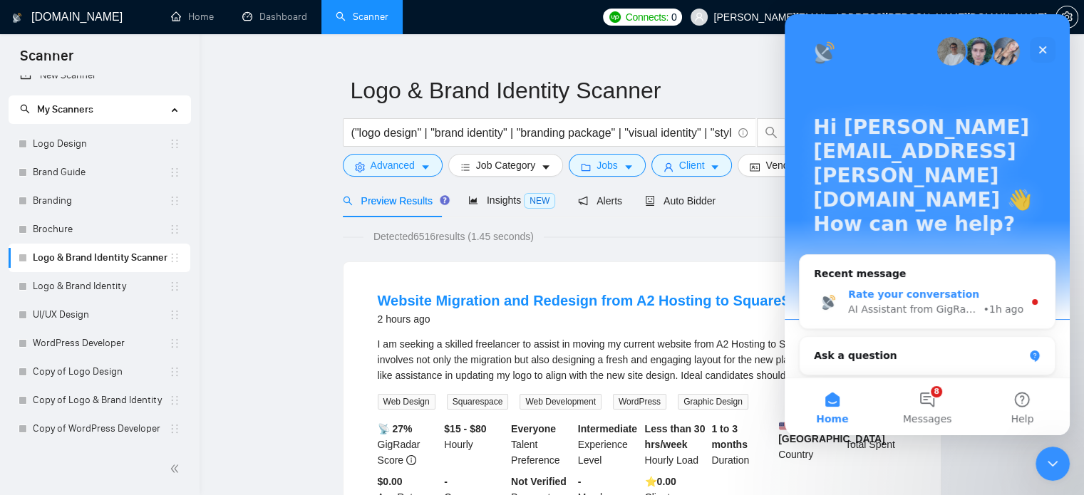
scroll to position [168, 0]
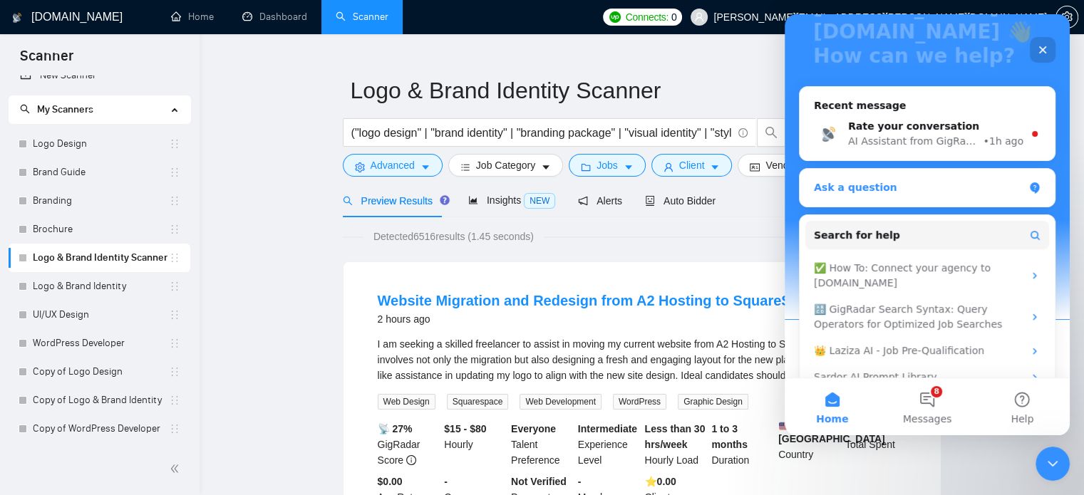
click at [904, 180] on div "Ask a question" at bounding box center [918, 187] width 209 height 15
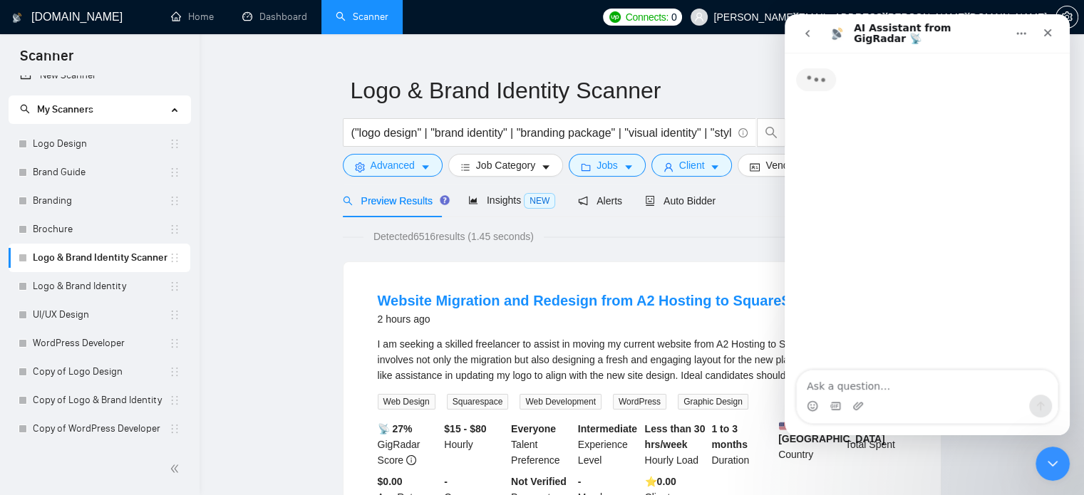
scroll to position [0, 0]
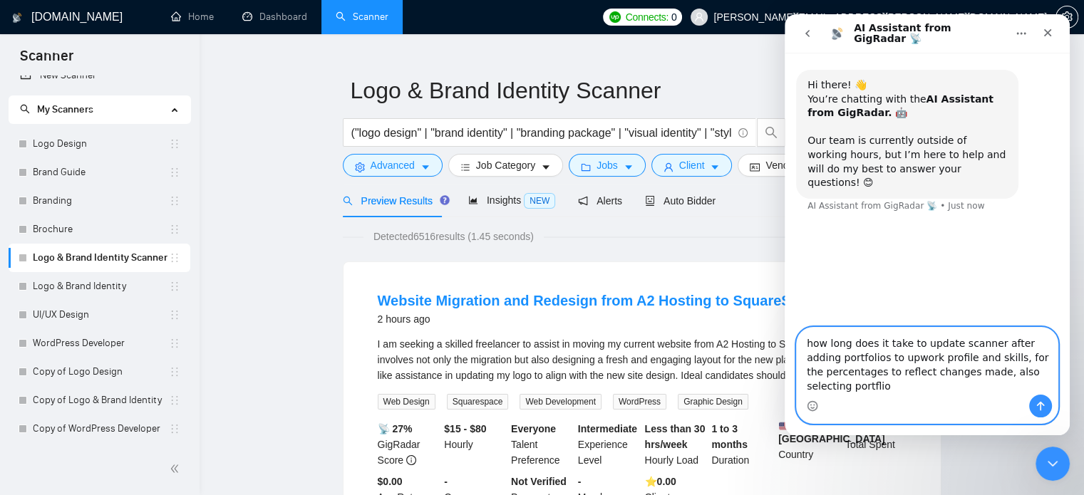
type textarea "how long does it take to update scanner after adding portfolios to upwork profi…"
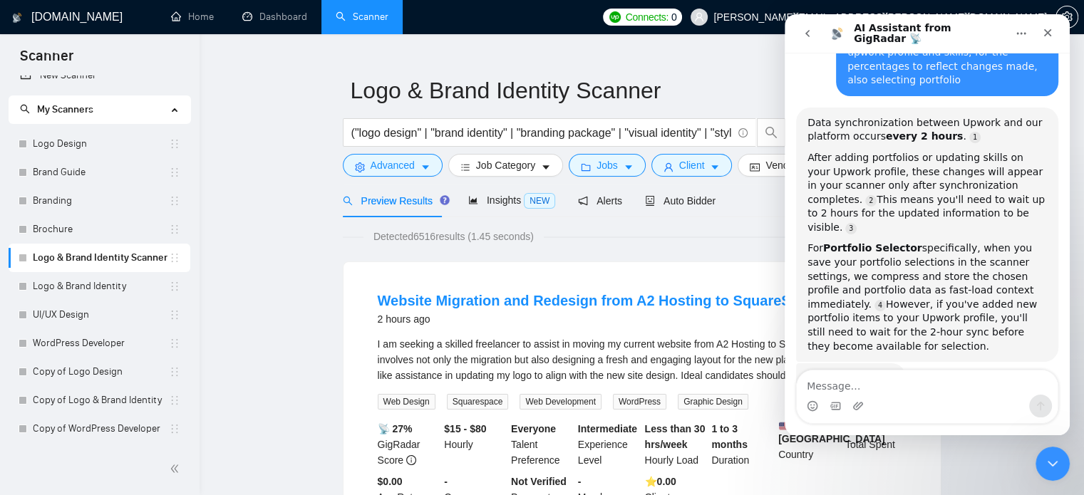
scroll to position [198, 0]
type textarea "okay thanks"
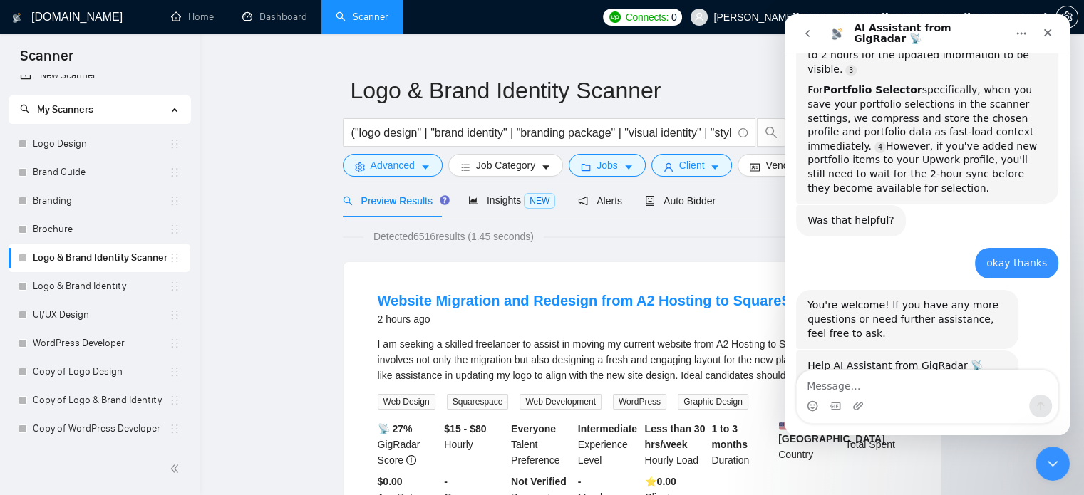
scroll to position [475, 0]
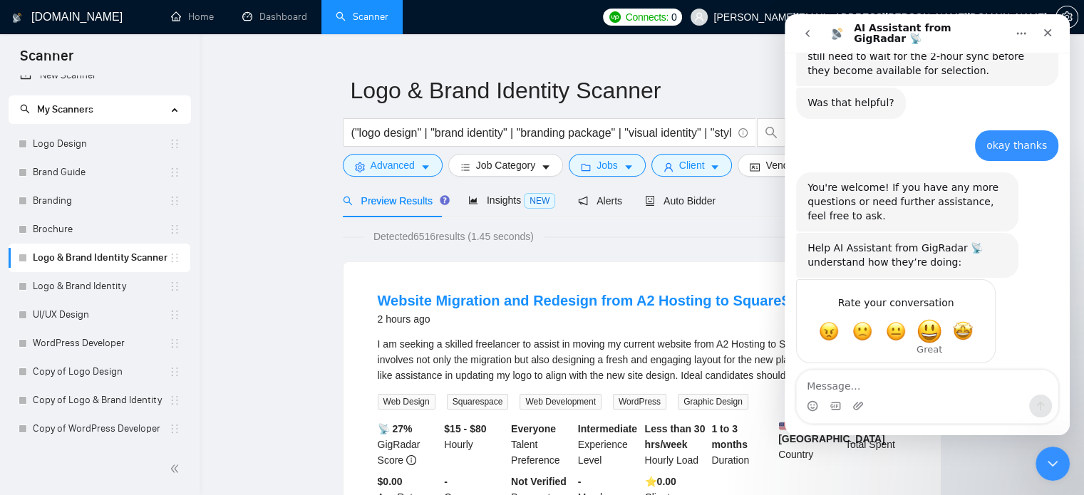
click at [936, 318] on span "Great" at bounding box center [929, 331] width 26 height 26
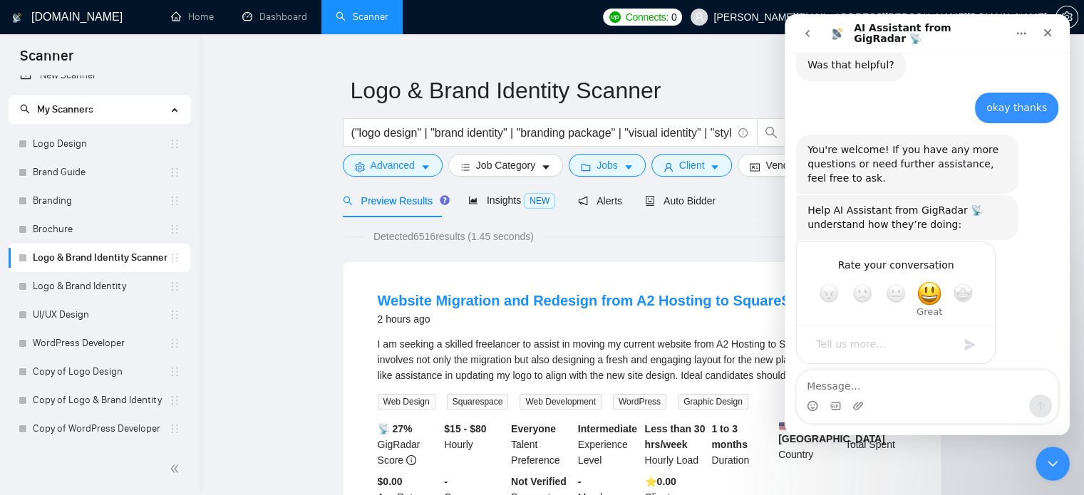
scroll to position [513, 0]
type textarea "really like how the AI a"
type textarea "ssis"
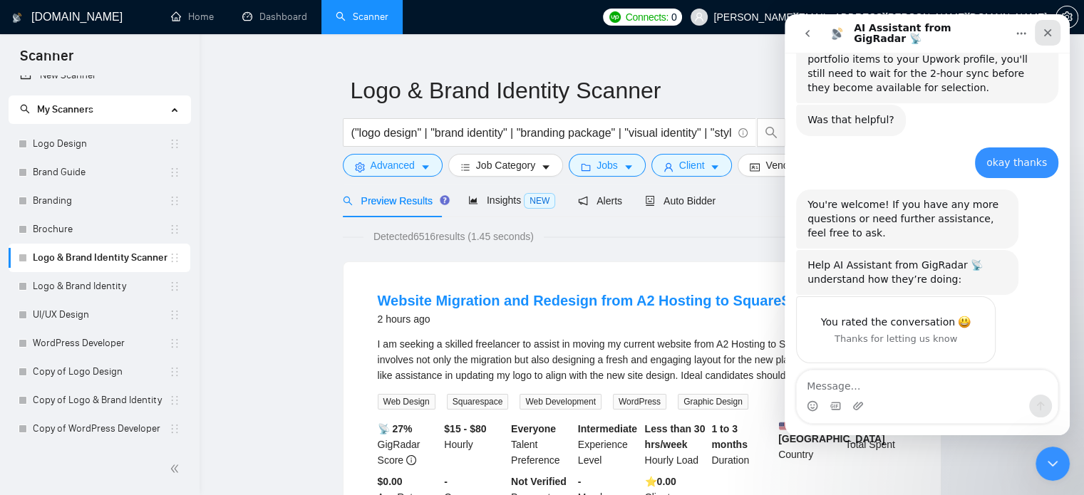
click at [1050, 41] on div "Close" at bounding box center [1047, 33] width 26 height 26
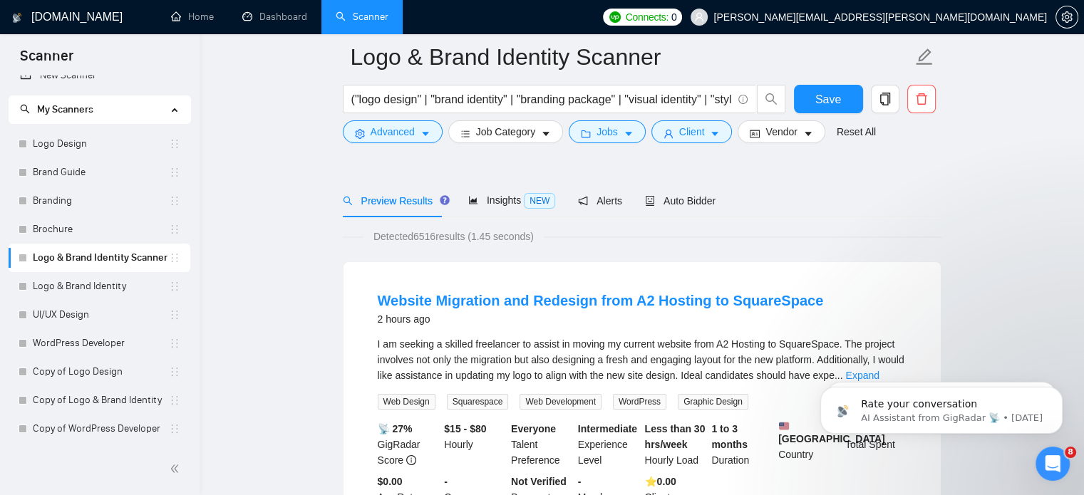
scroll to position [227, 0]
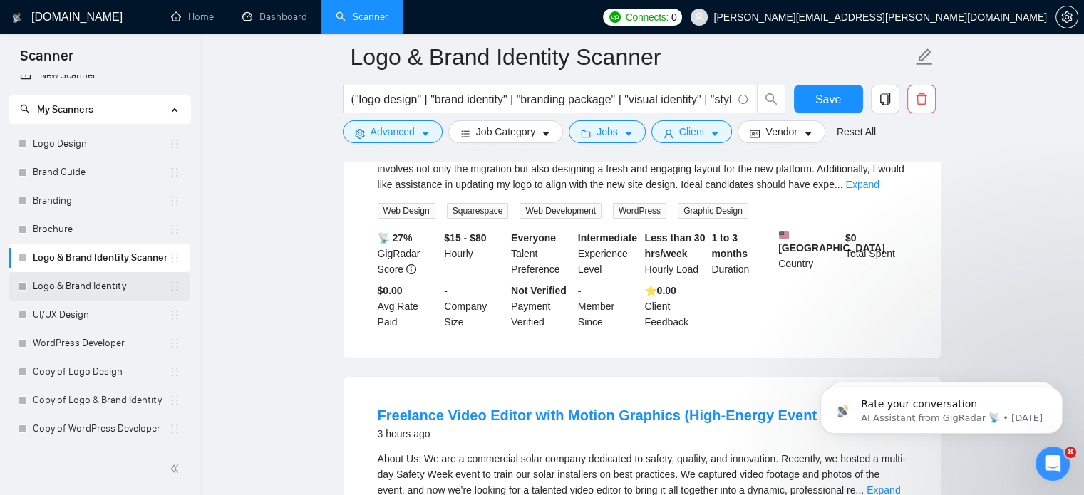
click at [91, 286] on link "Logo & Brand Identity" at bounding box center [101, 286] width 136 height 28
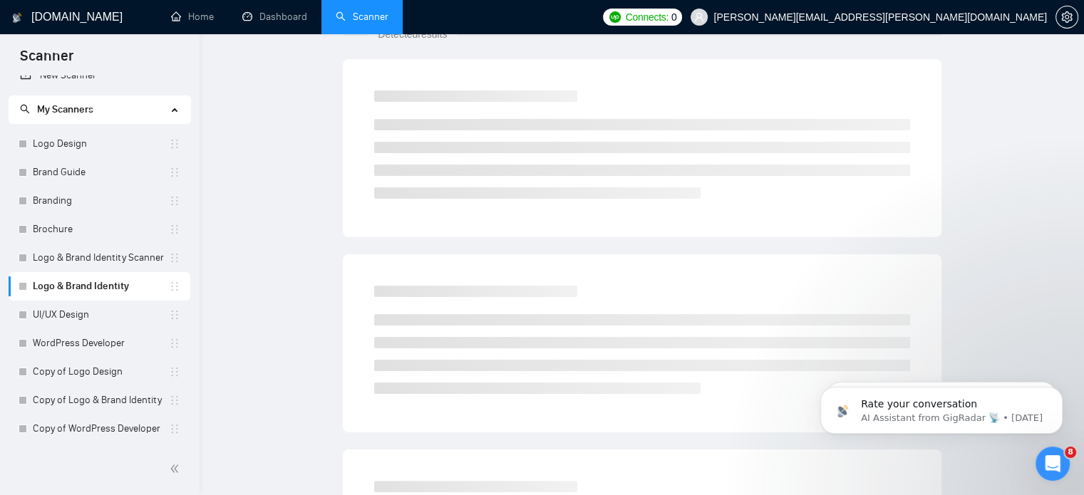
scroll to position [25, 0]
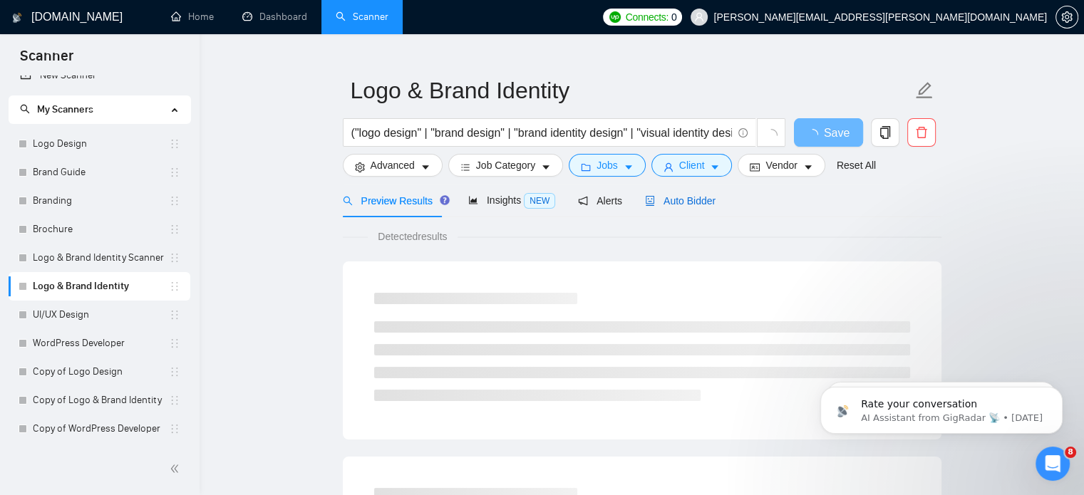
click at [703, 193] on div "Auto Bidder" at bounding box center [680, 201] width 71 height 16
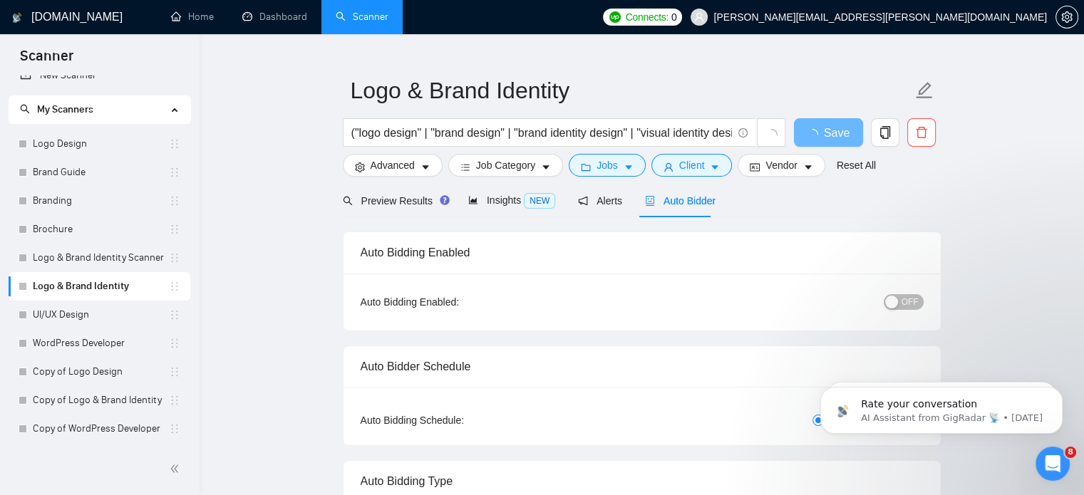
radio input "false"
radio input "true"
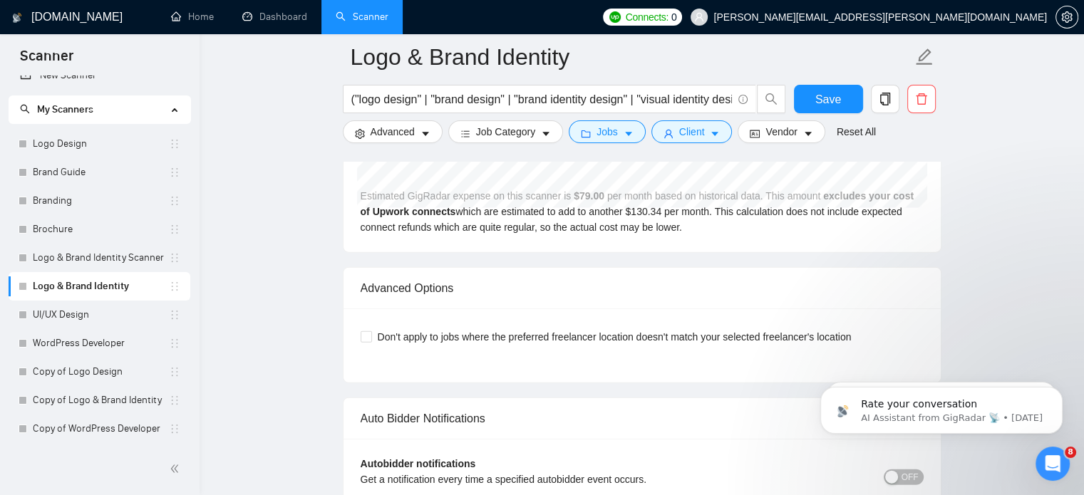
scroll to position [3301, 0]
